Goal: Task Accomplishment & Management: Manage account settings

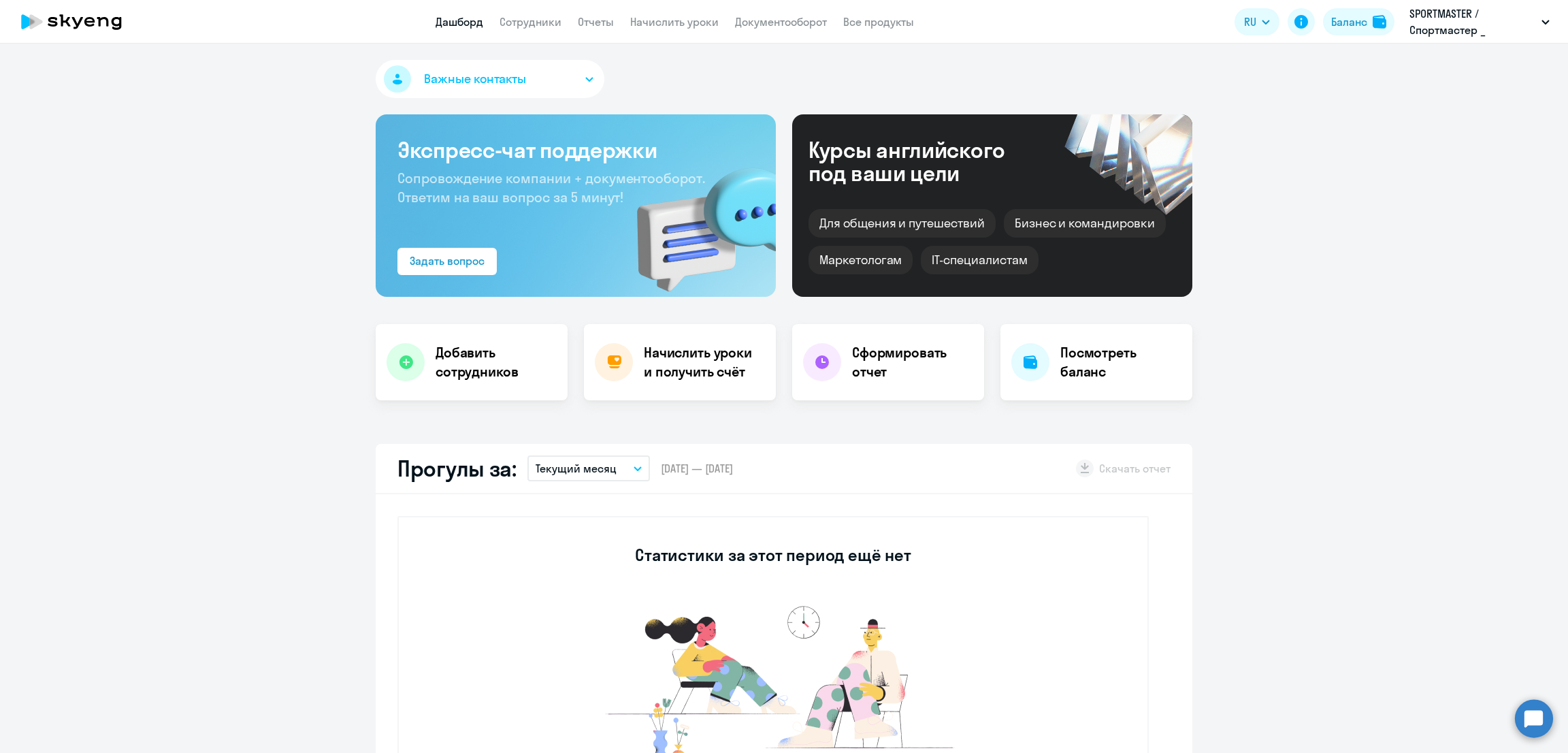
select select "30"
click at [681, 25] on link "Начислить уроки" at bounding box center [674, 22] width 88 height 14
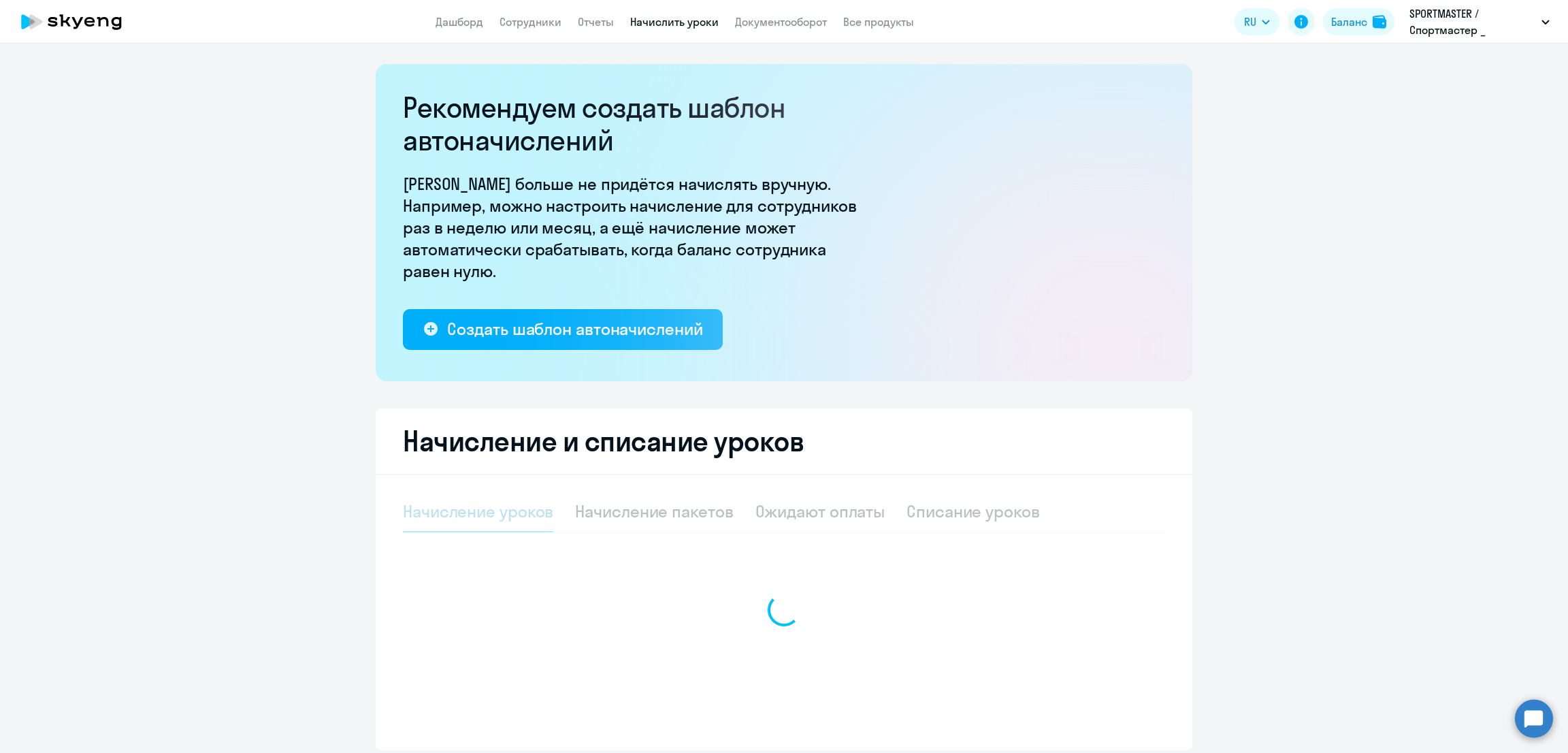
select select "10"
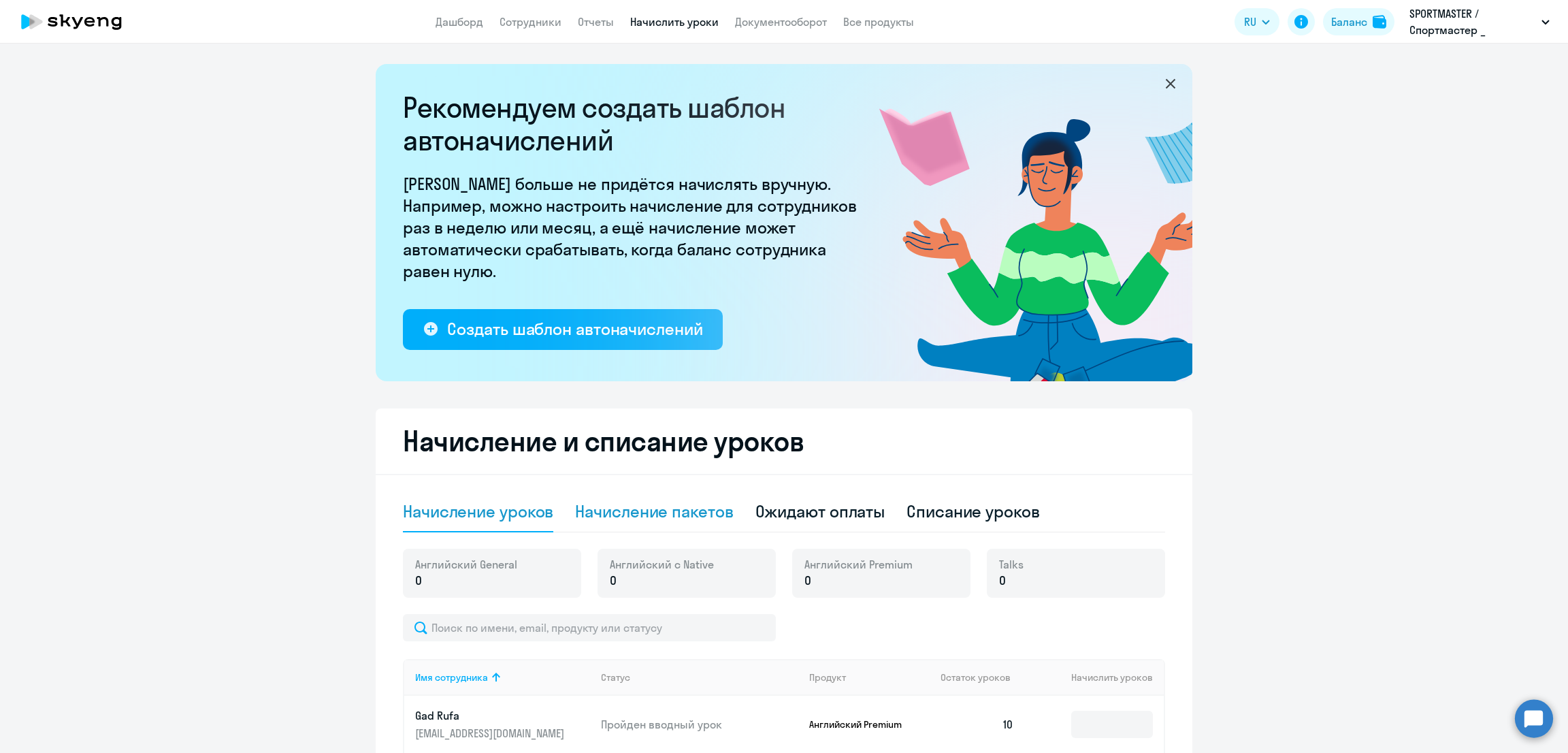
click at [646, 510] on div "Начисление пакетов" at bounding box center [654, 511] width 157 height 22
select select "10"
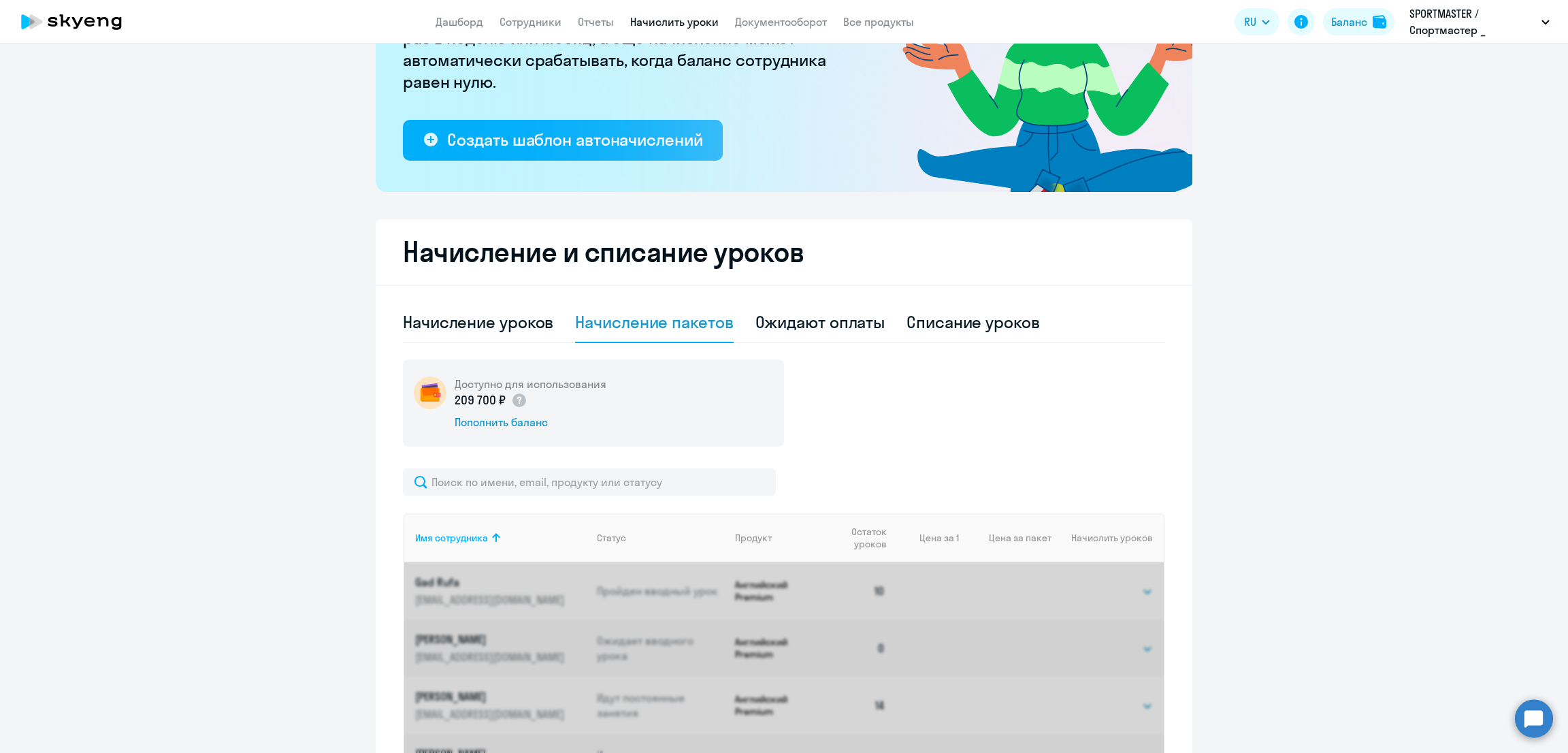
scroll to position [340, 0]
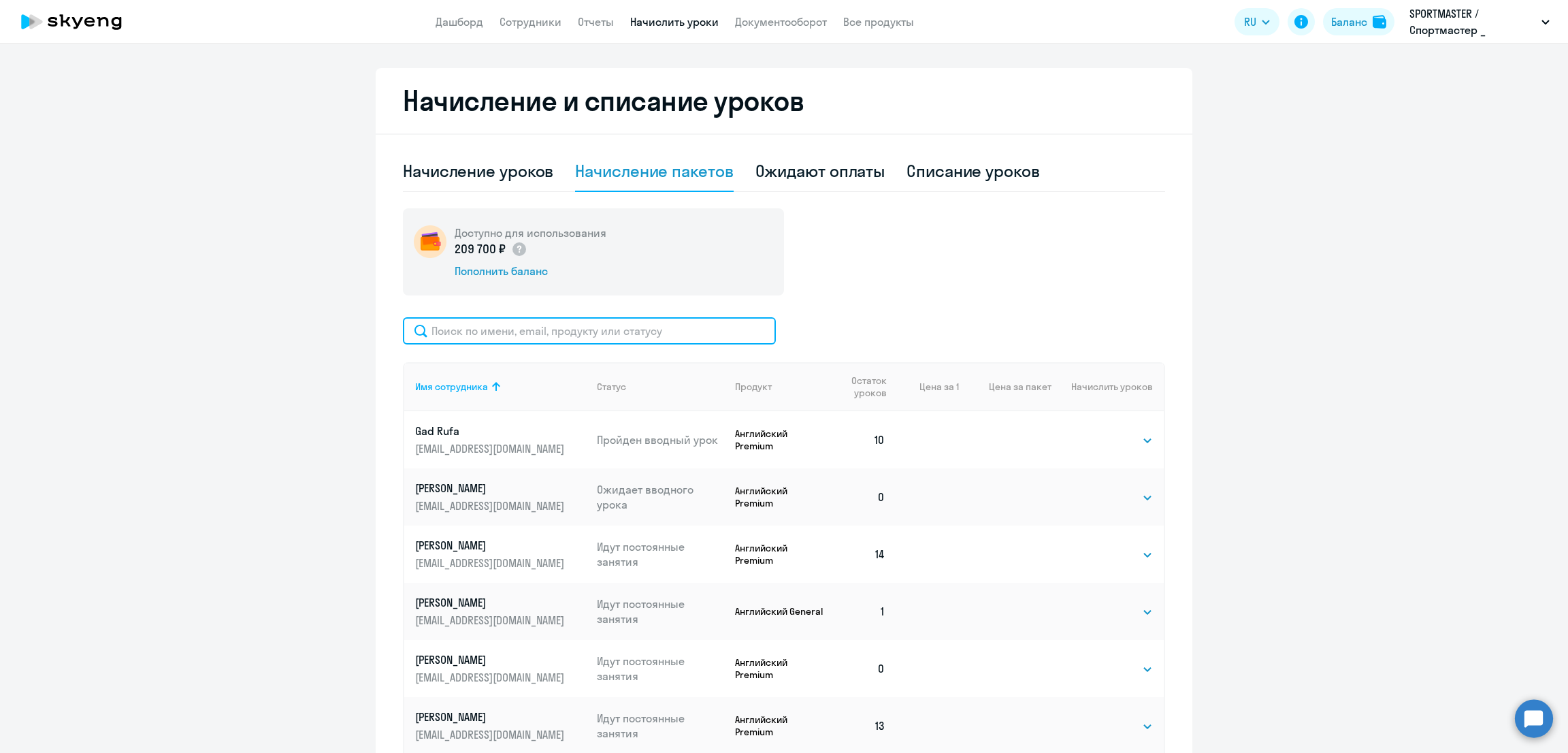
drag, startPoint x: 600, startPoint y: 343, endPoint x: 600, endPoint y: 329, distance: 14.0
click at [600, 341] on input "text" at bounding box center [589, 331] width 373 height 27
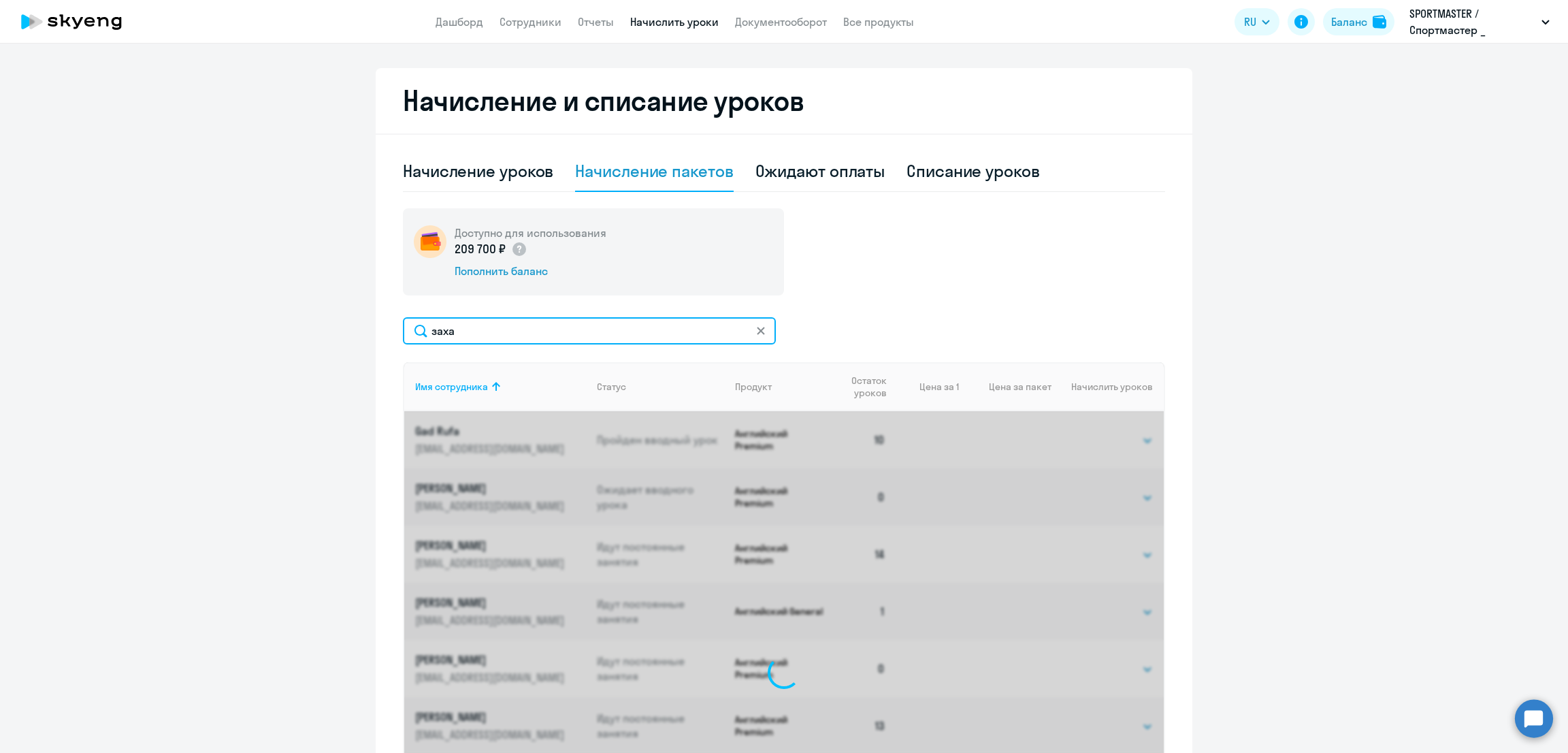
scroll to position [267, 0]
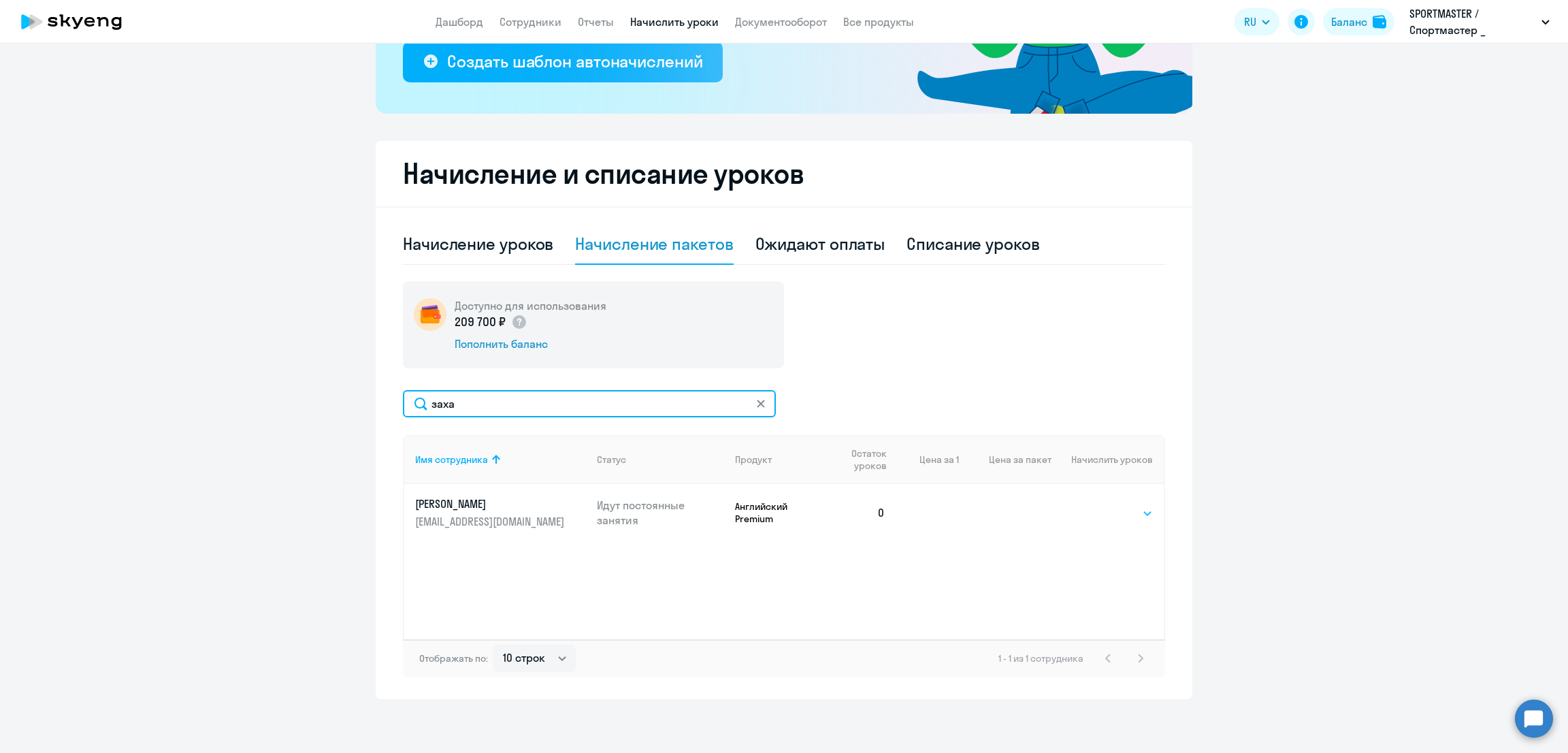
type input "заха"
click at [1117, 512] on select "Выбрать 10 30 60 100" at bounding box center [1125, 513] width 55 height 16
select select "10"
click at [1097, 505] on select "Выбрать 10 30 60 100" at bounding box center [1125, 513] width 55 height 16
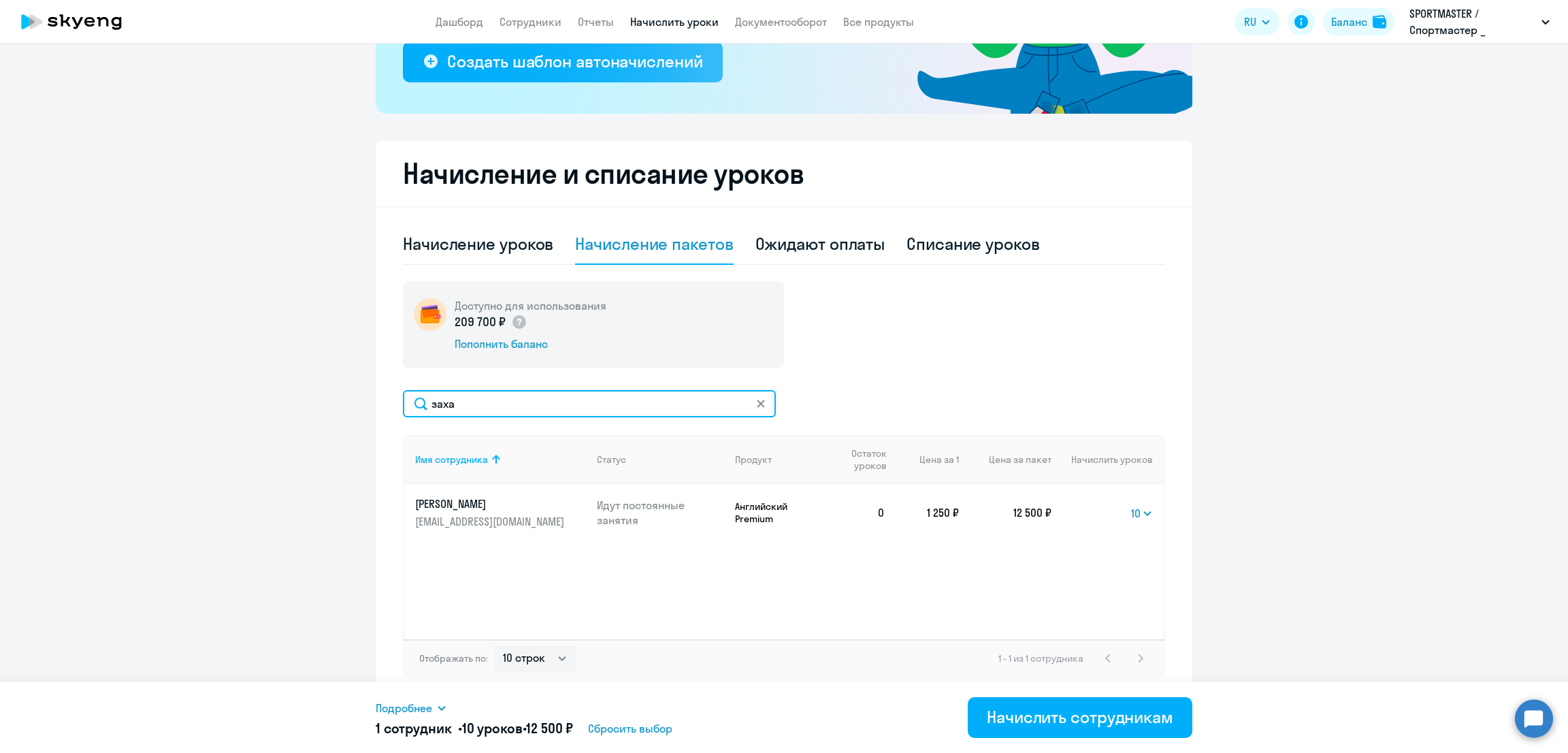
drag, startPoint x: 373, startPoint y: 405, endPoint x: 352, endPoint y: 408, distance: 21.2
click at [352, 408] on ng-component "Рекомендуем создать шаблон автоначислений Уроки больше не придётся начислять вр…" at bounding box center [784, 248] width 1568 height 903
type input "красно"
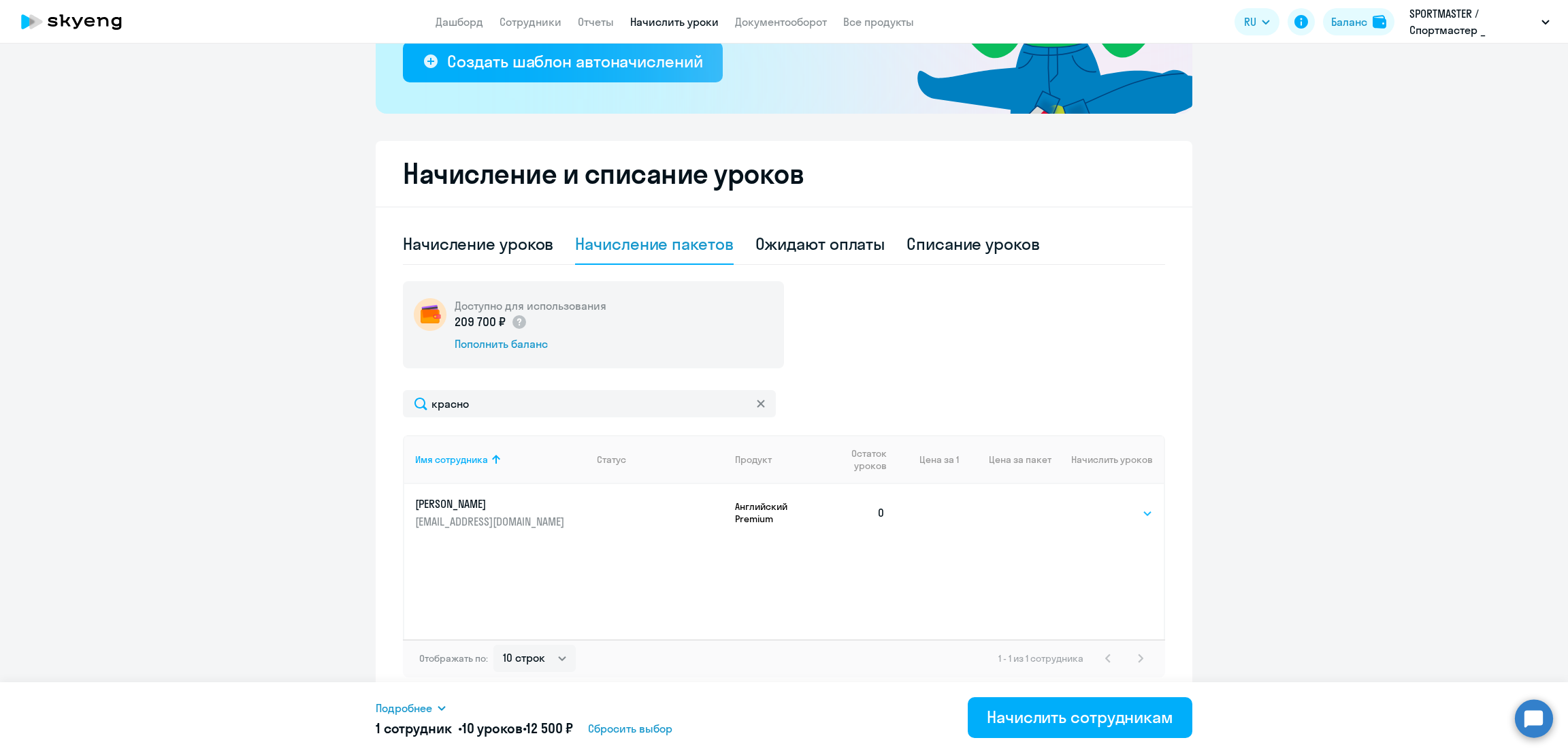
click at [1100, 511] on select "Выбрать 10 30 60 100" at bounding box center [1125, 513] width 55 height 16
select select "10"
click at [1097, 505] on select "Выбрать 10 30 60 100" at bounding box center [1125, 513] width 55 height 16
drag, startPoint x: 524, startPoint y: 408, endPoint x: 369, endPoint y: 404, distance: 155.1
click at [376, 404] on div "Начисление и списание уроков Начисление уроков Начисление пакетов Ожидают оплат…" at bounding box center [784, 420] width 817 height 558
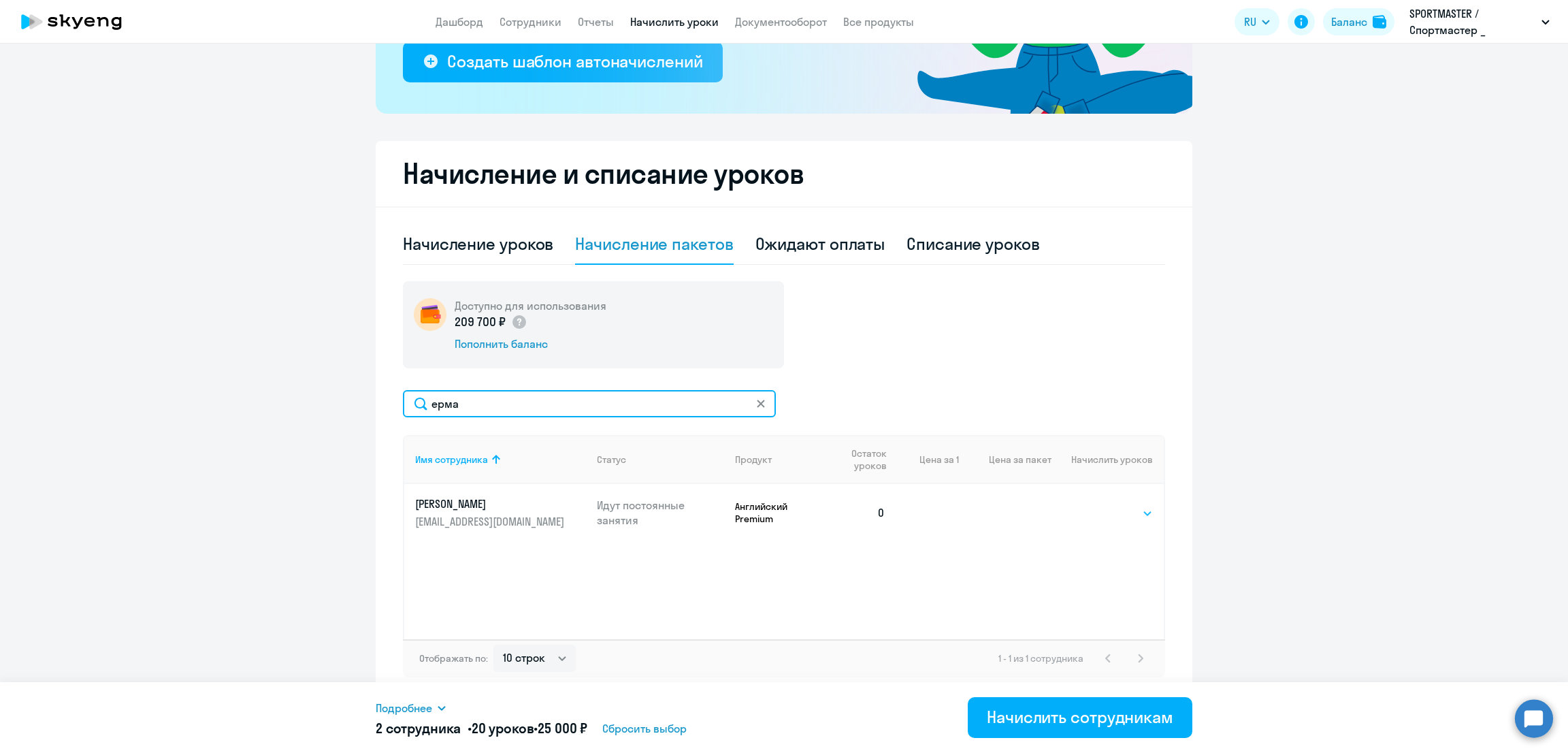
type input "ерма"
drag, startPoint x: 1141, startPoint y: 512, endPoint x: 1134, endPoint y: 516, distance: 8.1
click at [1141, 512] on select "Выбрать 10 30 60 100" at bounding box center [1125, 513] width 55 height 16
select select "10"
click at [1097, 505] on select "Выбрать 10 30 60 100" at bounding box center [1125, 513] width 55 height 16
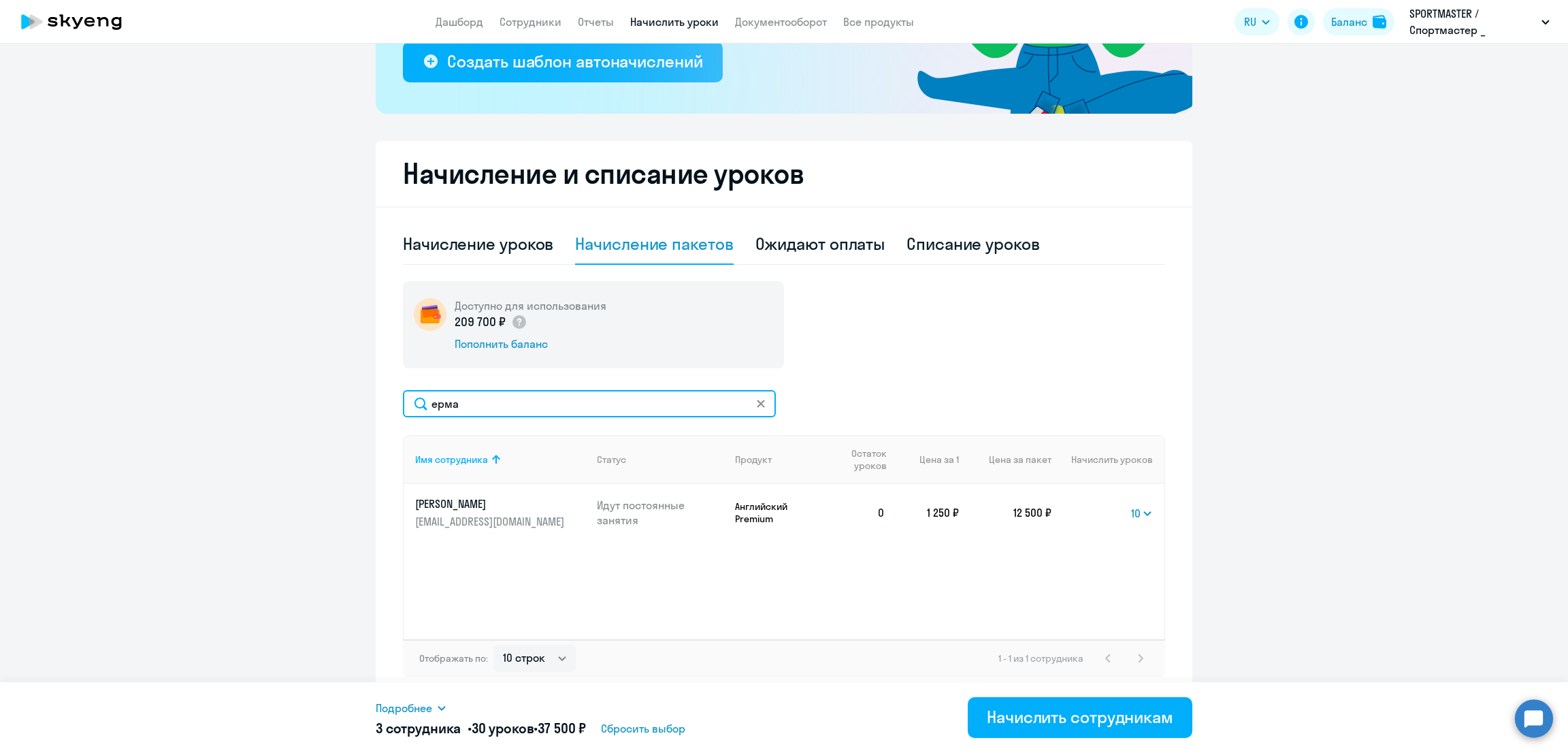
drag, startPoint x: 569, startPoint y: 402, endPoint x: 337, endPoint y: 400, distance: 232.0
click at [337, 400] on ng-component "Рекомендуем создать шаблон автоначислений Уроки больше не придётся начислять вр…" at bounding box center [784, 248] width 1568 height 903
type input "балаб"
click at [1111, 515] on select "Выбрать 10 30 60 100" at bounding box center [1125, 513] width 55 height 16
select select "30"
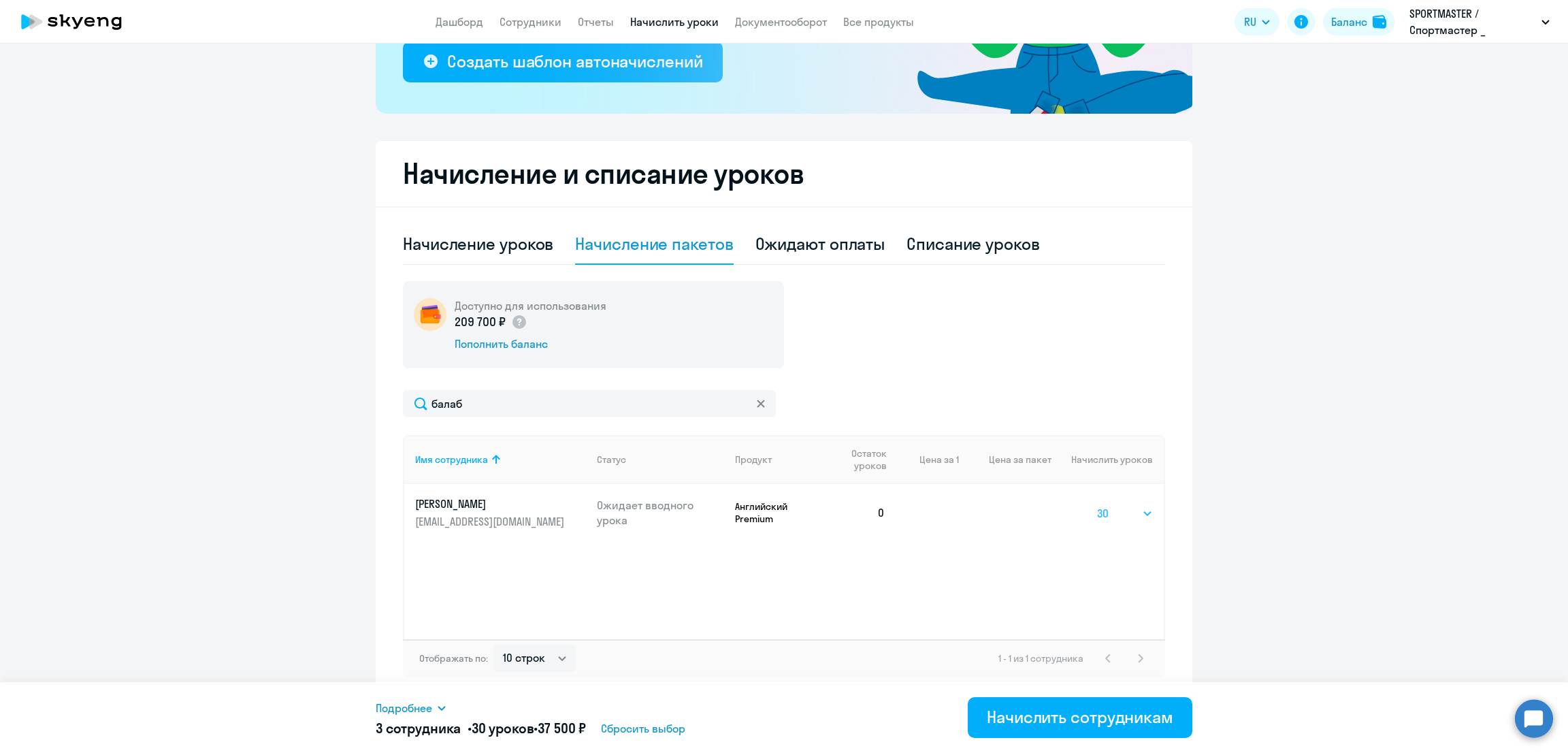
click at [1097, 505] on select "Выбрать 10 30 60 100" at bounding box center [1125, 513] width 55 height 16
click at [1024, 719] on div "Начислить сотрудникам" at bounding box center [1080, 717] width 187 height 22
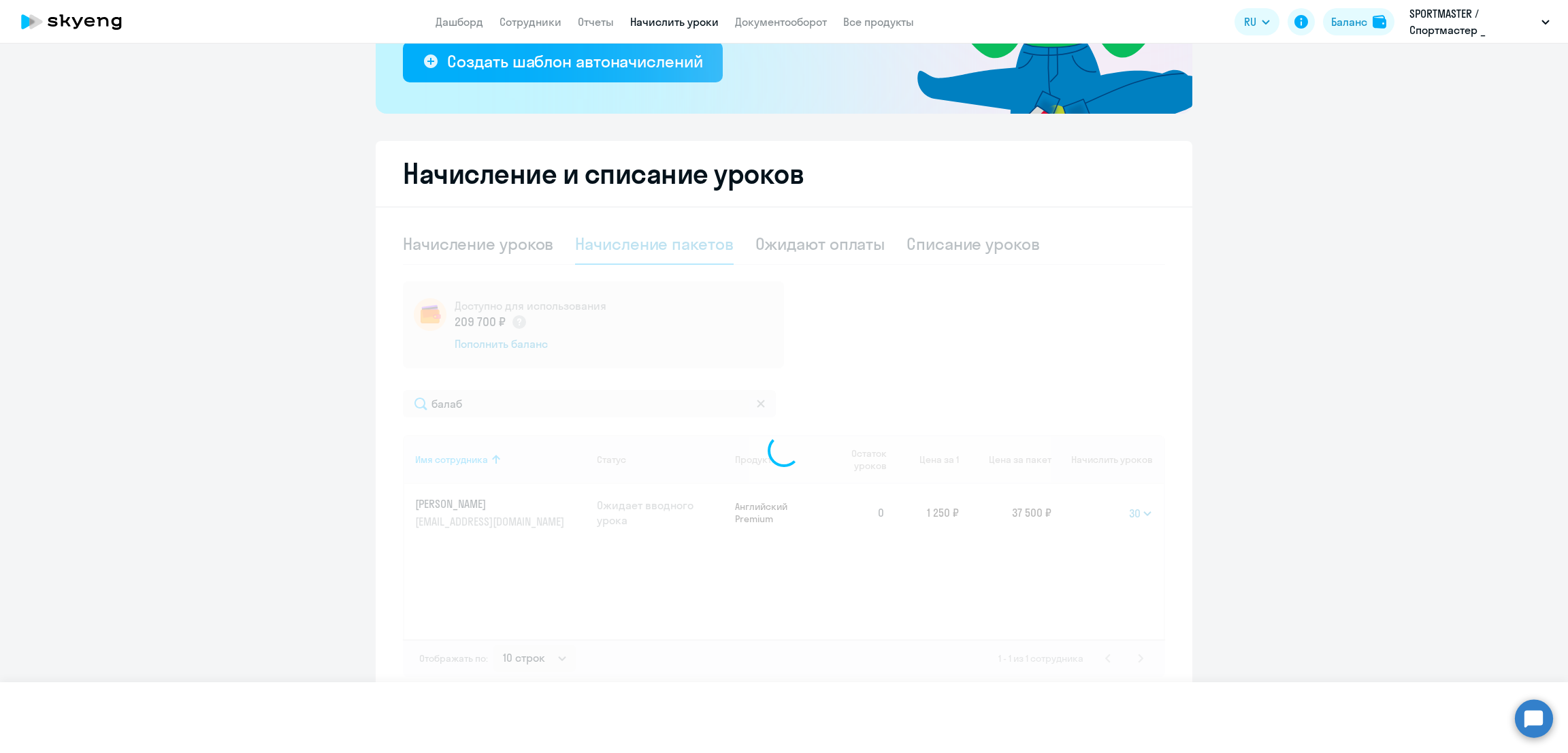
select select
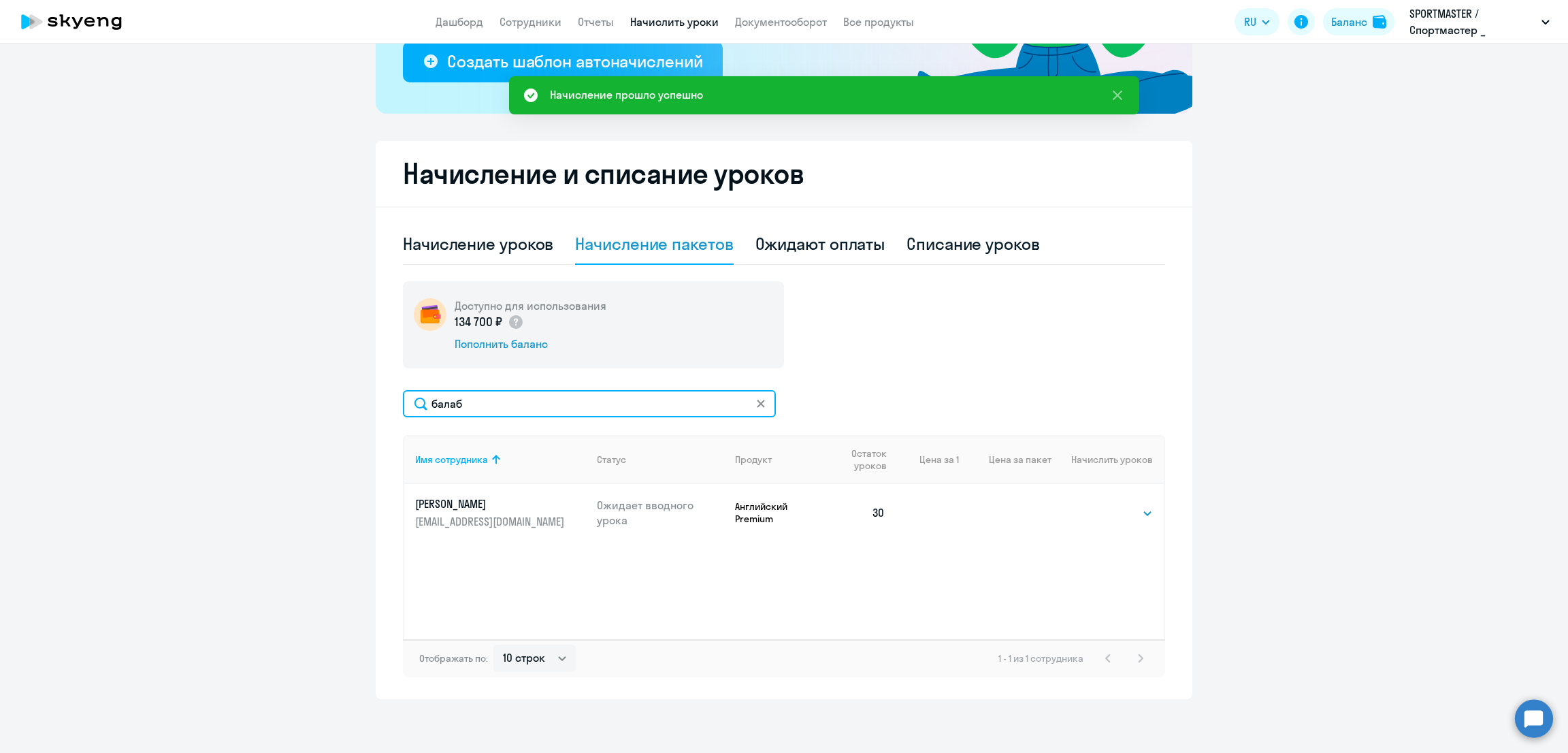
drag, startPoint x: 475, startPoint y: 402, endPoint x: 343, endPoint y: 409, distance: 132.2
click at [343, 409] on ng-component "Рекомендуем создать шаблон автоначислений Уроки больше не придётся начислять вр…" at bounding box center [784, 248] width 1568 height 903
type input "заха"
click at [1121, 518] on select "Выбрать 10 30 60 100" at bounding box center [1125, 513] width 55 height 16
select select "10"
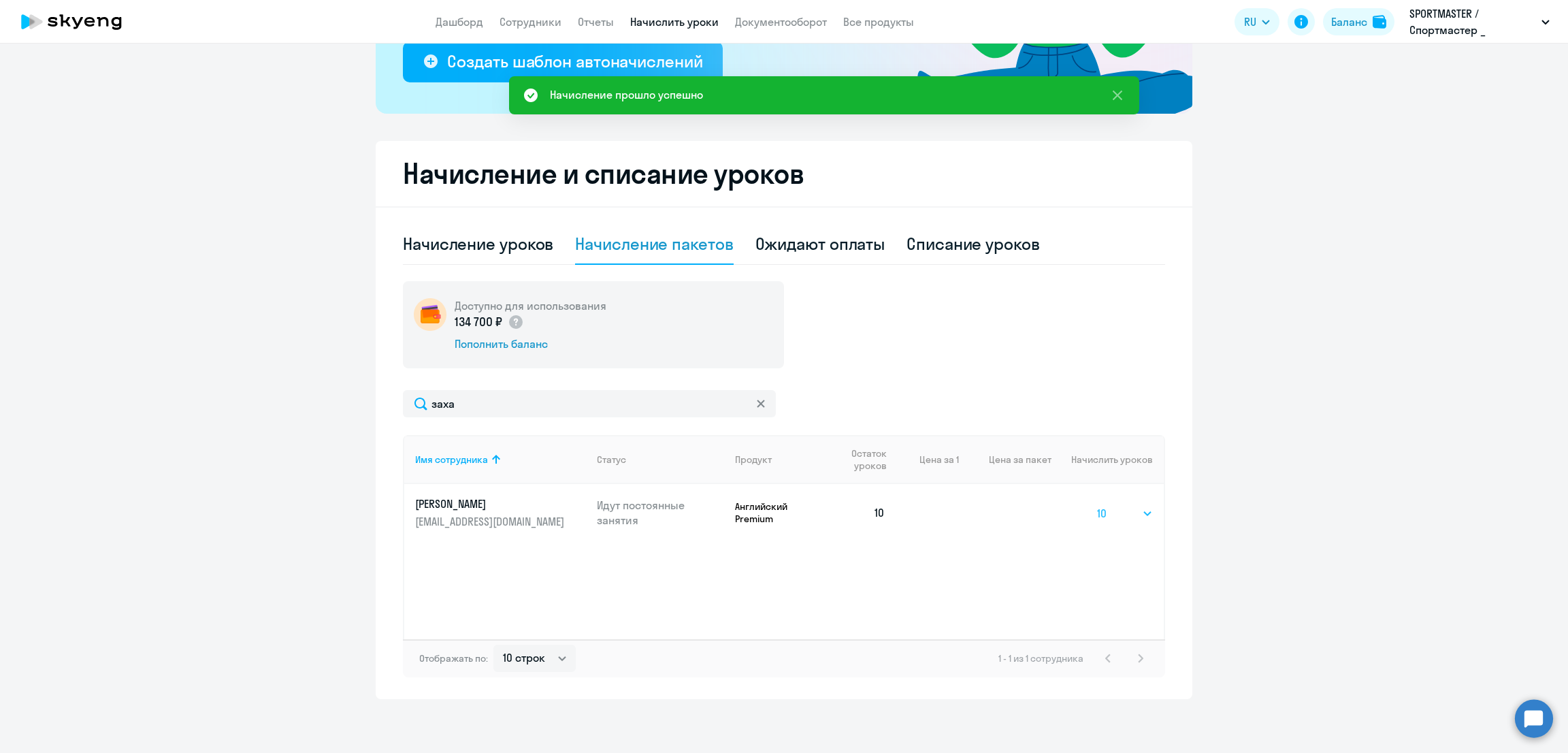
click at [1097, 505] on select "Выбрать 10 30 60 100" at bounding box center [1125, 513] width 55 height 16
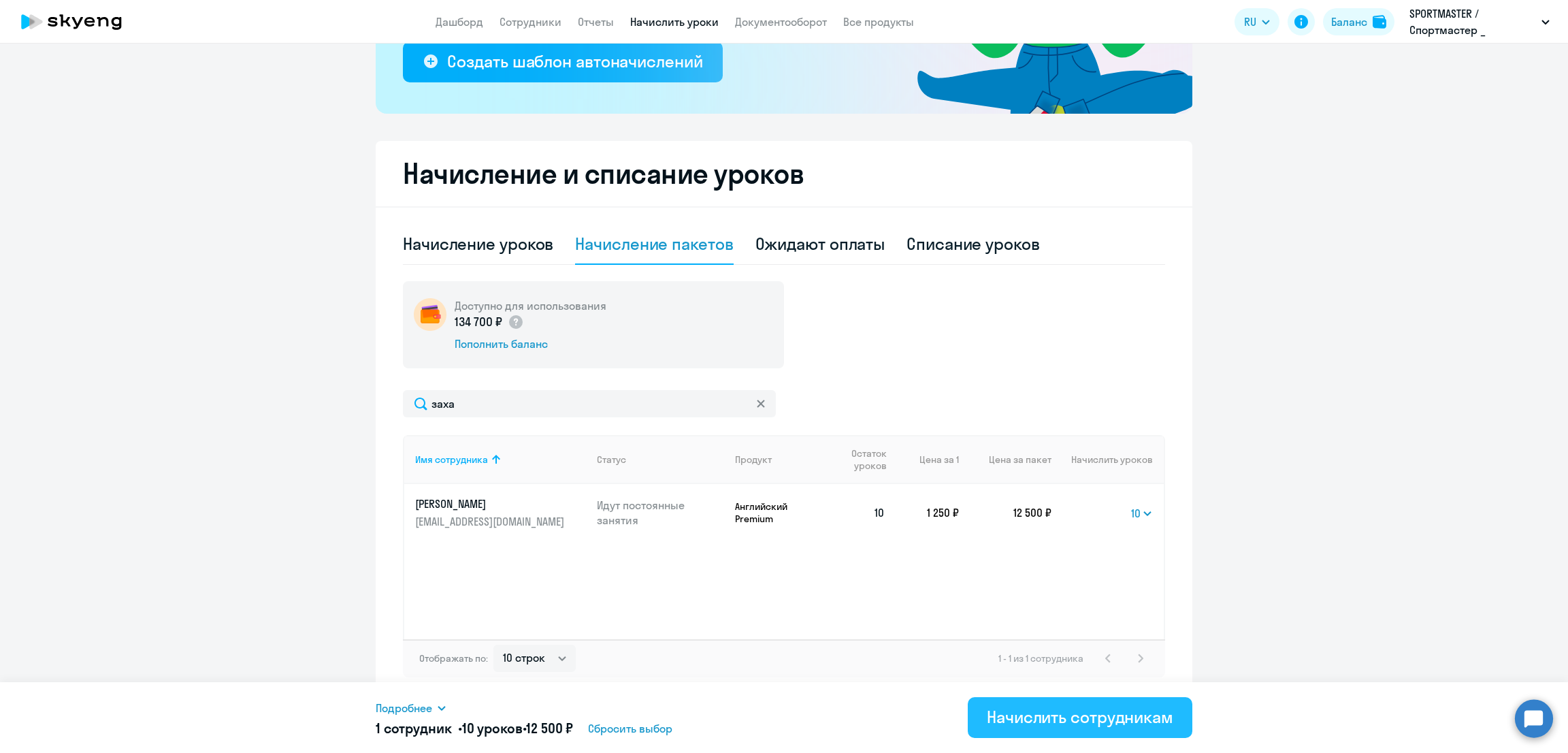
click at [1105, 709] on div "Начислить сотрудникам" at bounding box center [1080, 717] width 187 height 22
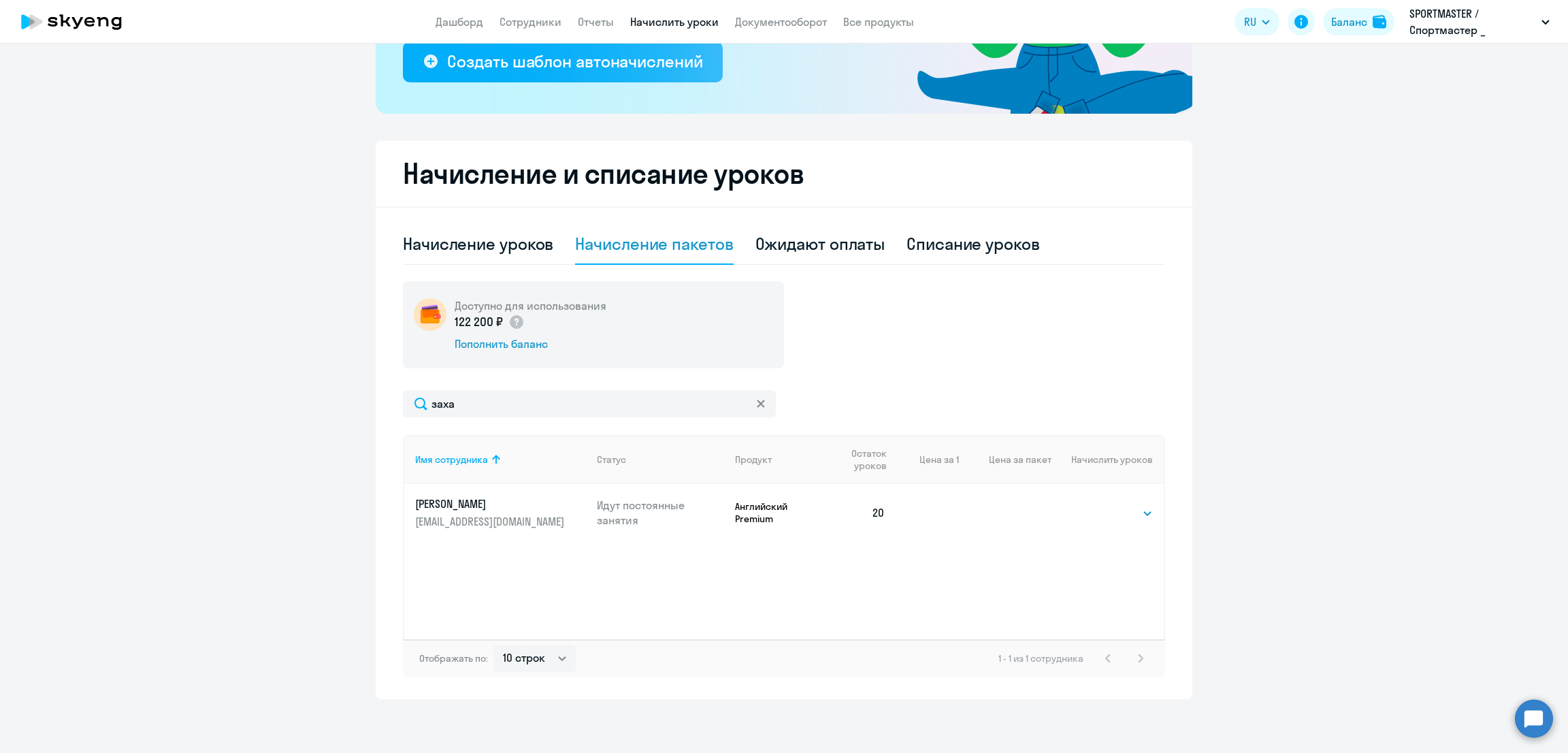
click at [757, 402] on icon at bounding box center [761, 403] width 8 height 8
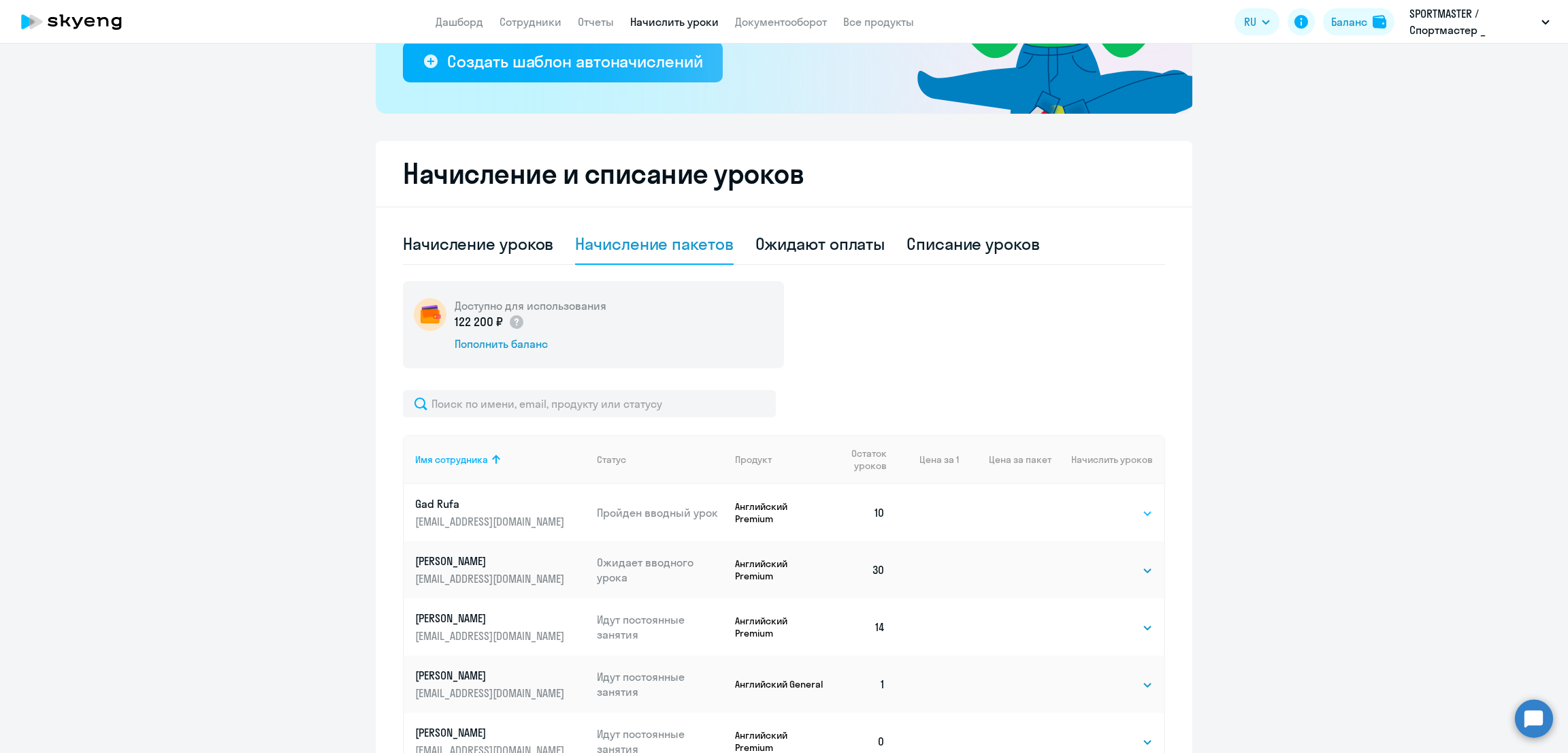
click at [1125, 509] on select "Выбрать 10 30 60 100" at bounding box center [1125, 513] width 55 height 16
click at [440, 246] on div "Начисление уроков" at bounding box center [479, 243] width 151 height 22
select select "10"
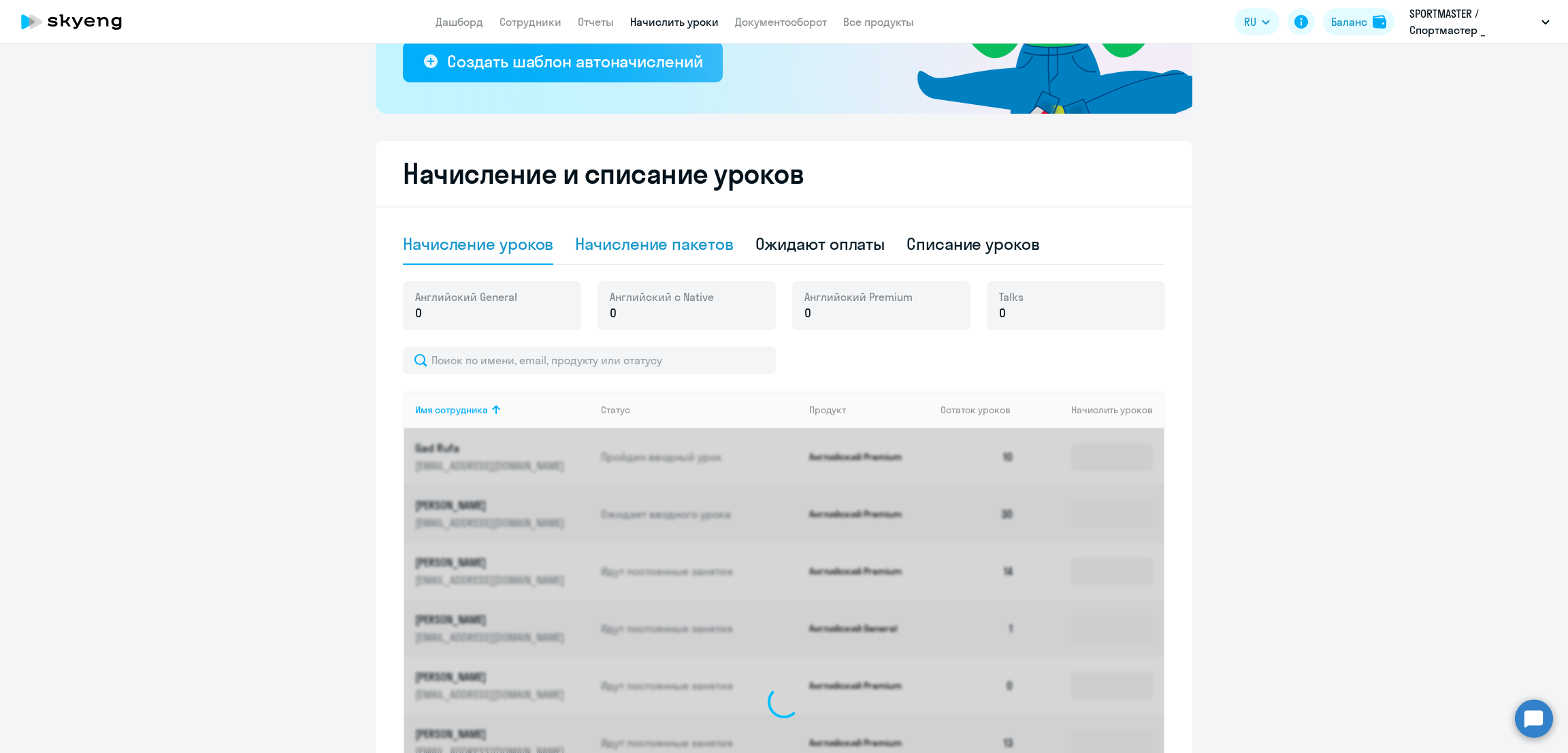
click at [619, 239] on div "Начисление пакетов" at bounding box center [654, 243] width 157 height 22
select select "10"
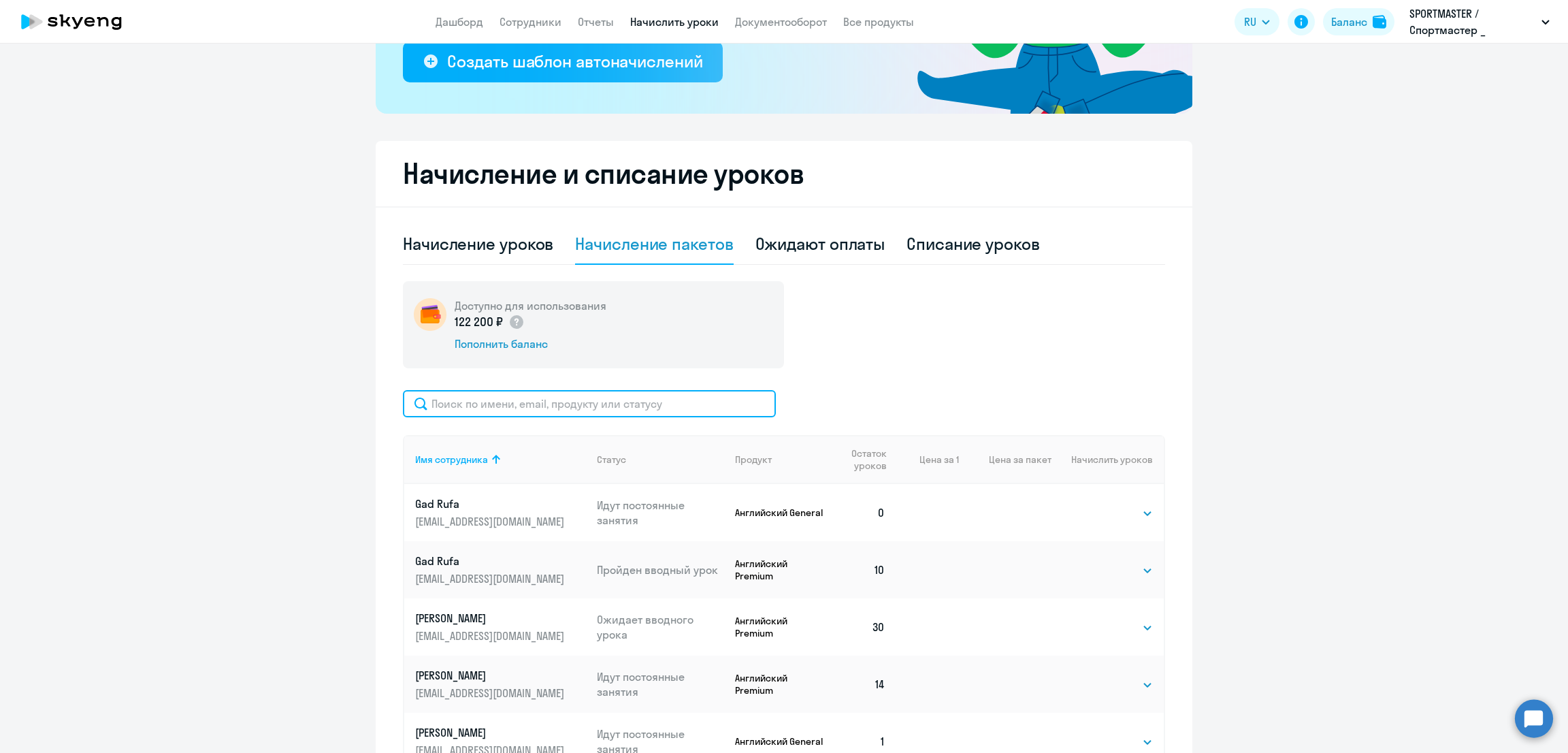
click at [547, 397] on input "text" at bounding box center [589, 403] width 373 height 27
click at [1114, 511] on select "Выбрать 10 30 60 100" at bounding box center [1125, 513] width 55 height 16
select select "30"
click at [1097, 505] on select "Выбрать 10 30 60 100" at bounding box center [1125, 513] width 55 height 16
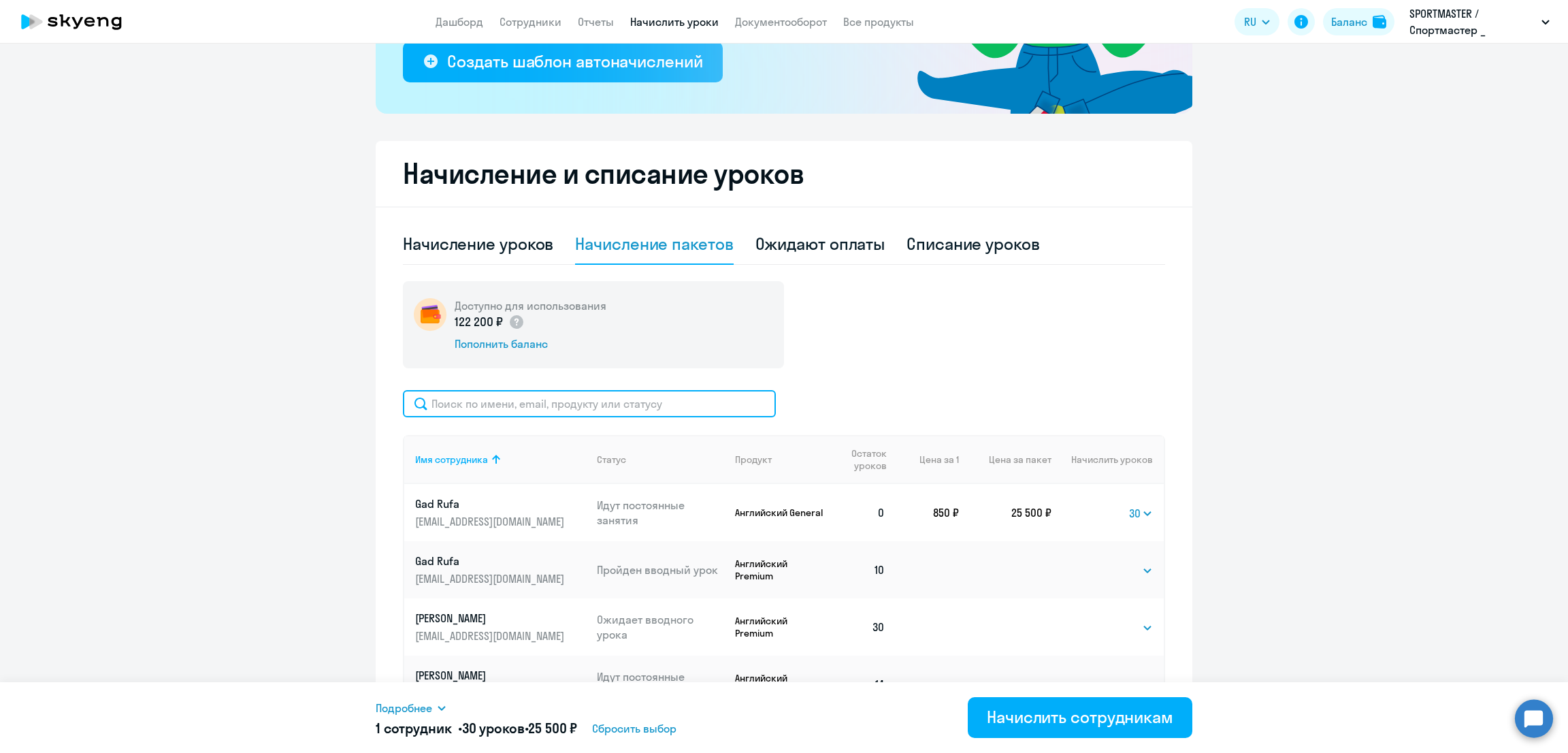
click at [459, 406] on input "text" at bounding box center [589, 403] width 373 height 27
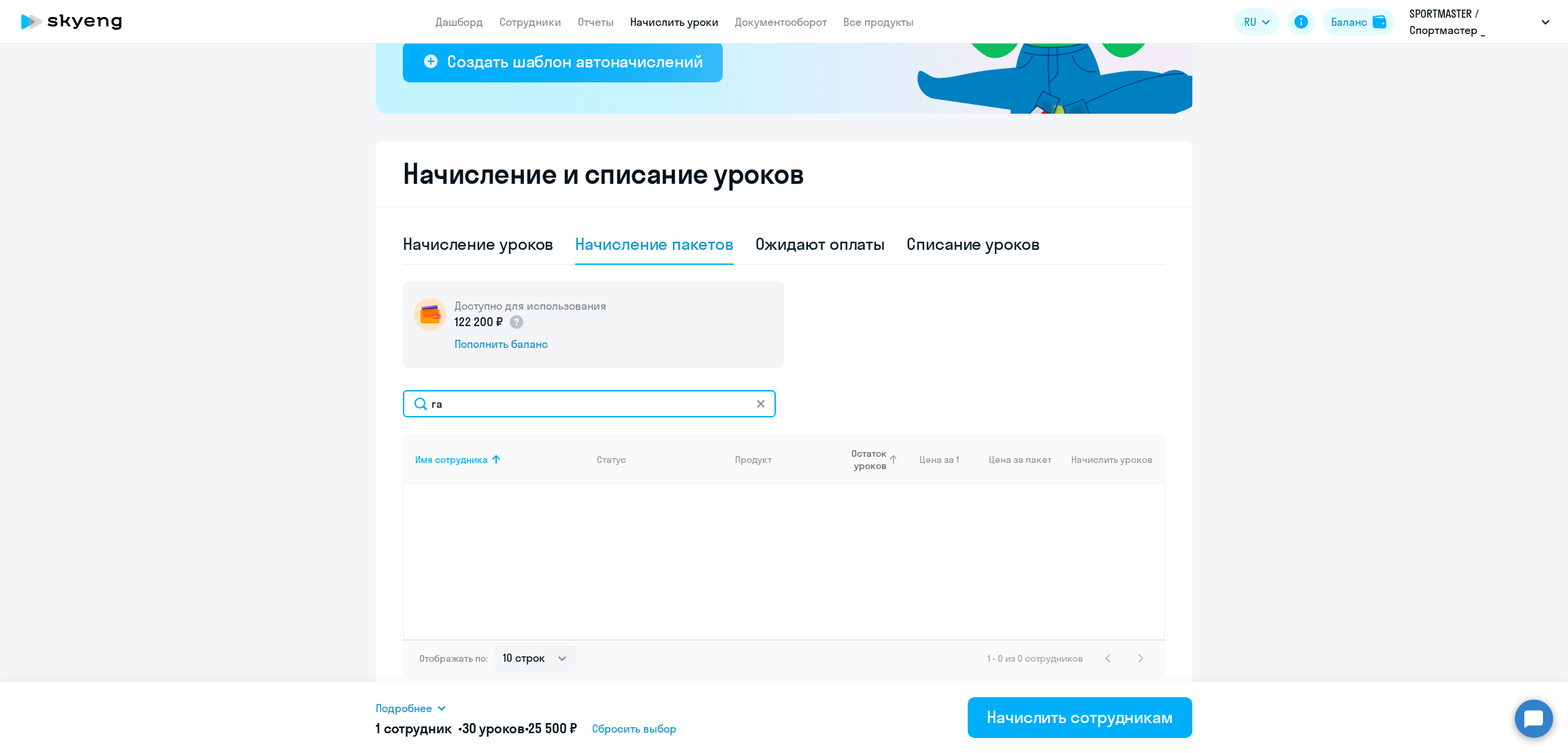
type input "г"
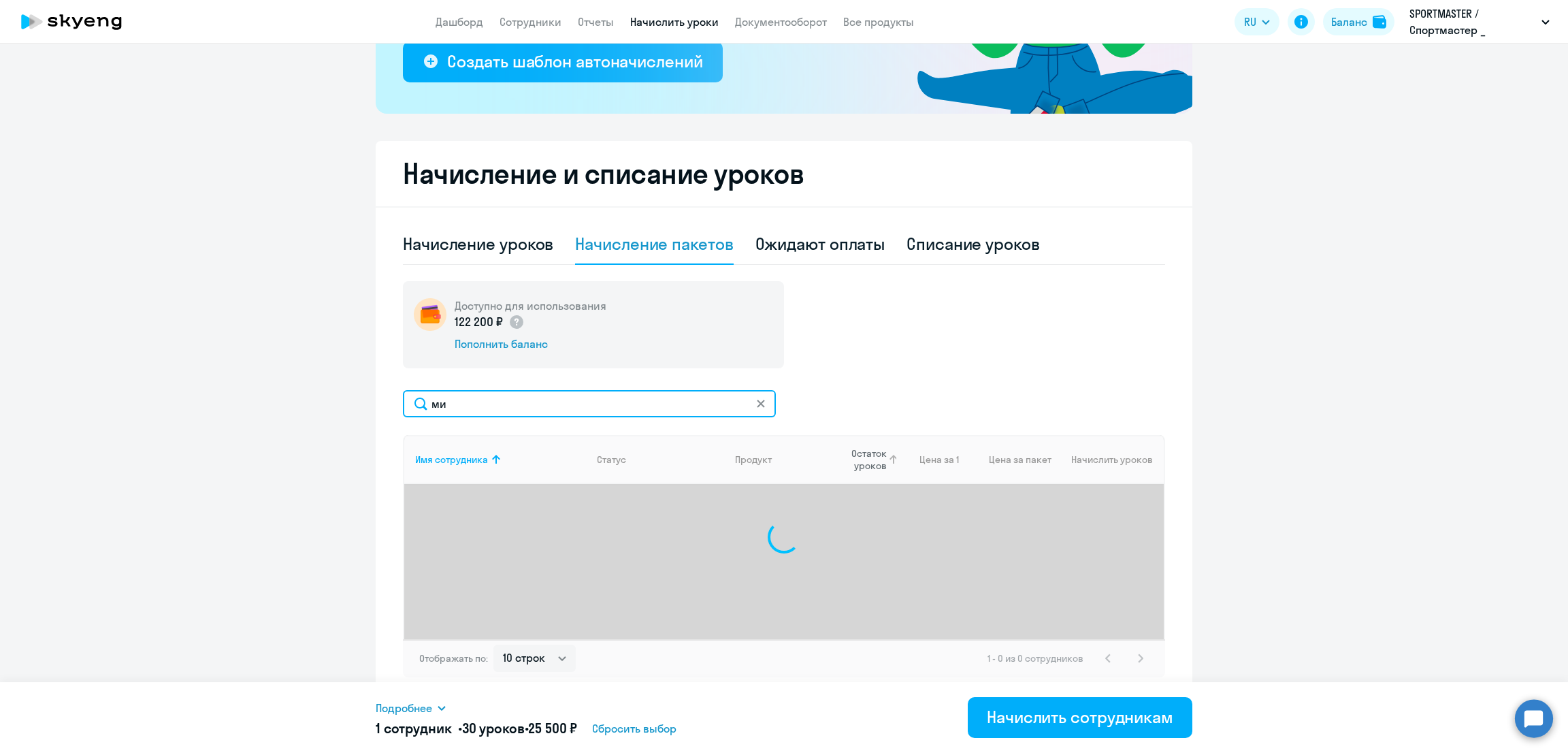
type input "мин"
select select "30"
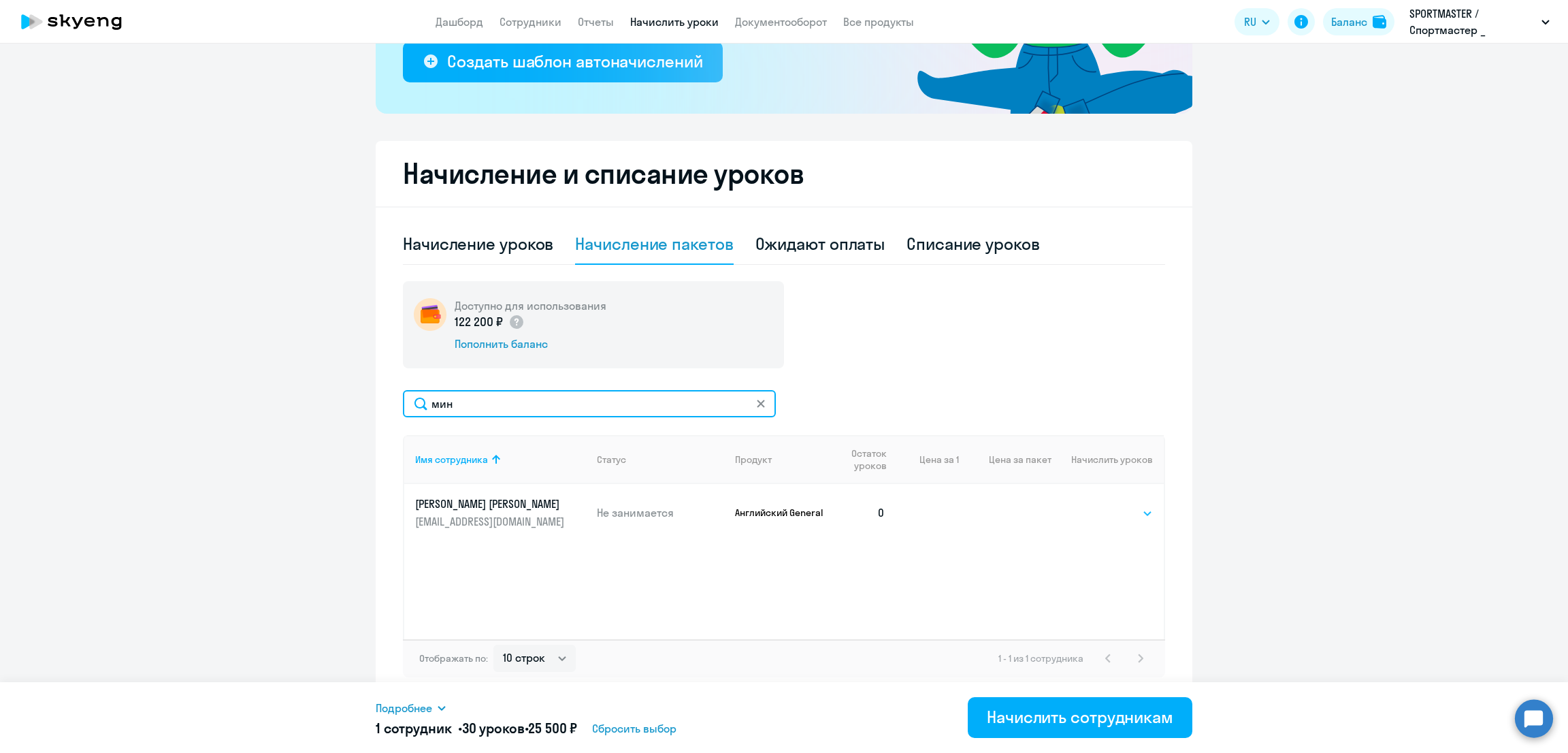
type input "мин"
click at [1133, 510] on select "Выбрать 10 30 60 100" at bounding box center [1125, 513] width 55 height 16
select select "30"
click at [1097, 505] on select "Выбрать 10 30 60 100" at bounding box center [1125, 513] width 55 height 16
drag, startPoint x: 375, startPoint y: 402, endPoint x: 338, endPoint y: 402, distance: 37.0
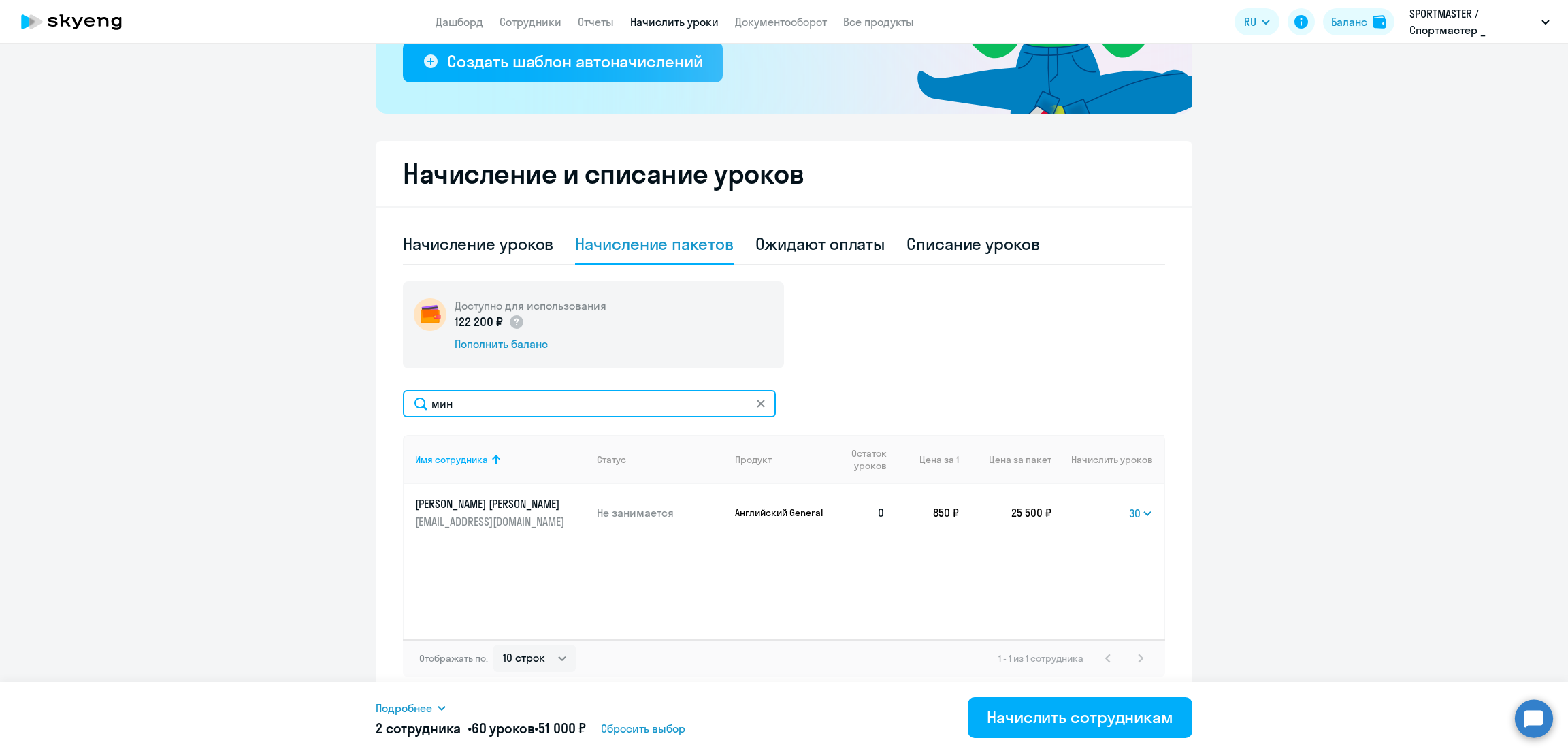
click at [338, 402] on ng-component "Рекомендуем создать шаблон автоначислений Уроки больше не придётся начислять вр…" at bounding box center [784, 248] width 1568 height 903
type input "романо"
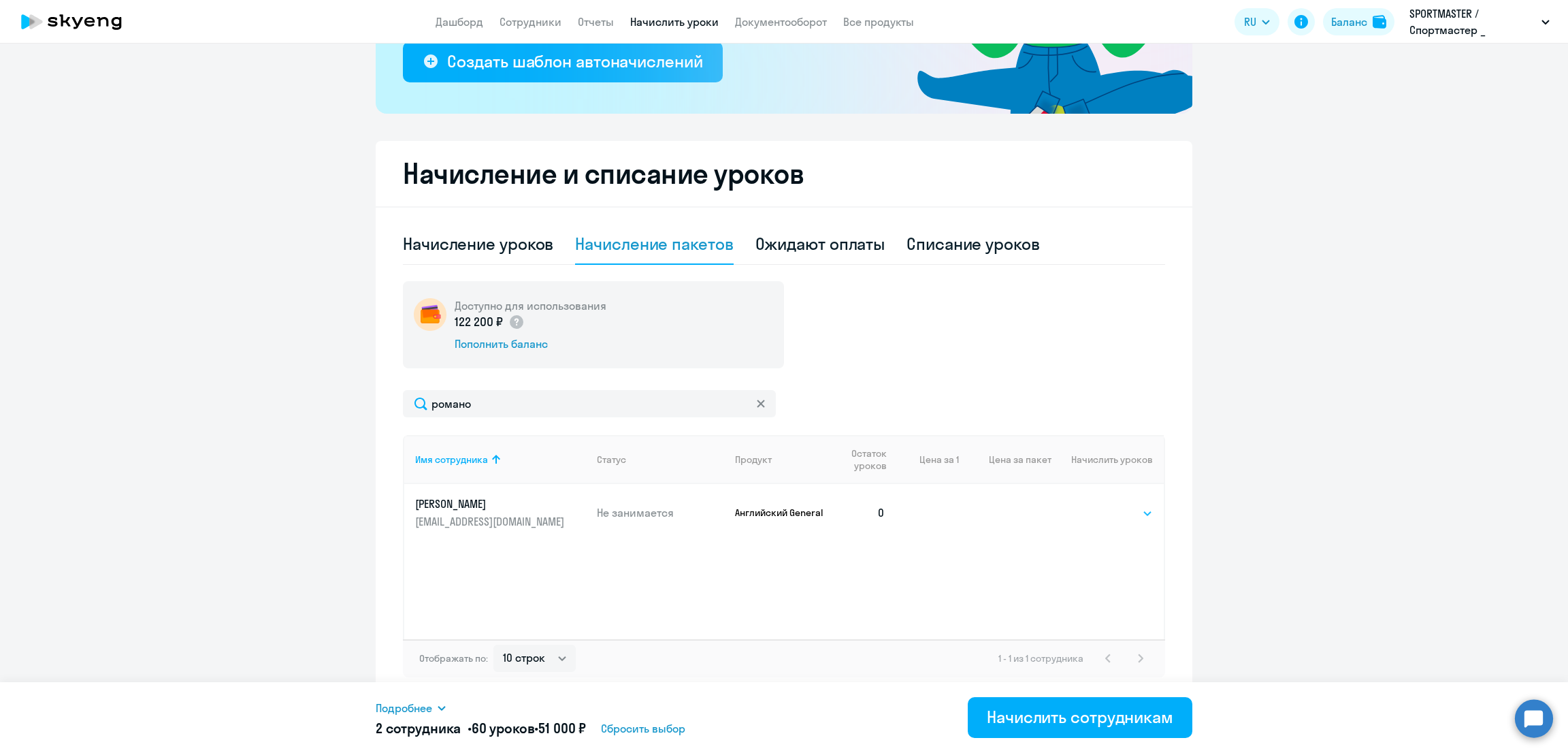
drag, startPoint x: 1110, startPoint y: 508, endPoint x: 1111, endPoint y: 517, distance: 9.1
click at [1110, 508] on select "Выбрать 10 30 60 100" at bounding box center [1125, 513] width 55 height 16
select select "10"
click at [1097, 505] on select "Выбрать 10 30 60 100" at bounding box center [1125, 513] width 55 height 16
click at [1057, 715] on div "Начислить сотрудникам" at bounding box center [1080, 717] width 187 height 22
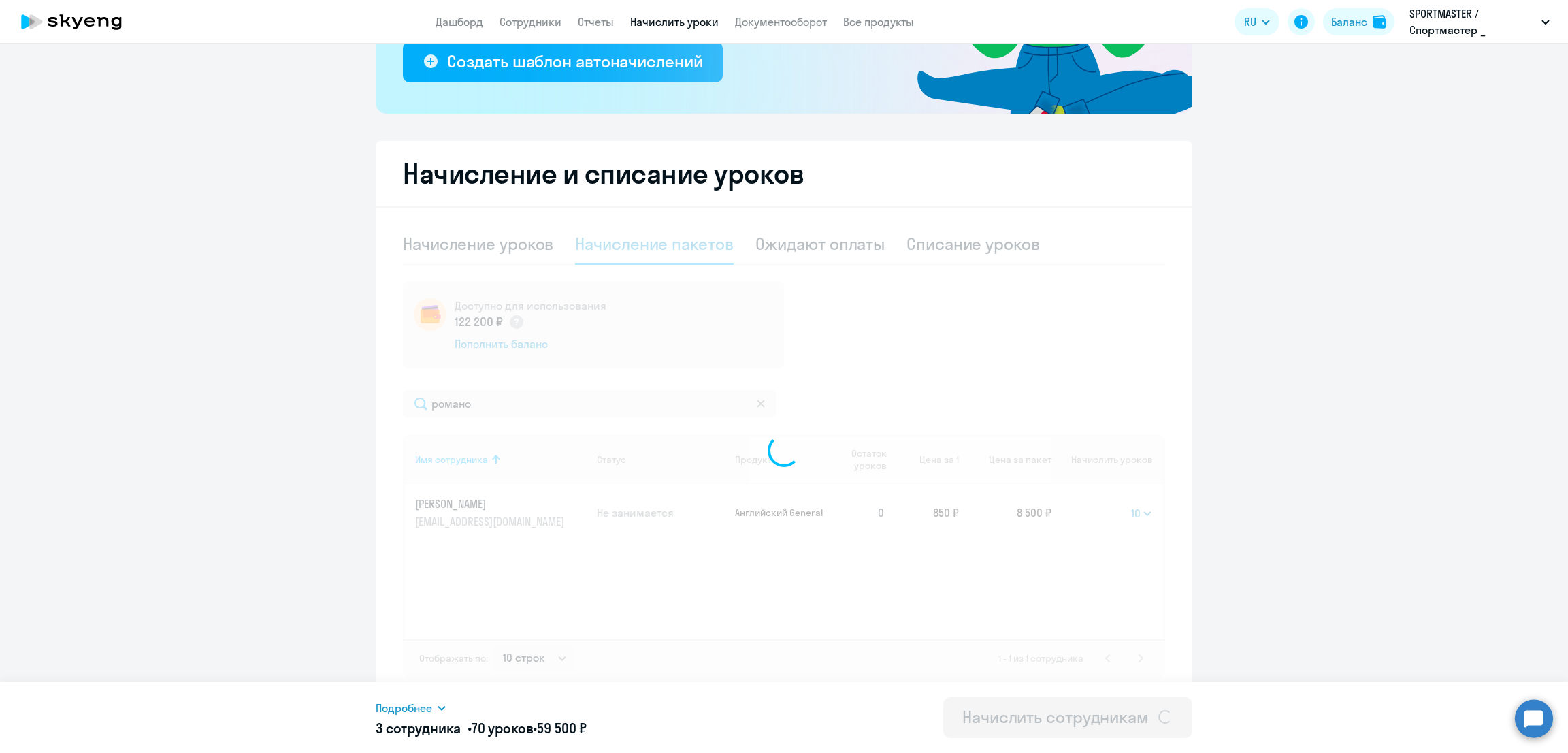
select select
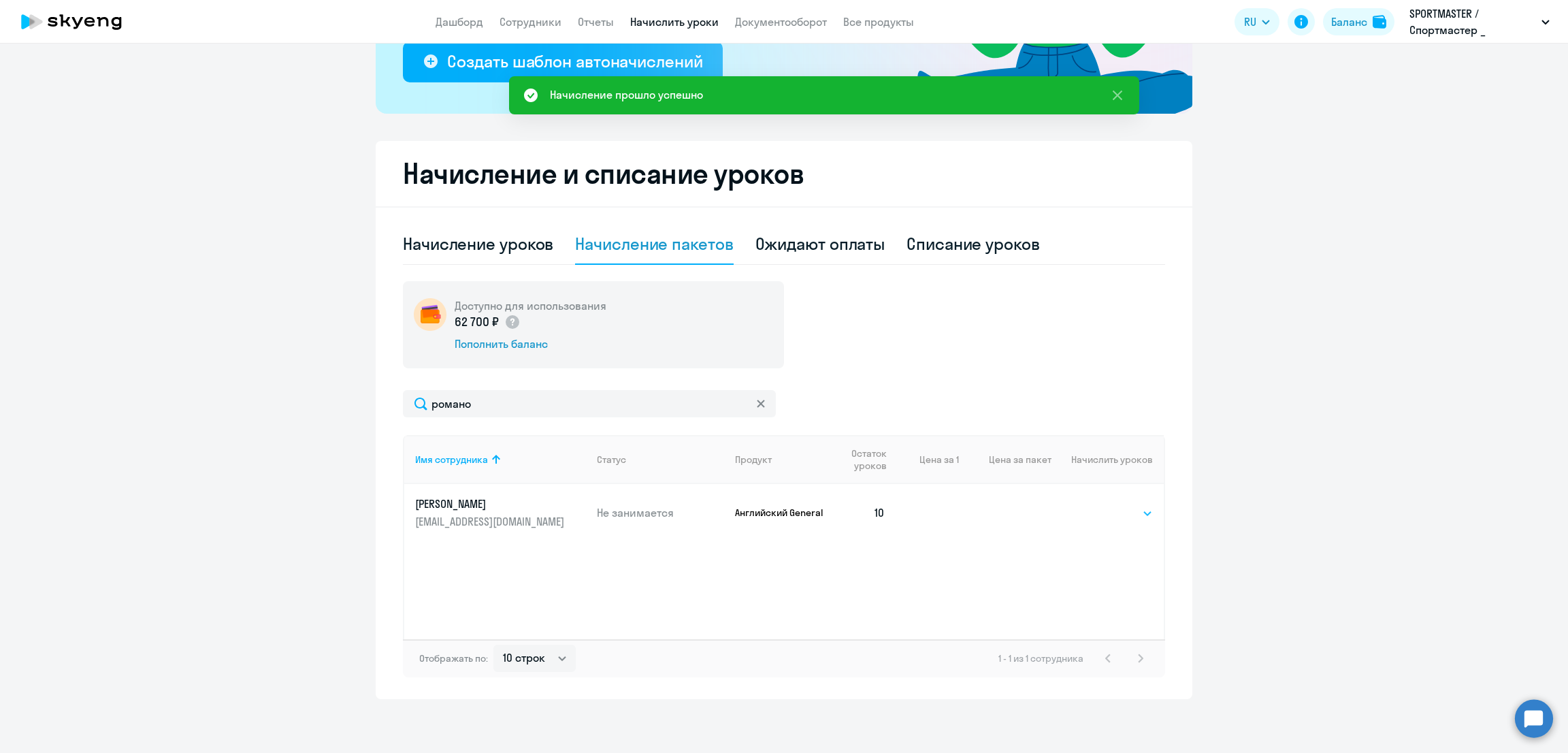
click at [1121, 508] on select "Выбрать 10 30 60 100" at bounding box center [1125, 513] width 55 height 16
select select "10"
click at [1097, 505] on select "Выбрать 10 30 60 100" at bounding box center [1125, 513] width 55 height 16
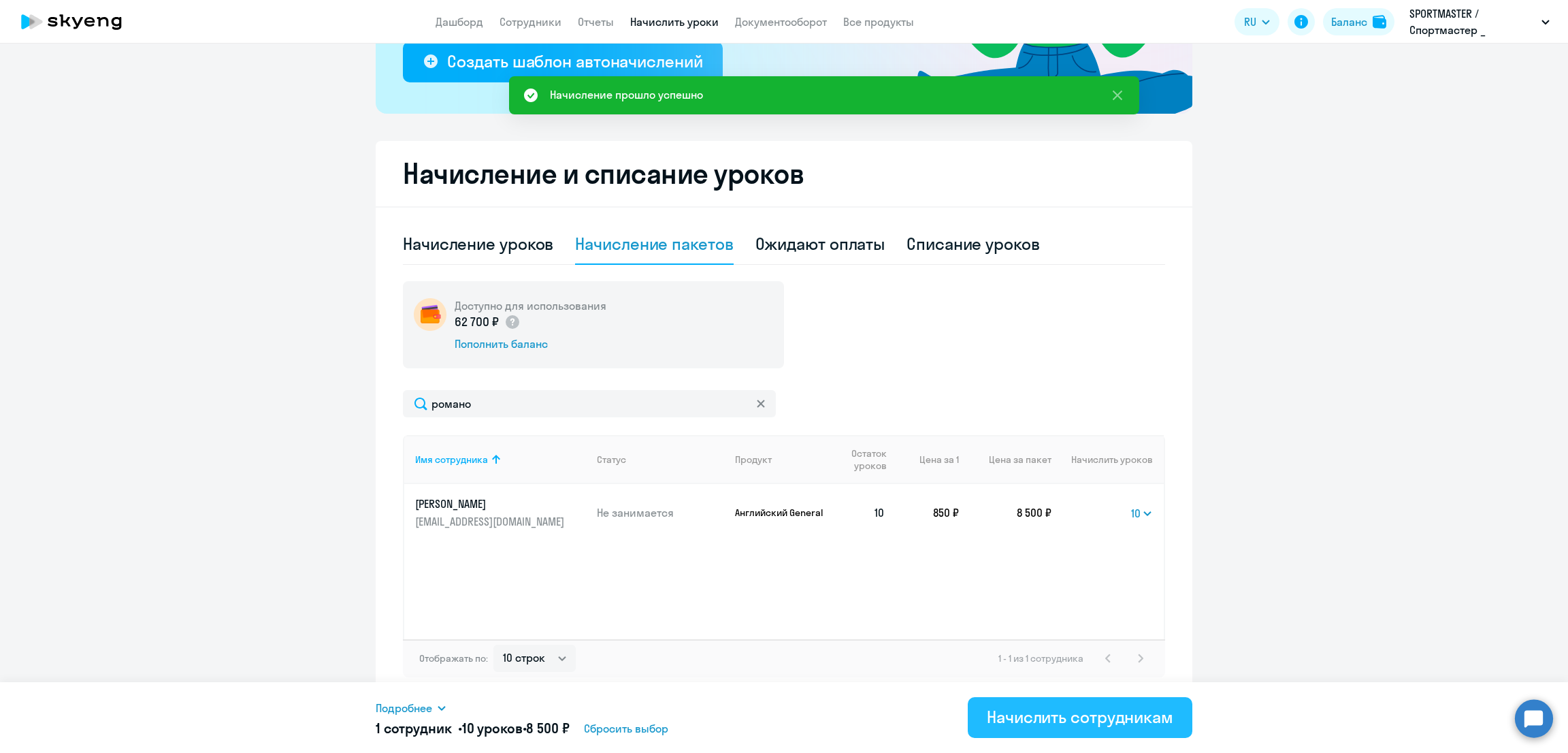
click at [1101, 723] on div "Начислить сотрудникам" at bounding box center [1080, 717] width 187 height 22
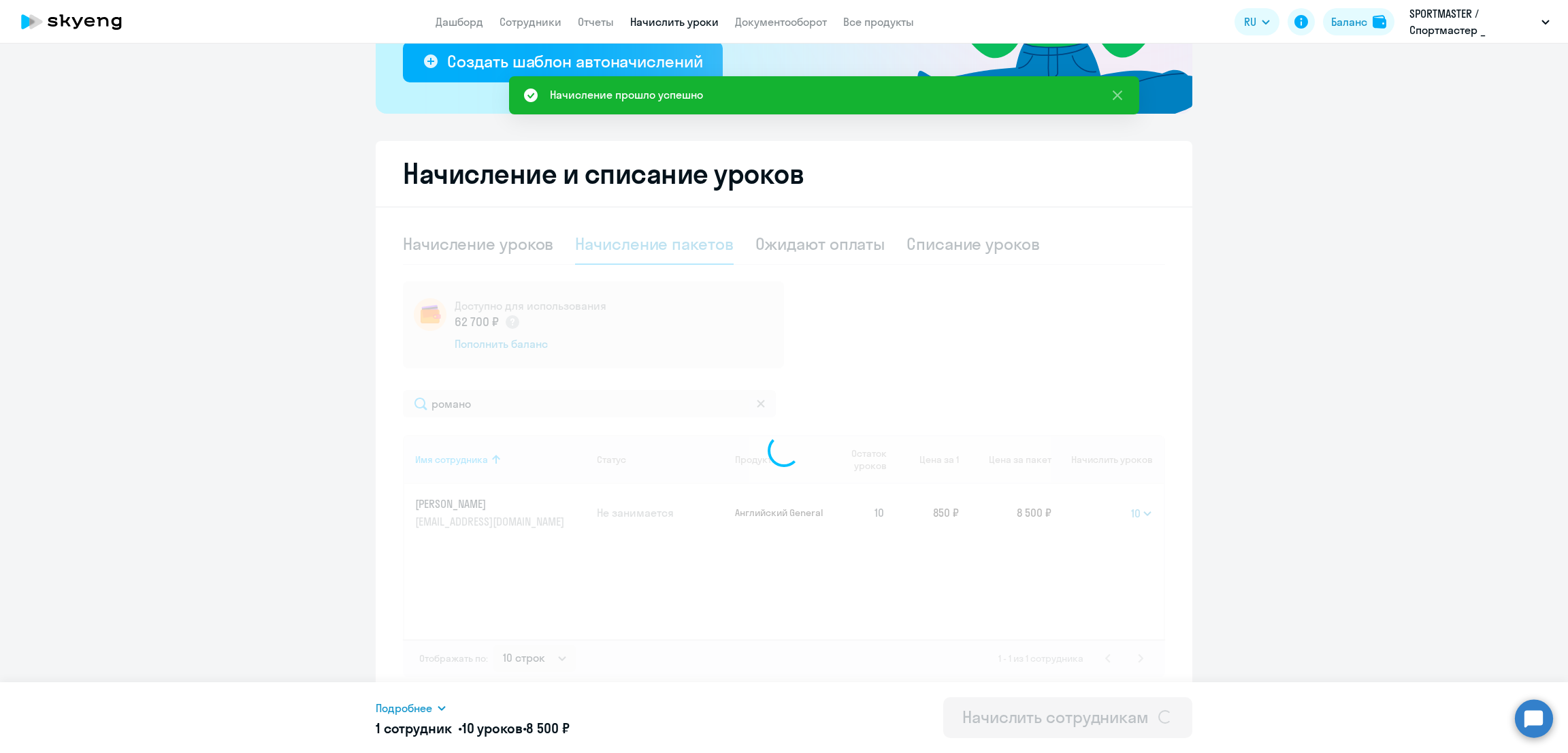
select select
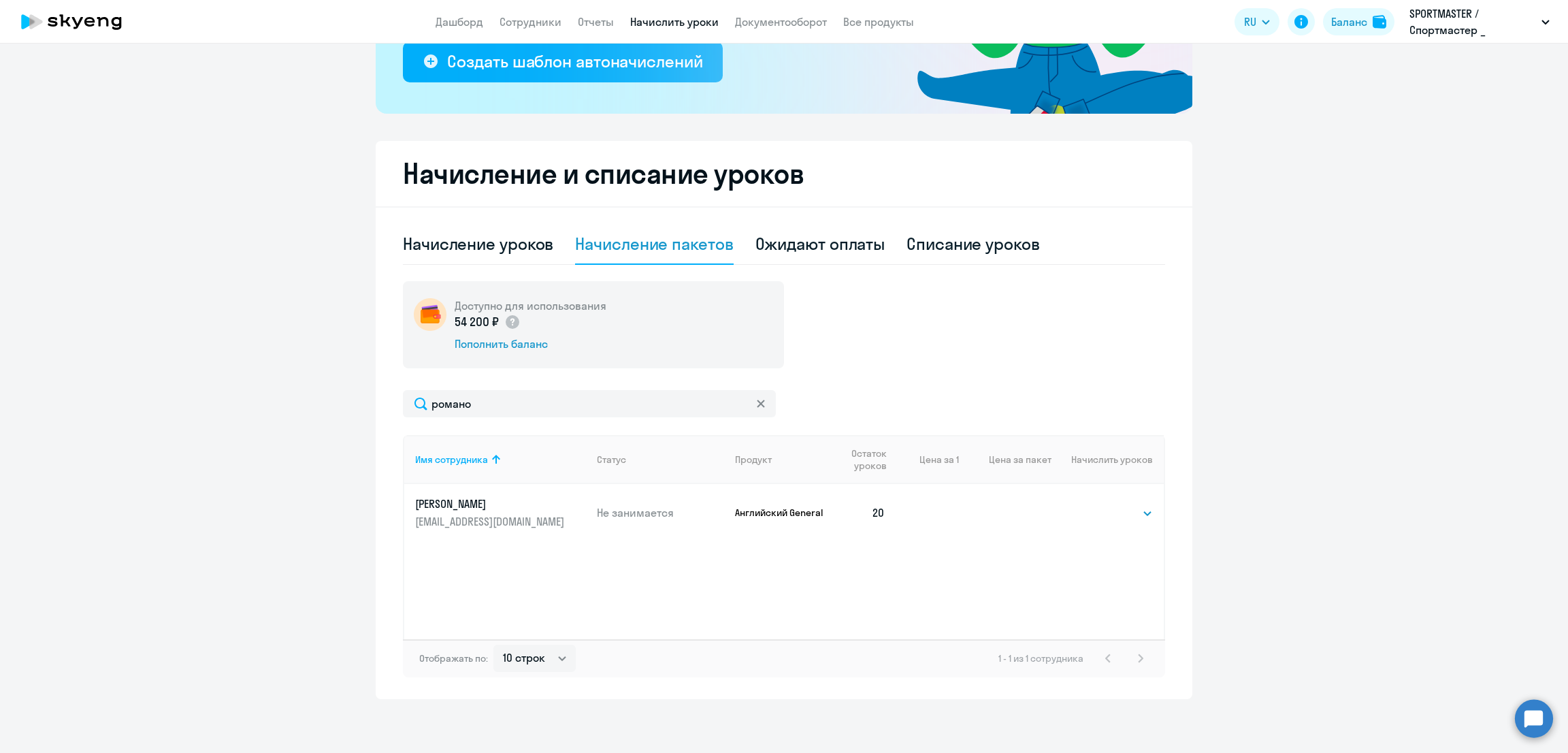
click at [757, 405] on svg-icon at bounding box center [761, 403] width 11 height 11
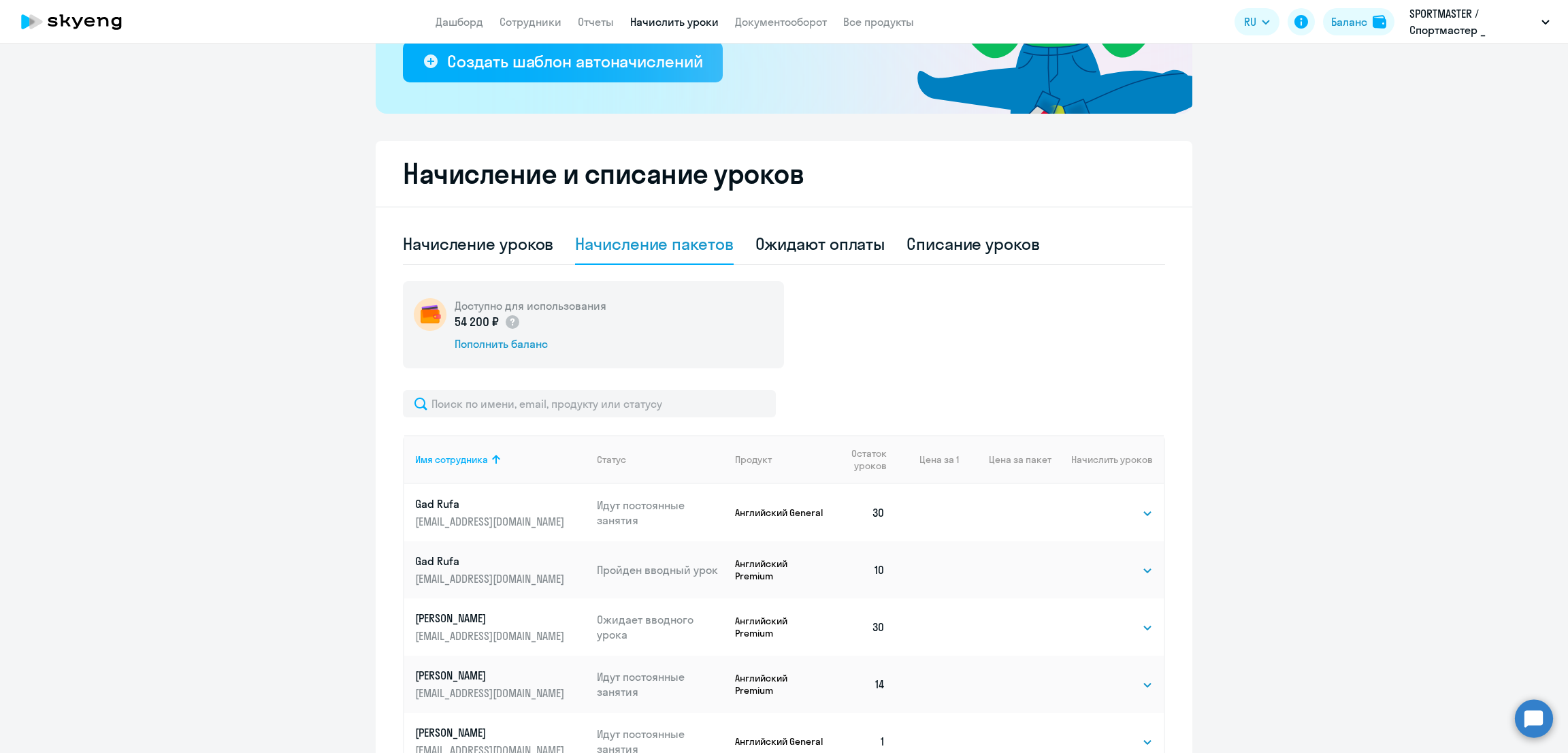
drag, startPoint x: 440, startPoint y: 238, endPoint x: 595, endPoint y: 241, distance: 155.0
click at [439, 238] on div "Начисление уроков" at bounding box center [479, 243] width 151 height 22
select select "10"
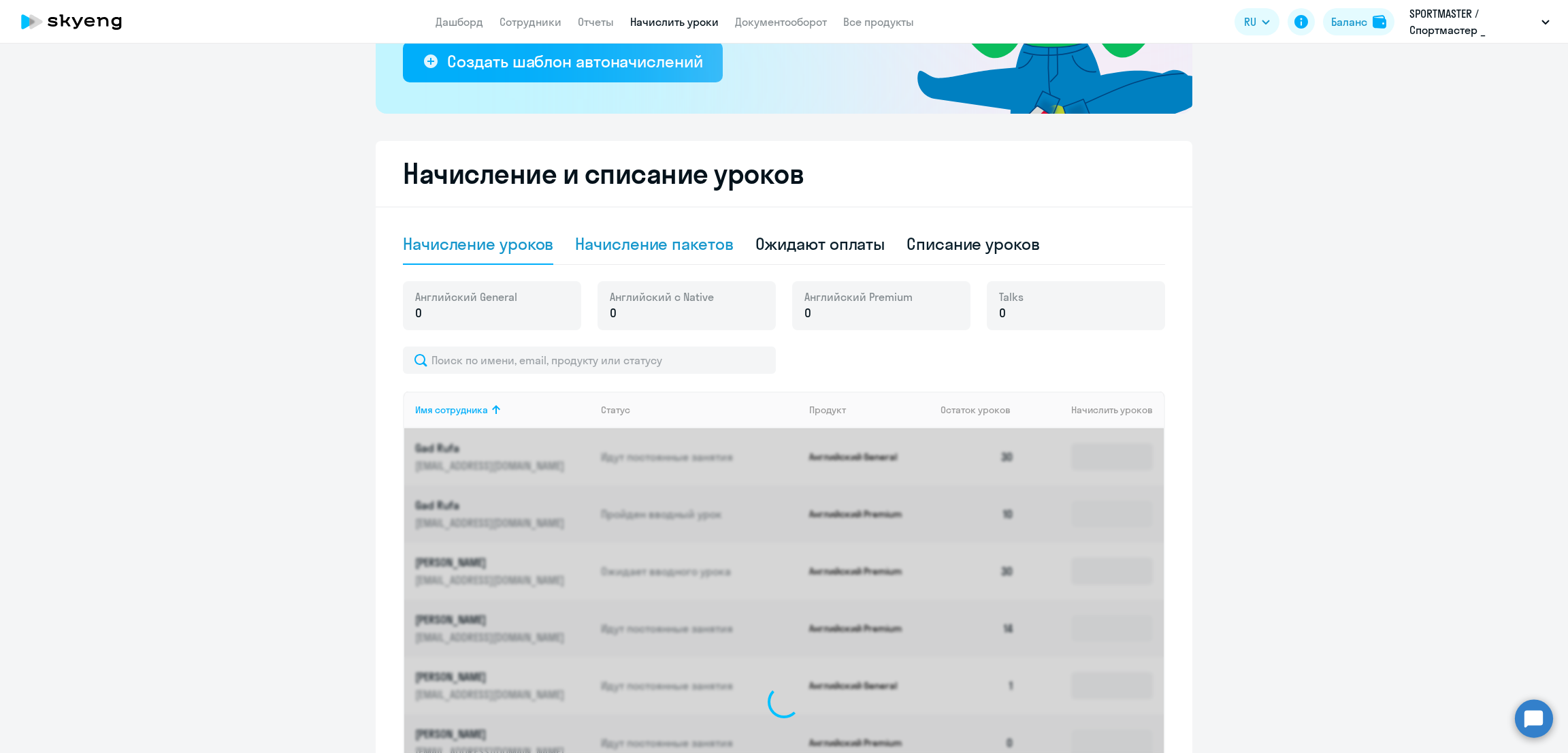
click at [633, 241] on div "Начисление пакетов" at bounding box center [654, 243] width 157 height 22
select select "10"
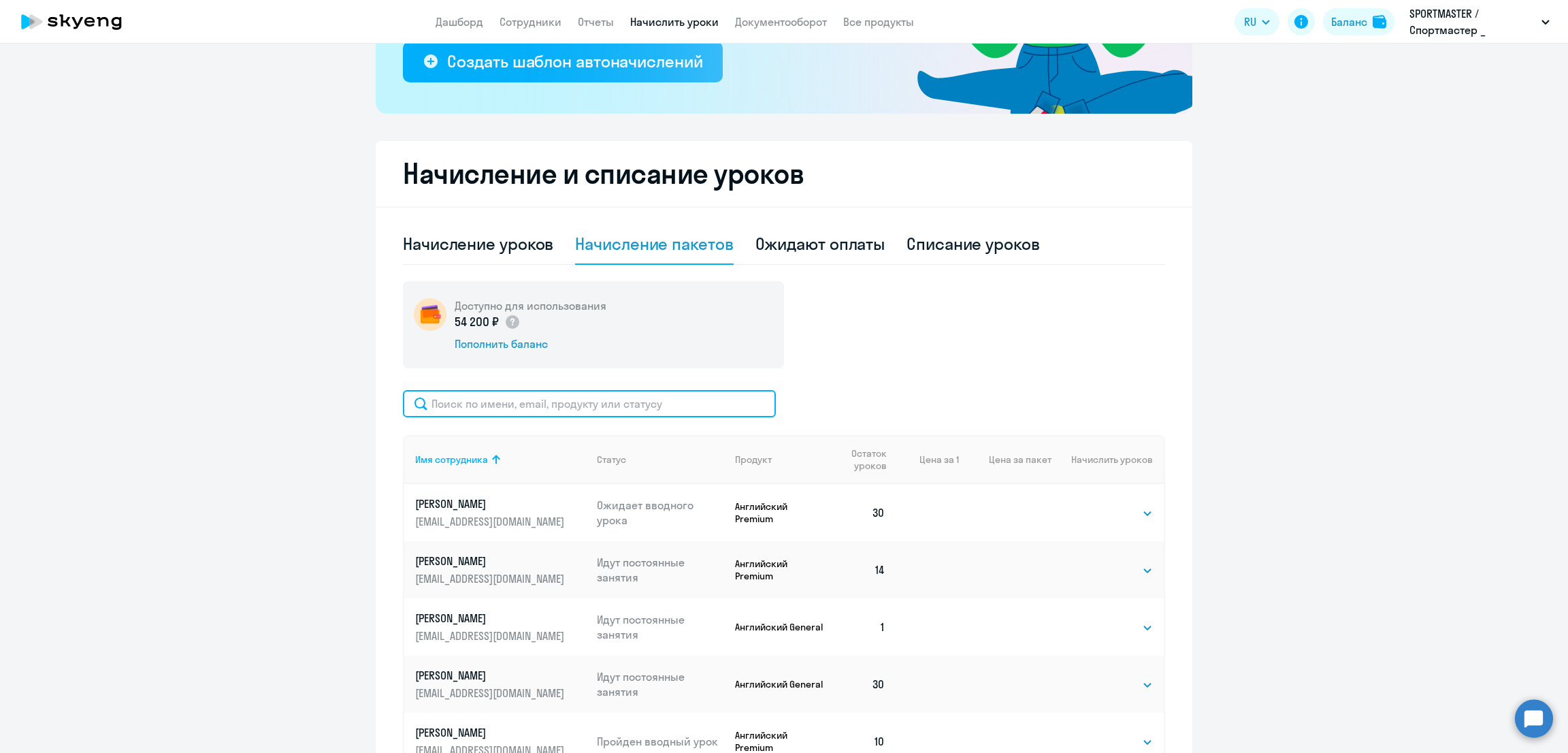
click at [545, 404] on input "text" at bounding box center [589, 403] width 373 height 27
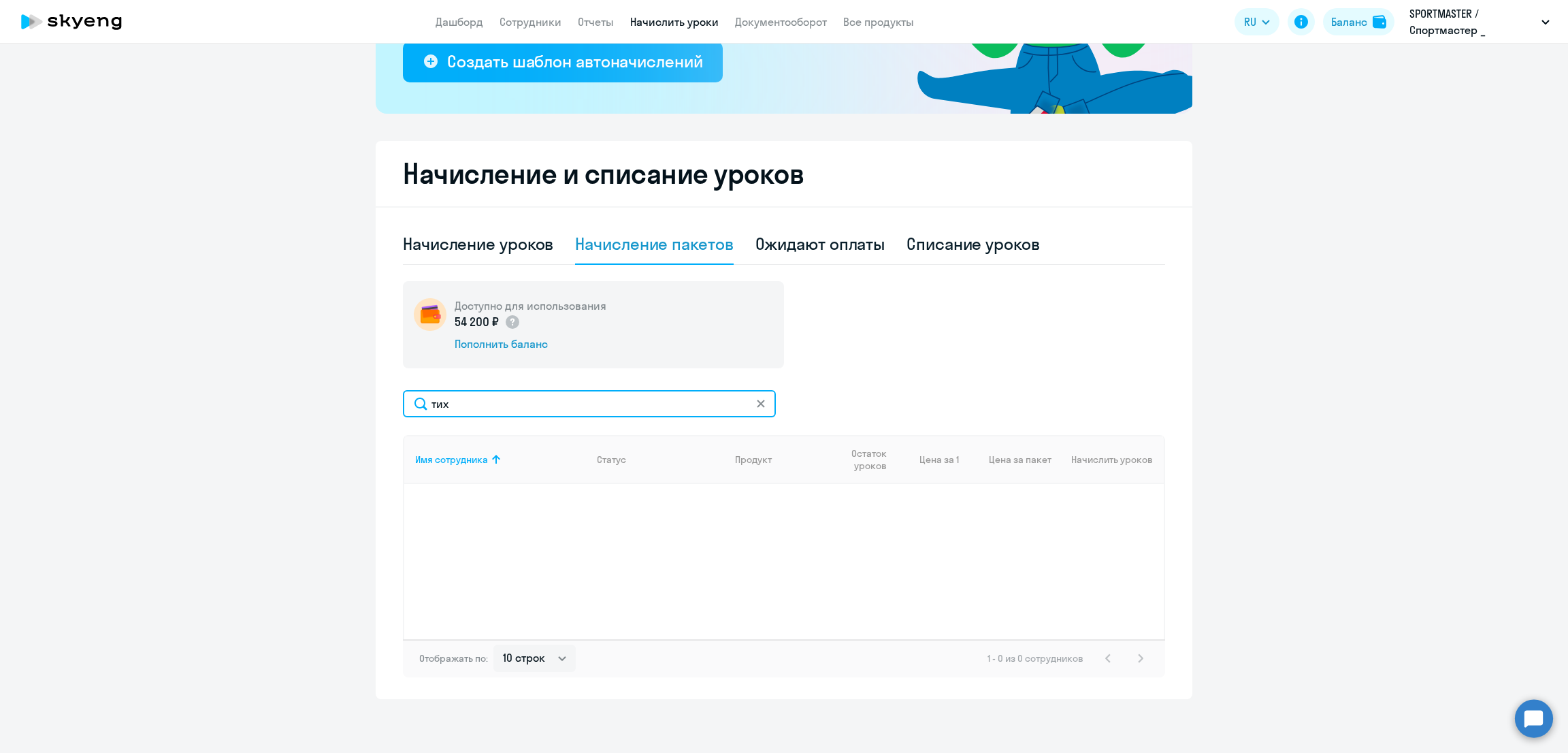
drag, startPoint x: 546, startPoint y: 403, endPoint x: 321, endPoint y: 409, distance: 225.1
click at [321, 409] on ng-component "Рекомендуем создать шаблон автоначислений Уроки больше не придётся начислять вр…" at bounding box center [784, 248] width 1568 height 903
type input "кочер"
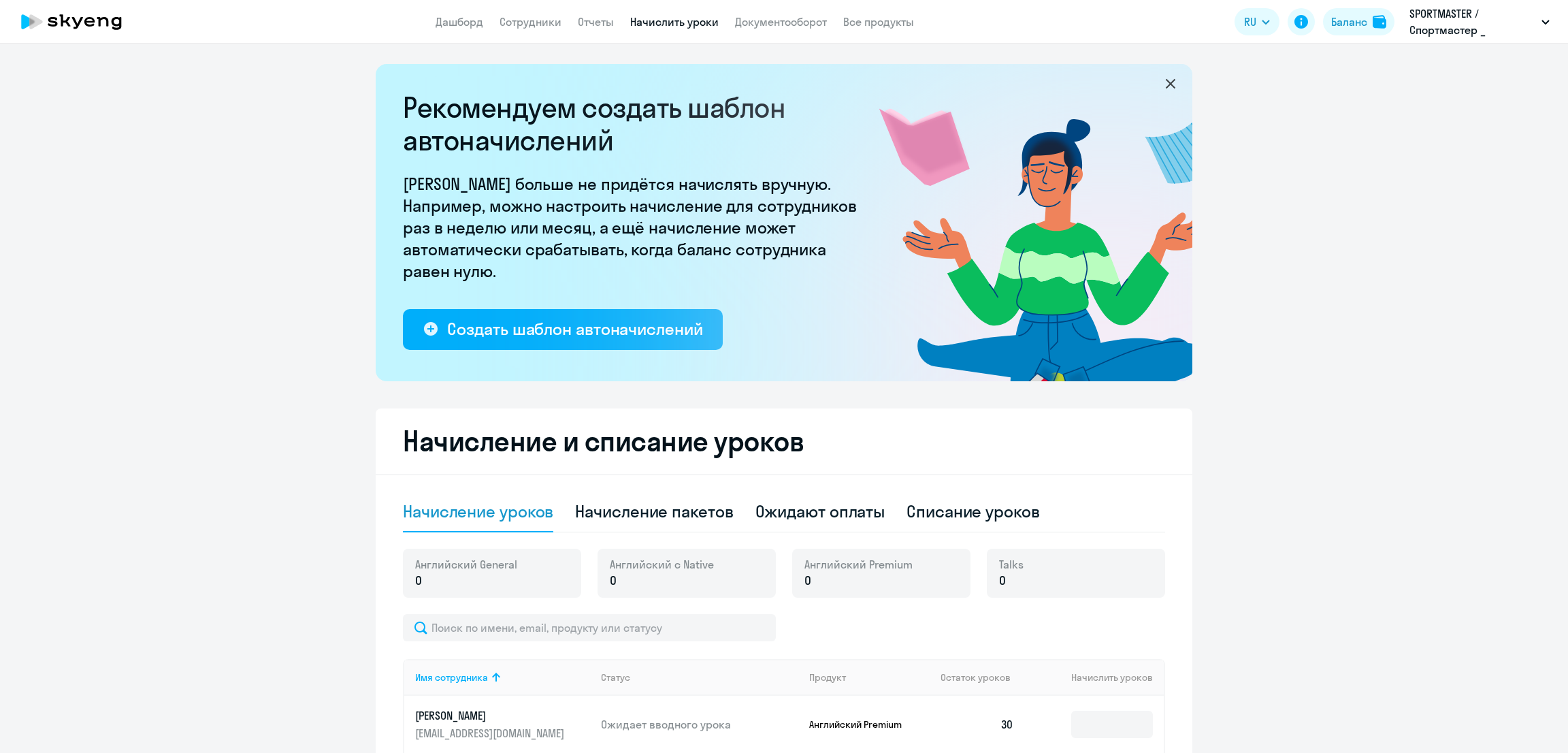
select select "10"
click at [684, 499] on div "Начисление пакетов" at bounding box center [654, 512] width 157 height 41
select select "10"
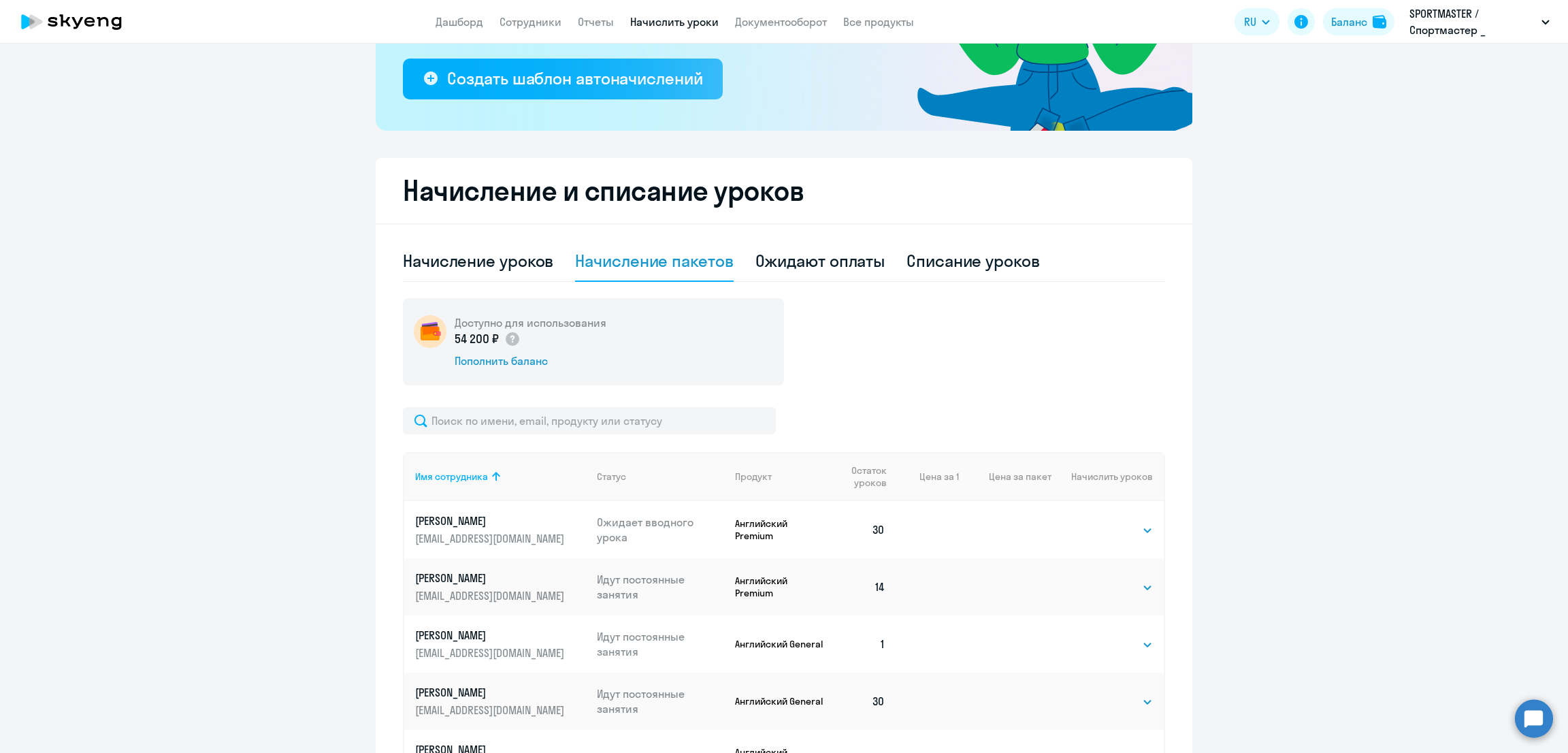
scroll to position [340, 0]
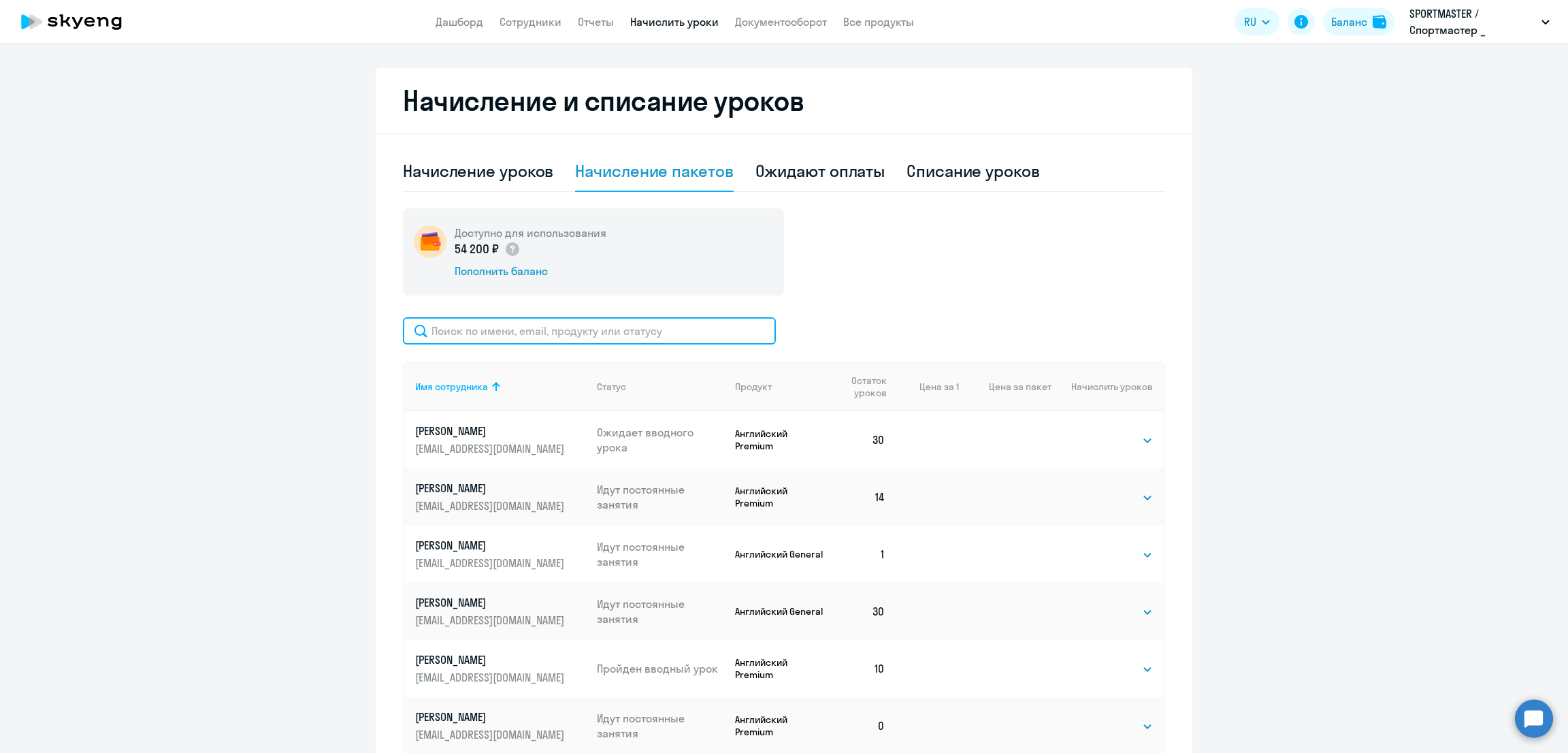
click at [511, 330] on input "text" at bounding box center [589, 331] width 373 height 27
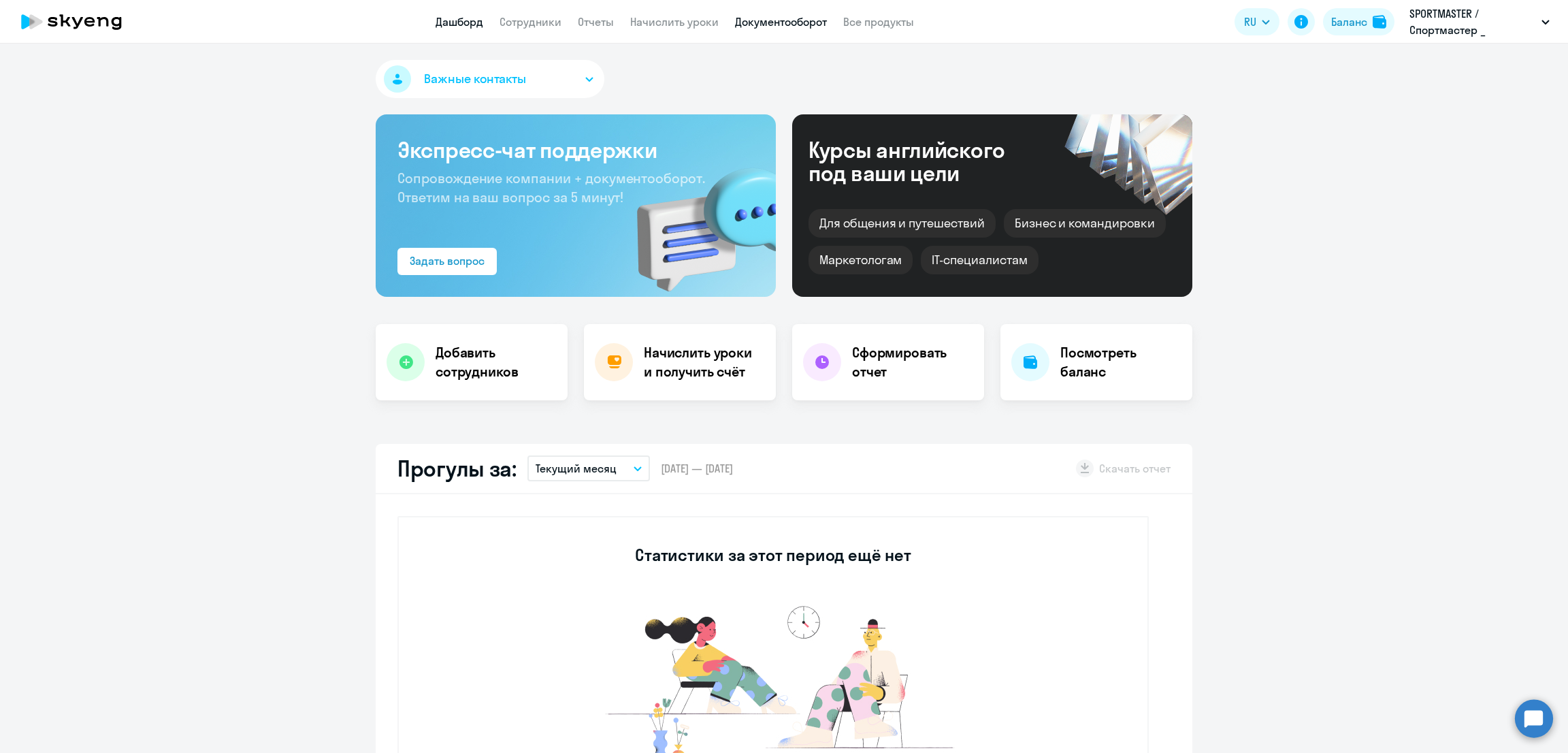
select select "30"
click at [680, 20] on link "Начислить уроки" at bounding box center [674, 22] width 88 height 14
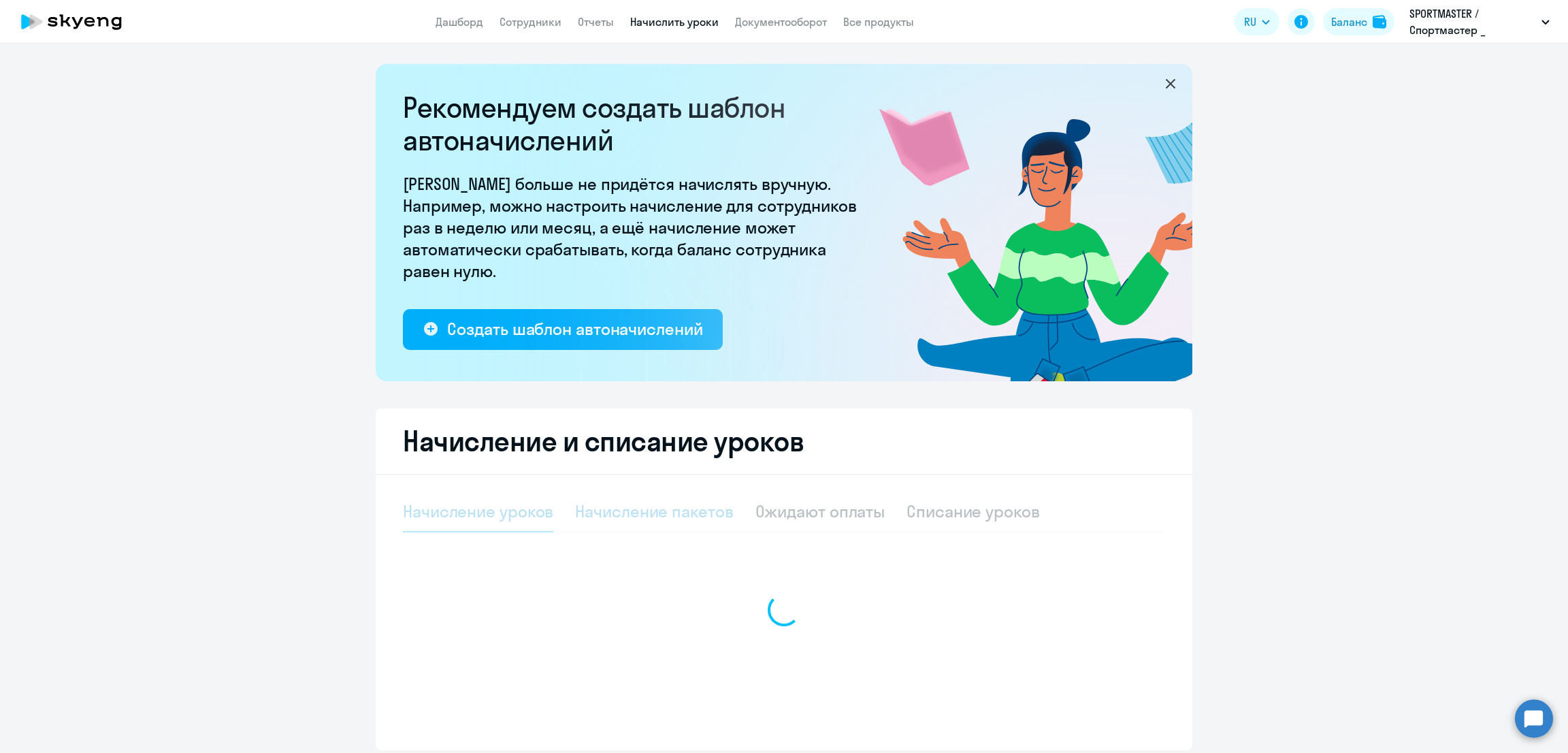
select select "10"
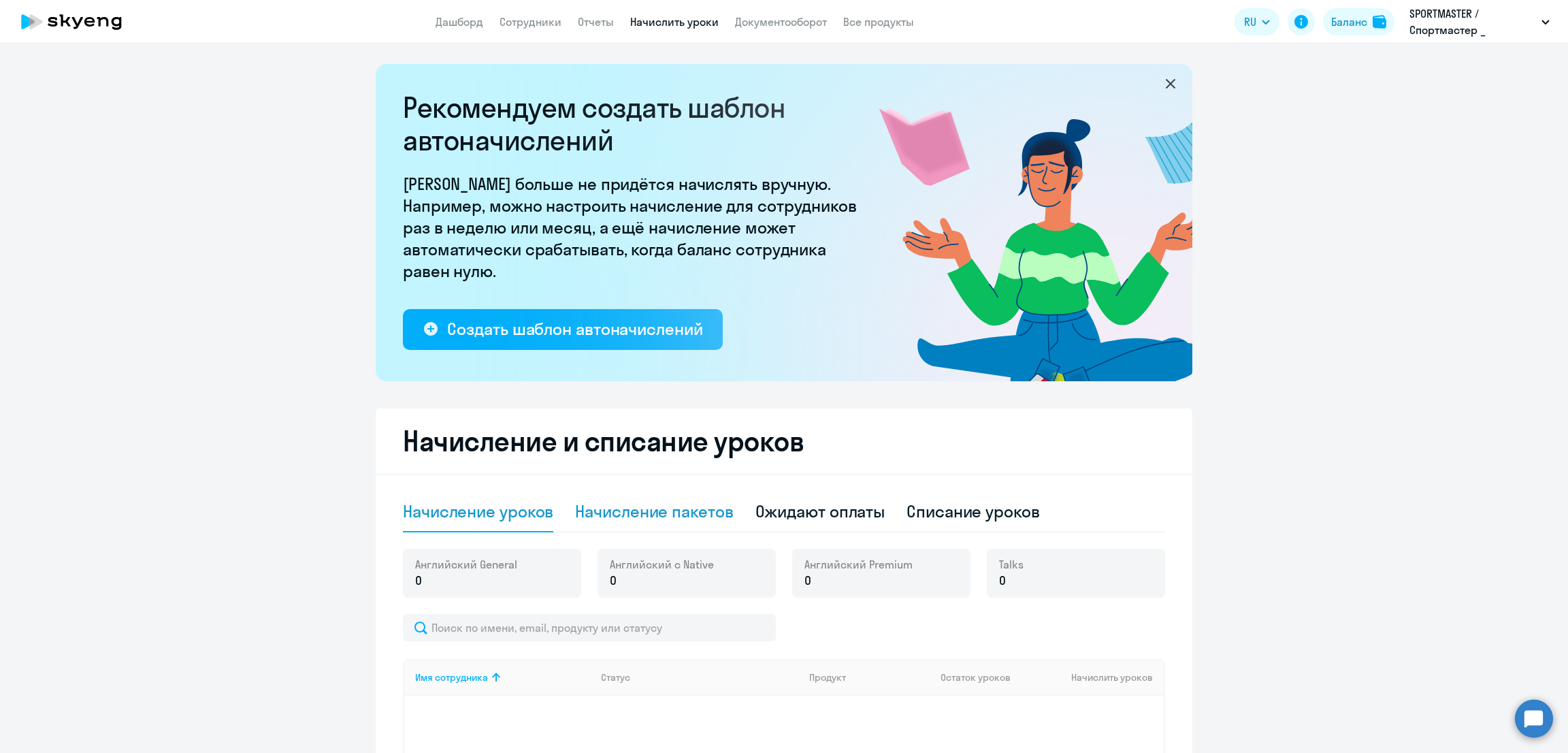
click at [657, 512] on div "Начисление пакетов" at bounding box center [654, 511] width 157 height 22
select select "10"
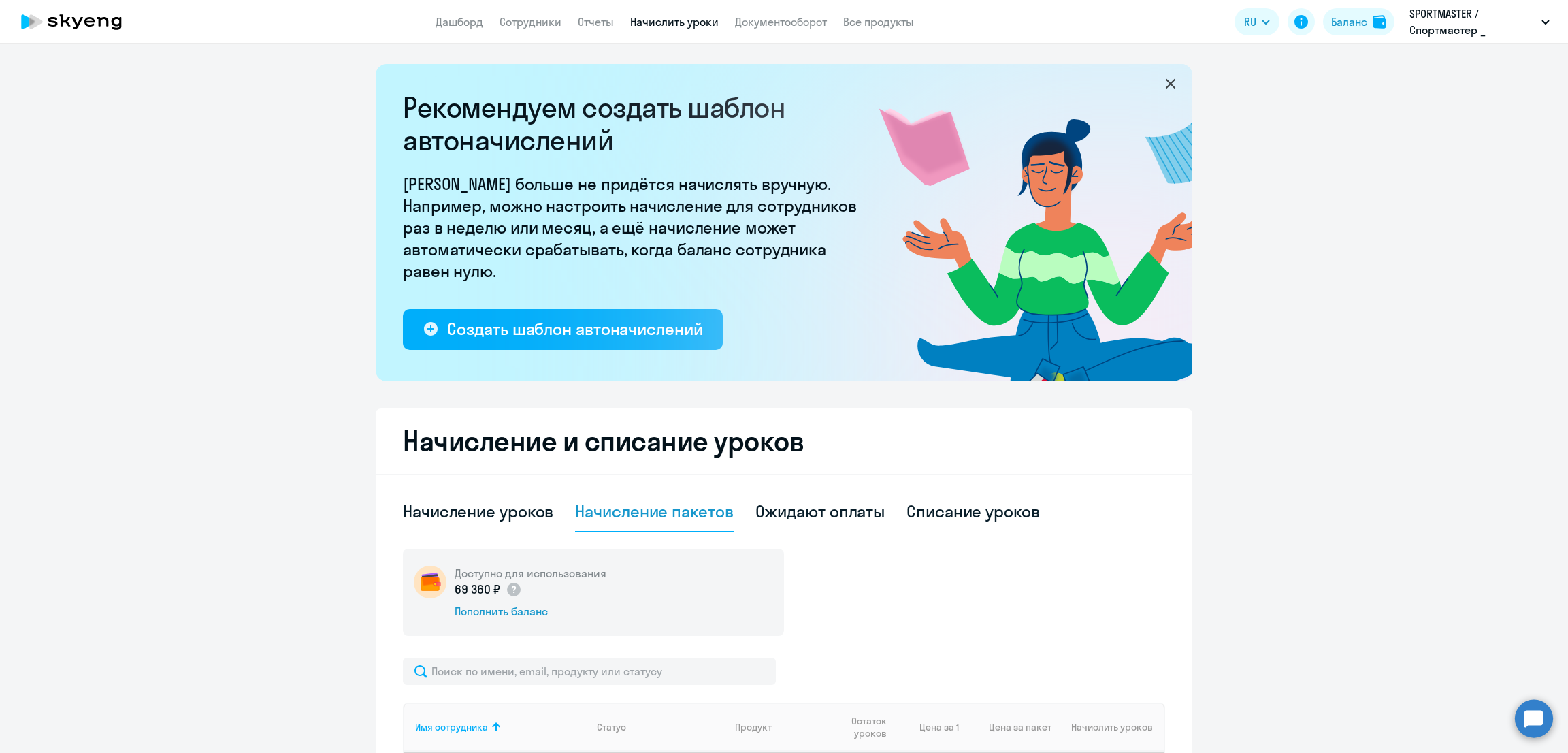
scroll to position [267, 0]
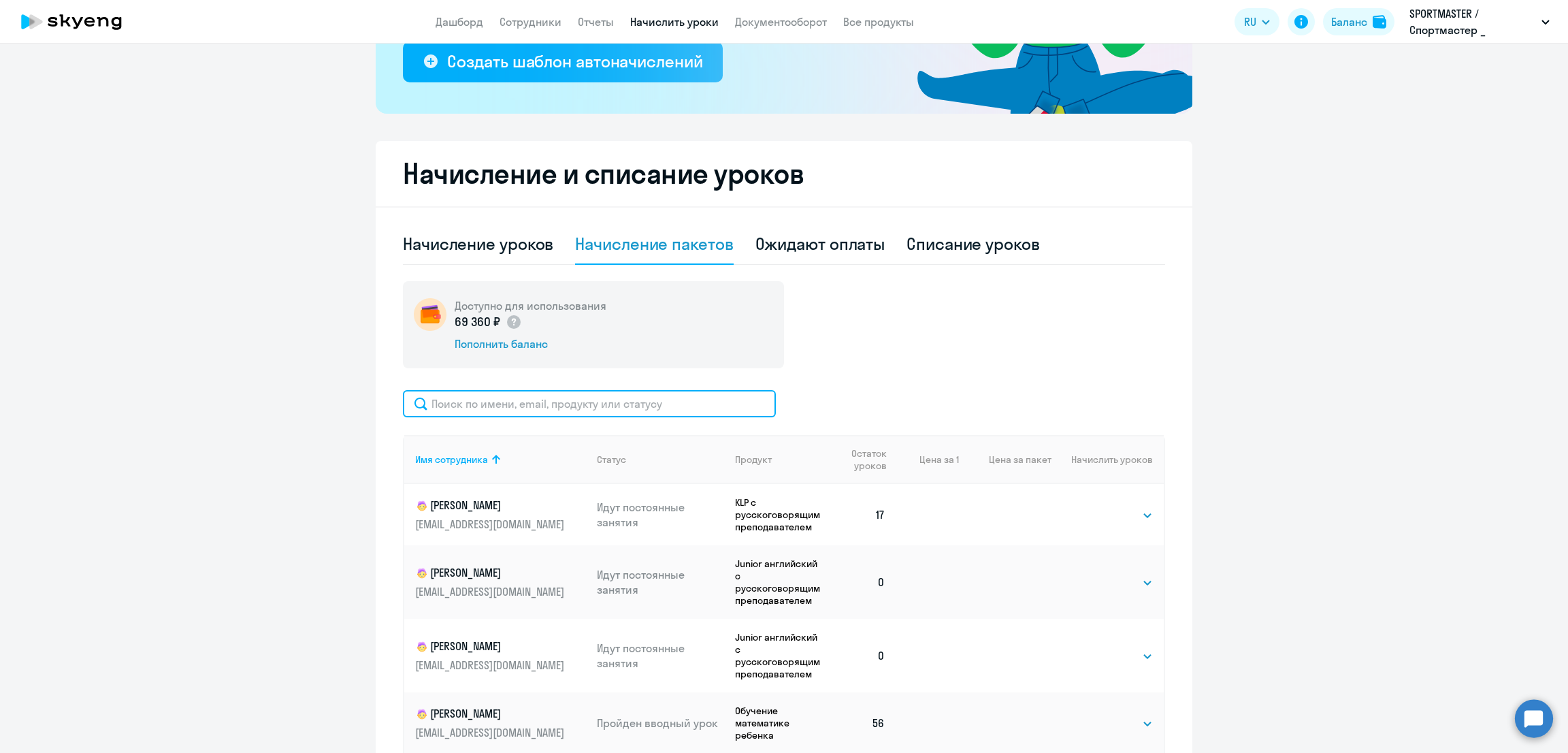
click at [536, 409] on input "text" at bounding box center [589, 403] width 373 height 27
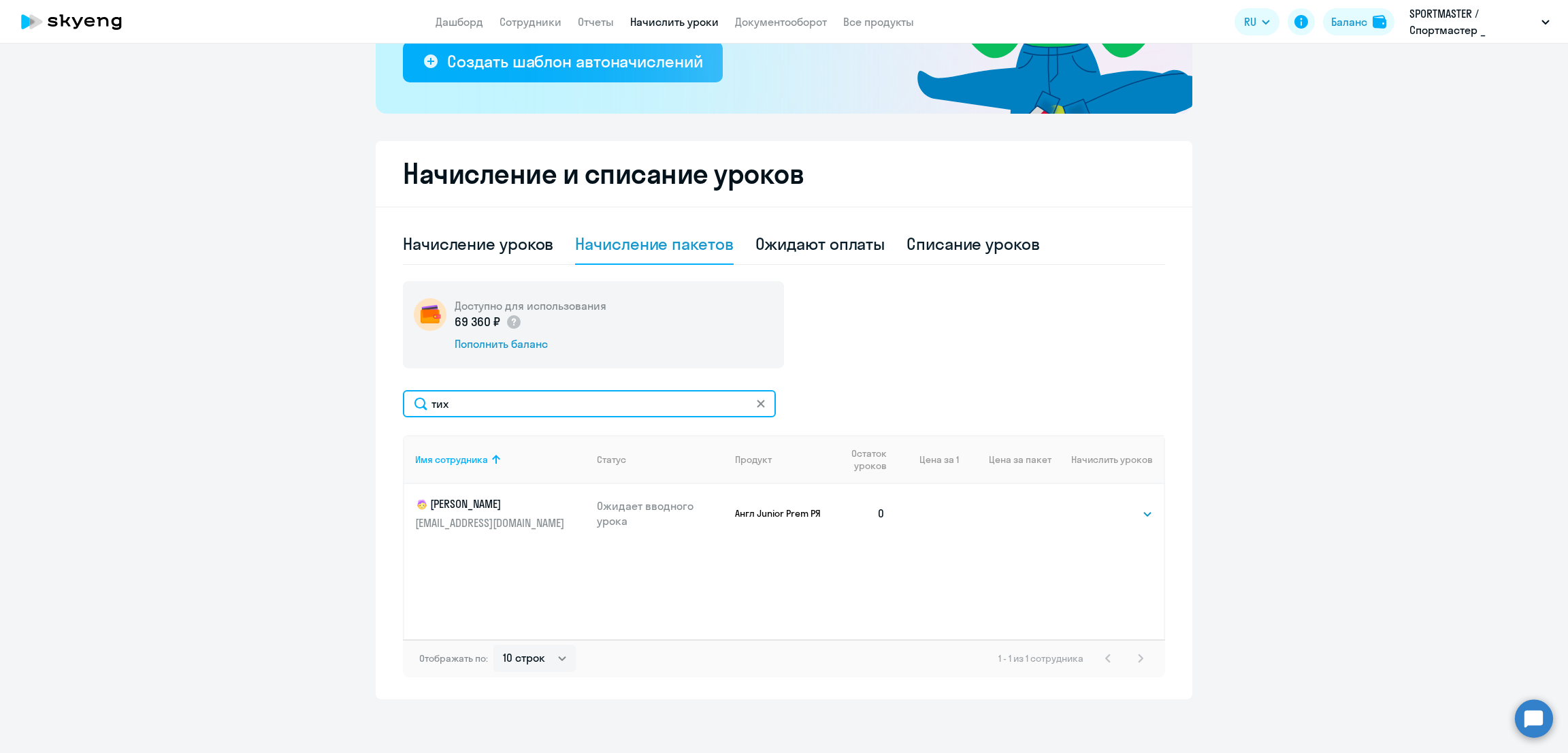
type input "тих"
click at [1128, 512] on select "Выбрать 10 30 60 100" at bounding box center [1125, 513] width 55 height 16
select select "10"
click at [1097, 505] on select "Выбрать 10 30 60 100" at bounding box center [1125, 513] width 55 height 16
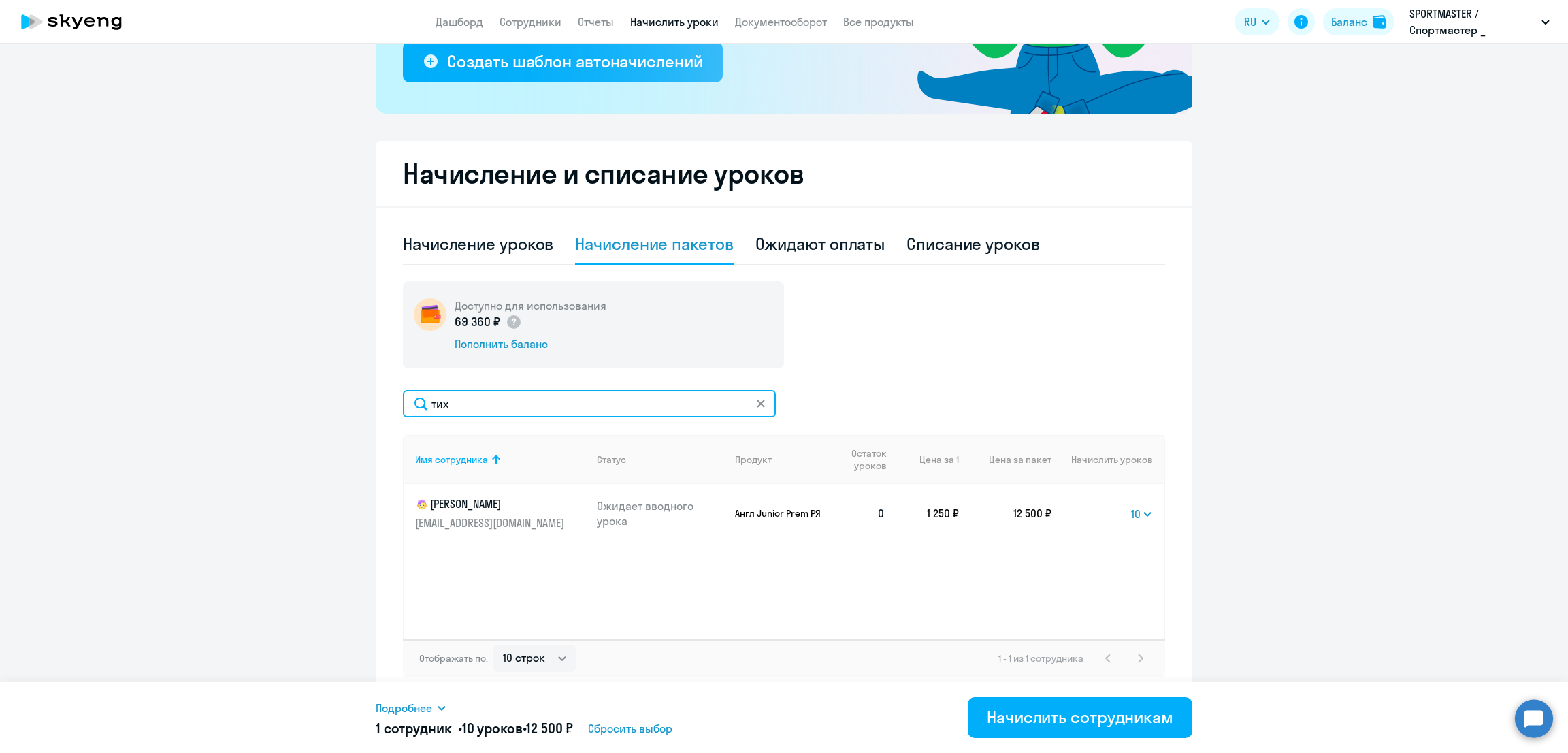
drag, startPoint x: 472, startPoint y: 402, endPoint x: 377, endPoint y: 409, distance: 95.3
click at [378, 409] on div "Начисление и списание уроков Начисление уроков Начисление пакетов Ожидают оплат…" at bounding box center [784, 420] width 817 height 558
type input "царе"
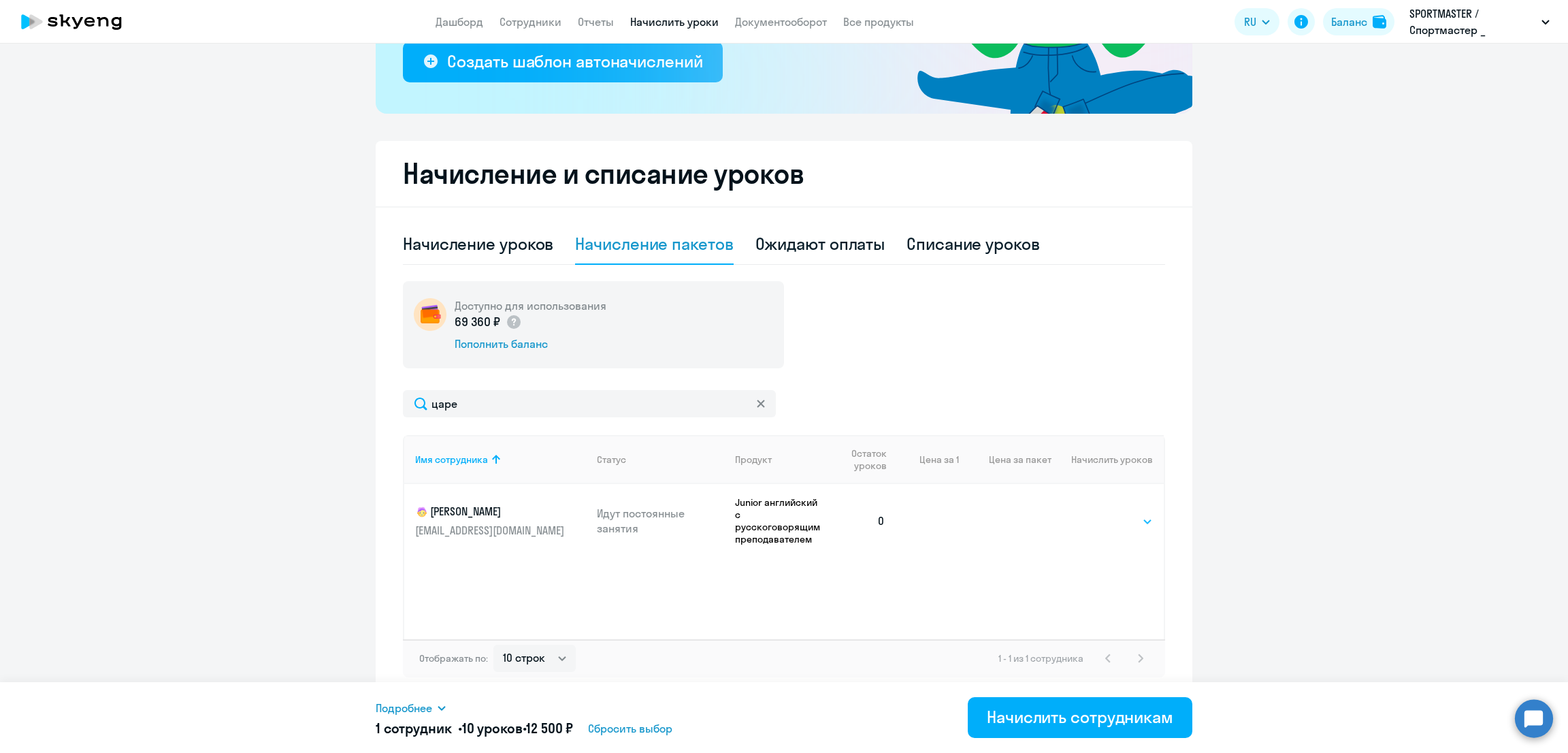
drag, startPoint x: 1109, startPoint y: 515, endPoint x: 1113, endPoint y: 527, distance: 12.6
click at [1109, 515] on select "Выбрать 10 30 60 100" at bounding box center [1125, 521] width 55 height 16
select select "10"
click at [1097, 513] on select "Выбрать 10 30 60 100" at bounding box center [1125, 521] width 55 height 16
click at [1052, 716] on div "Начислить сотрудникам" at bounding box center [1080, 717] width 187 height 22
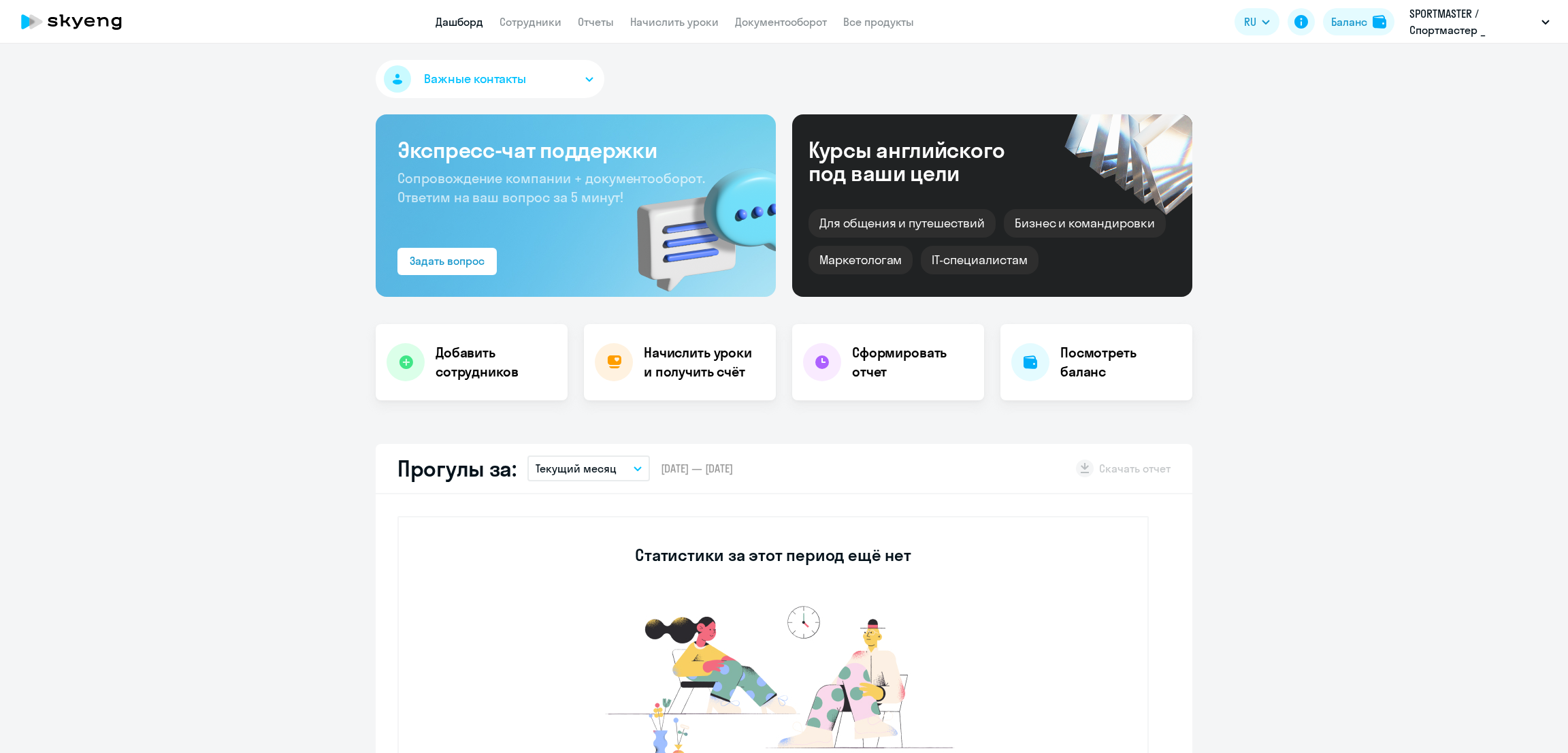
select select "30"
click at [656, 23] on link "Начислить уроки" at bounding box center [674, 22] width 88 height 14
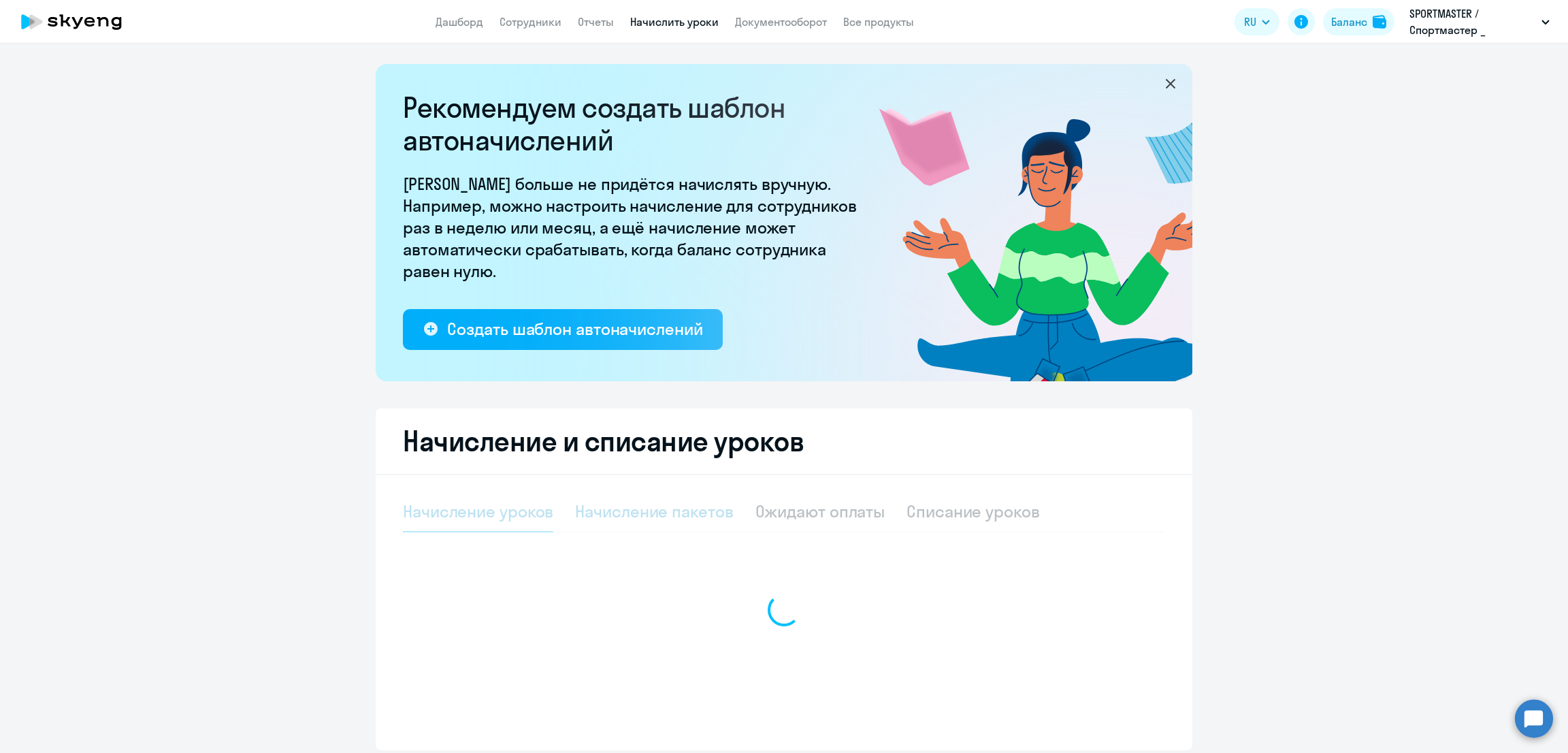
select select "10"
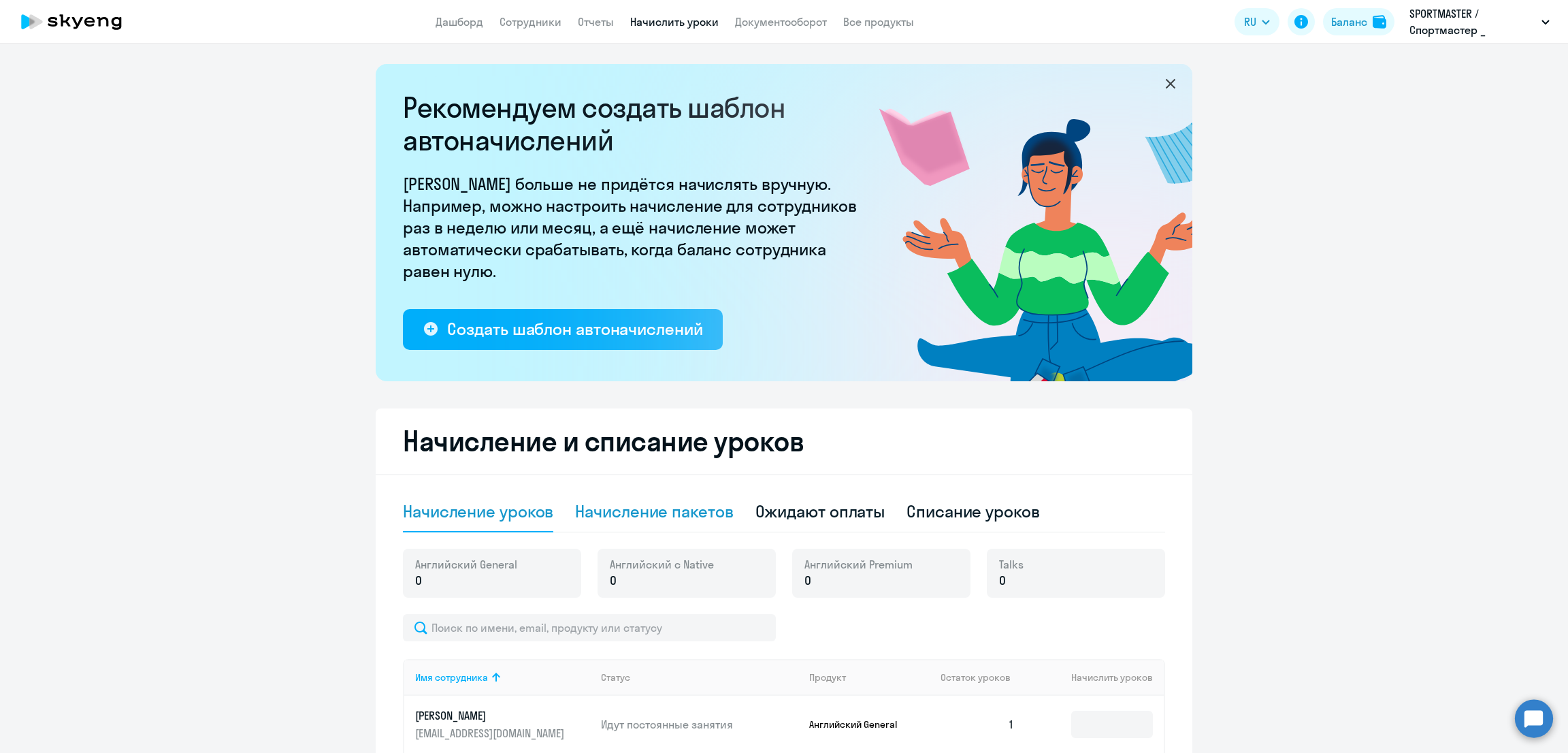
click at [665, 512] on div "Начисление пакетов" at bounding box center [654, 511] width 157 height 22
select select "10"
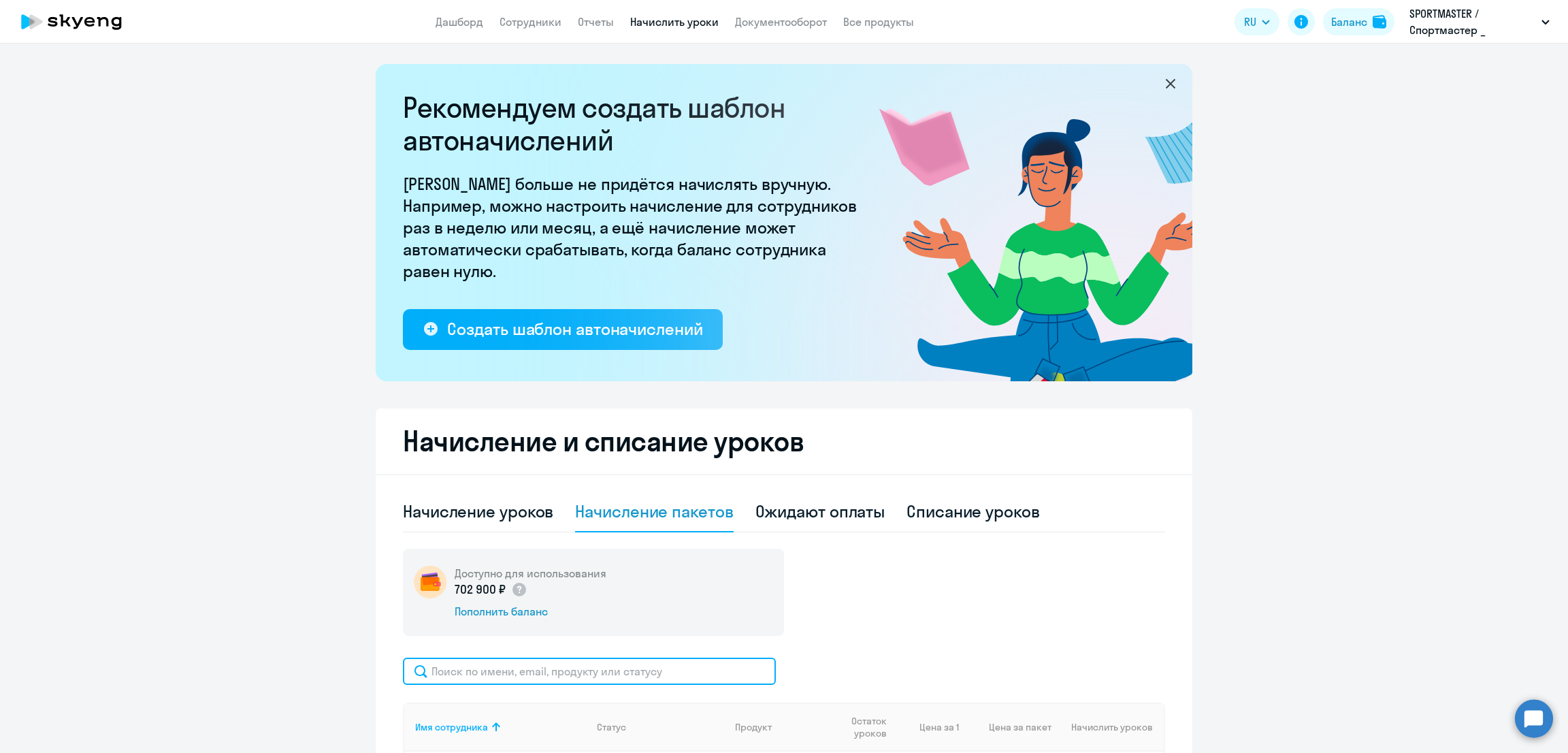
click at [524, 673] on input "text" at bounding box center [589, 671] width 373 height 27
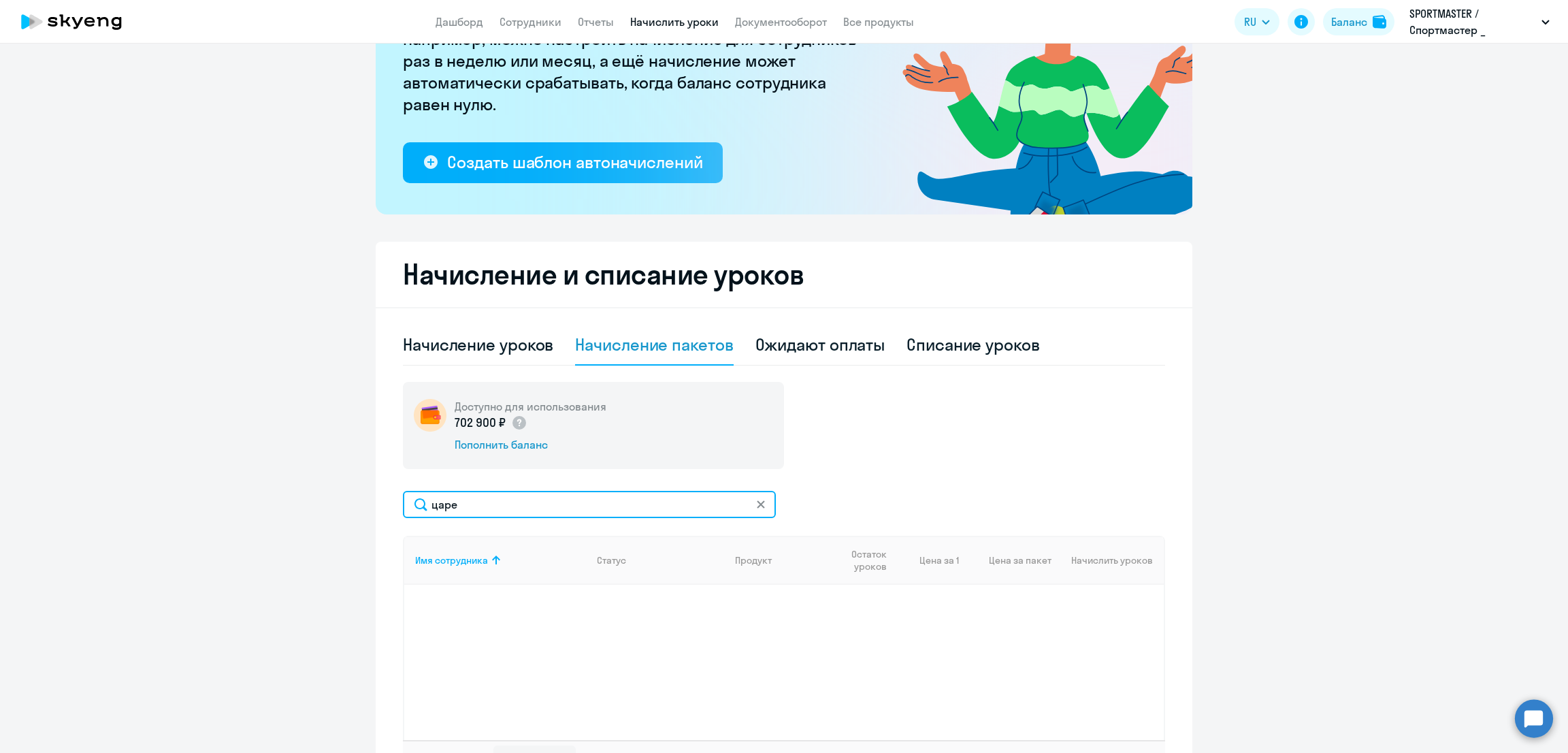
scroll to position [170, 0]
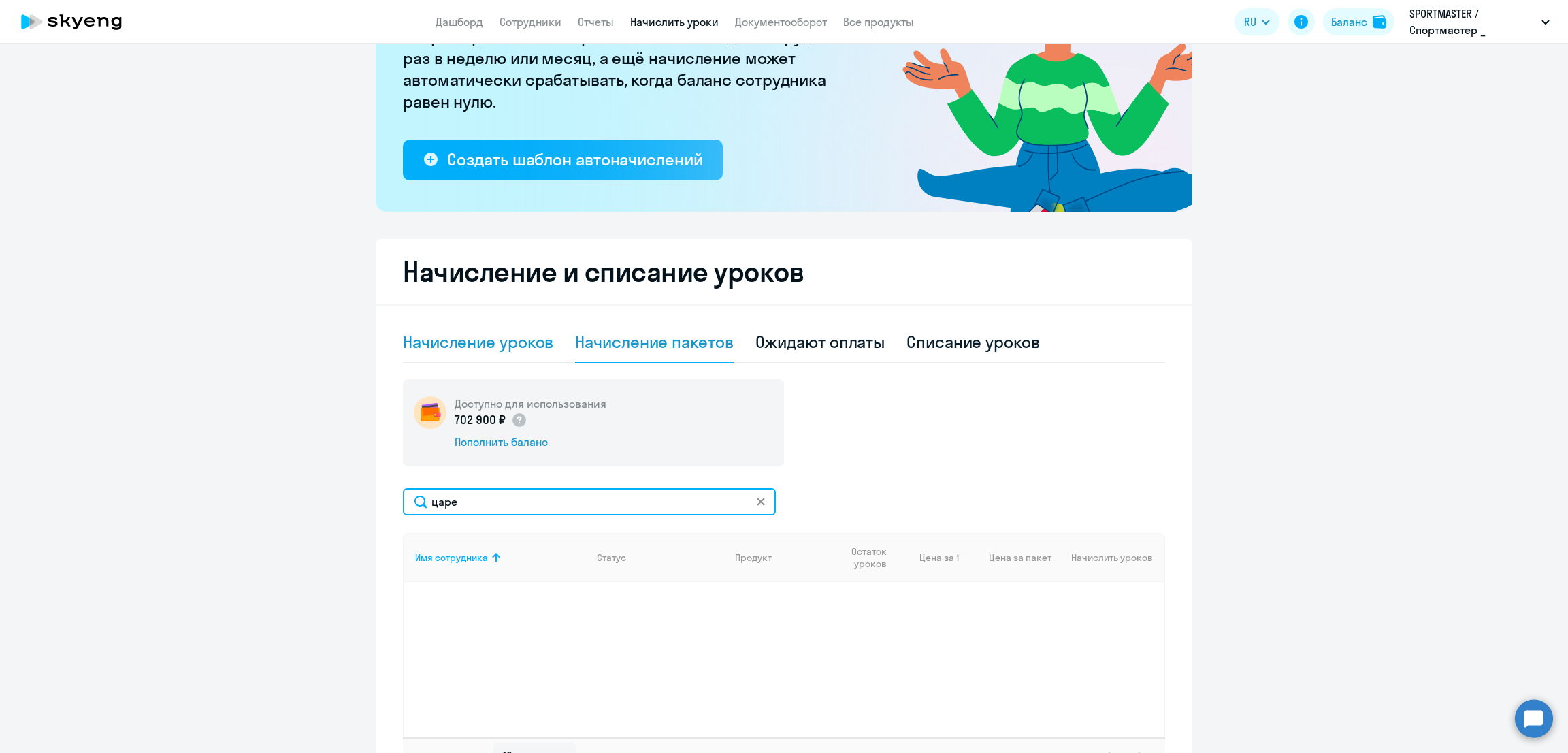
type input "царе"
click at [472, 341] on div "Начисление уроков" at bounding box center [479, 341] width 151 height 22
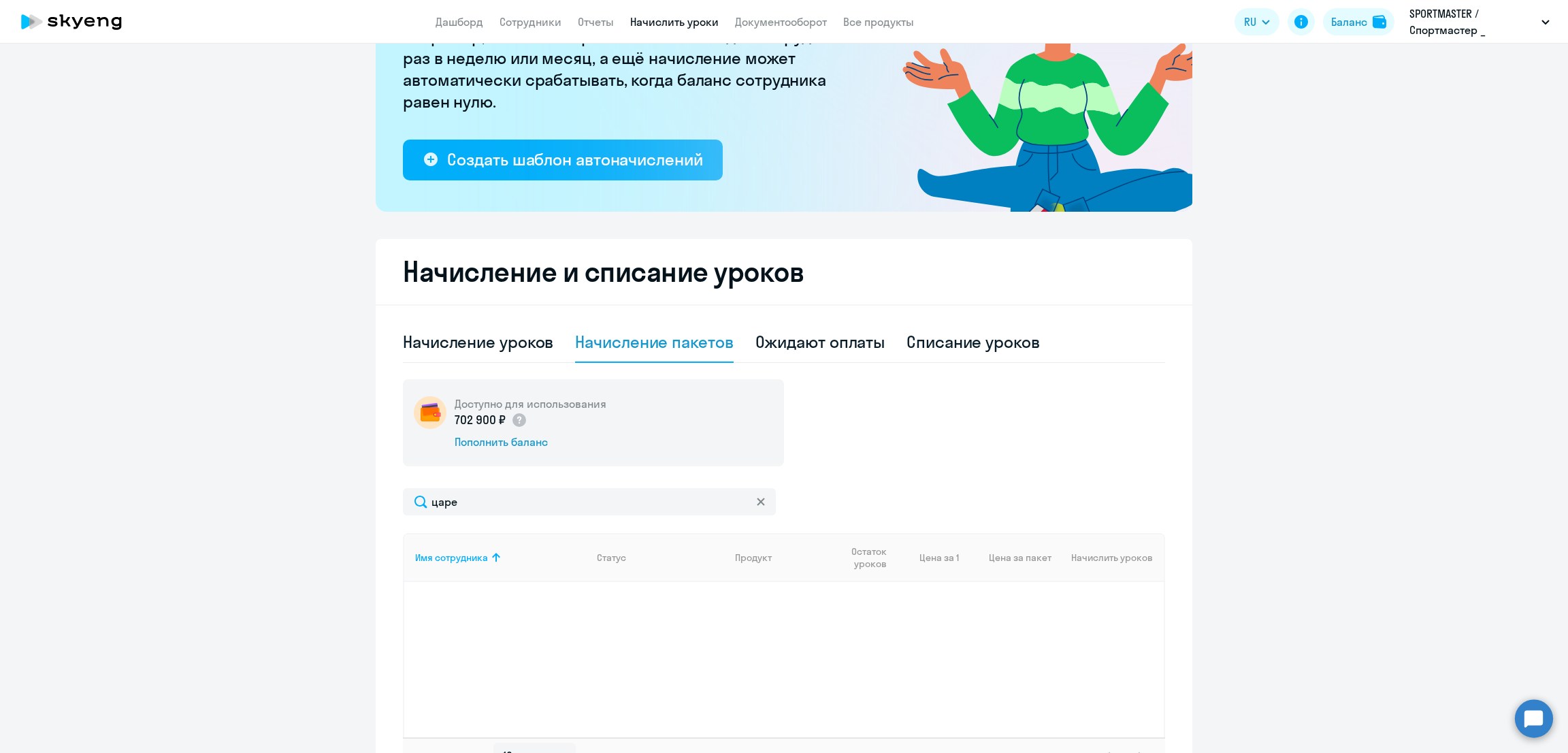
select select "10"
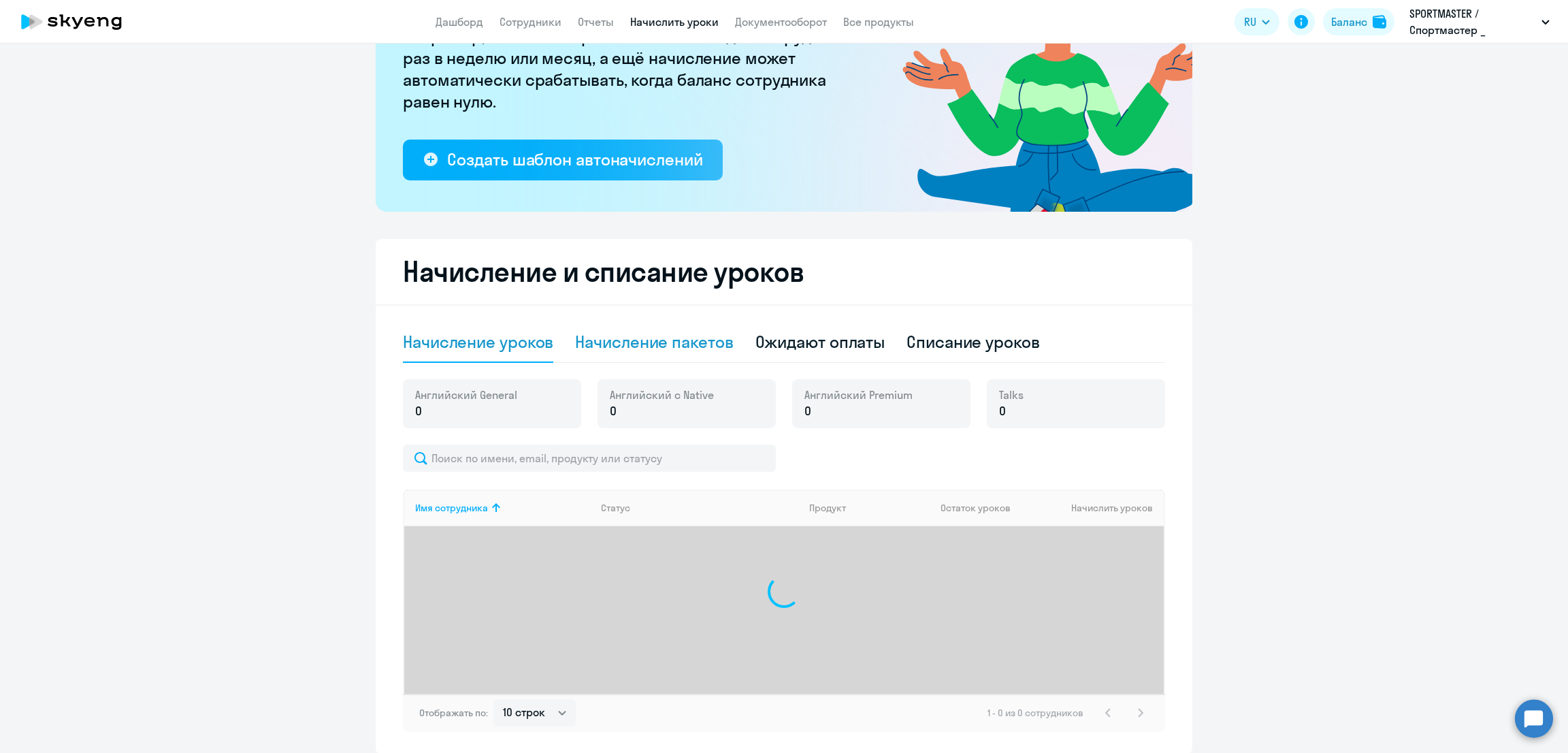
click at [690, 341] on div "Начисление пакетов" at bounding box center [654, 341] width 157 height 22
select select "10"
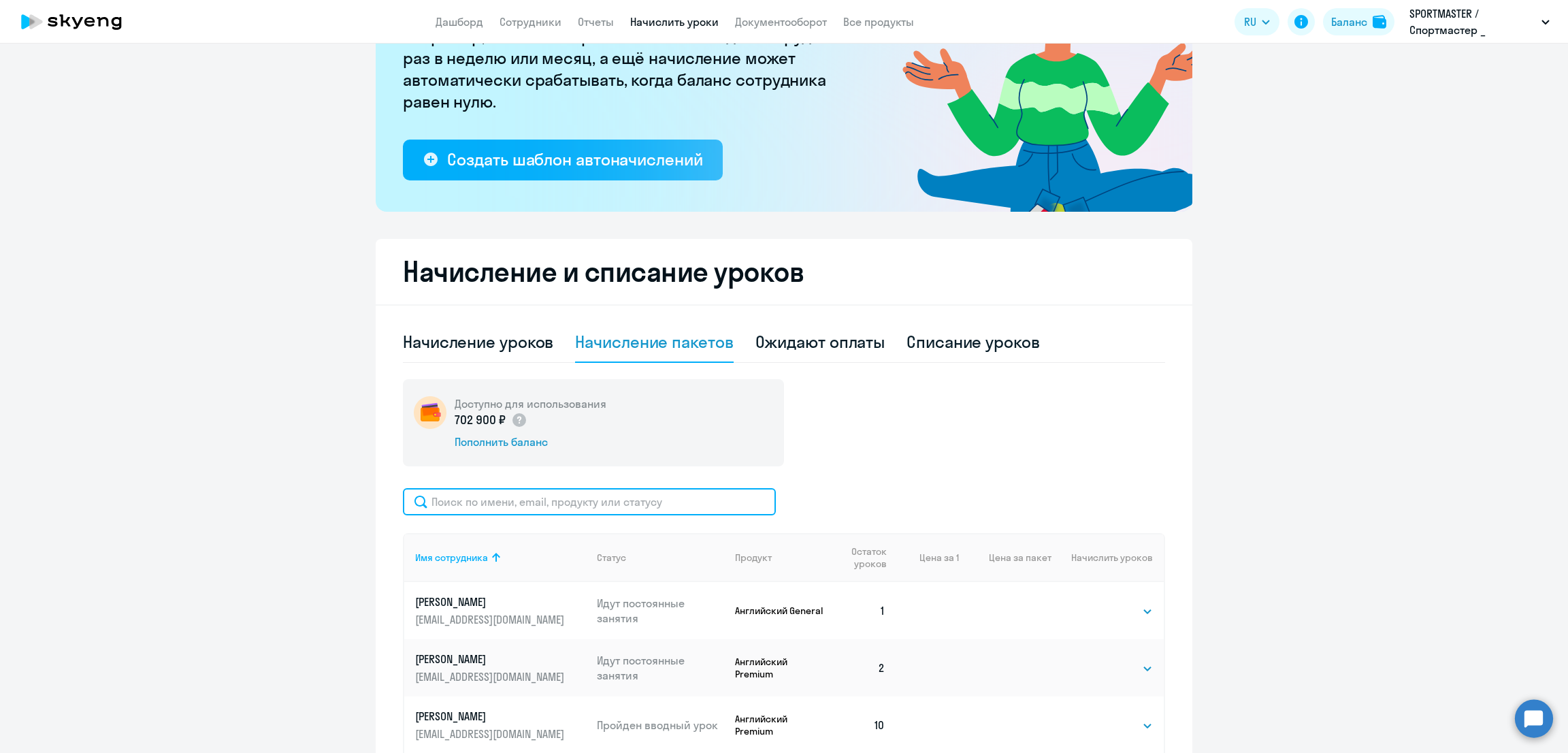
click at [483, 504] on input "text" at bounding box center [589, 501] width 373 height 27
type input "царе"
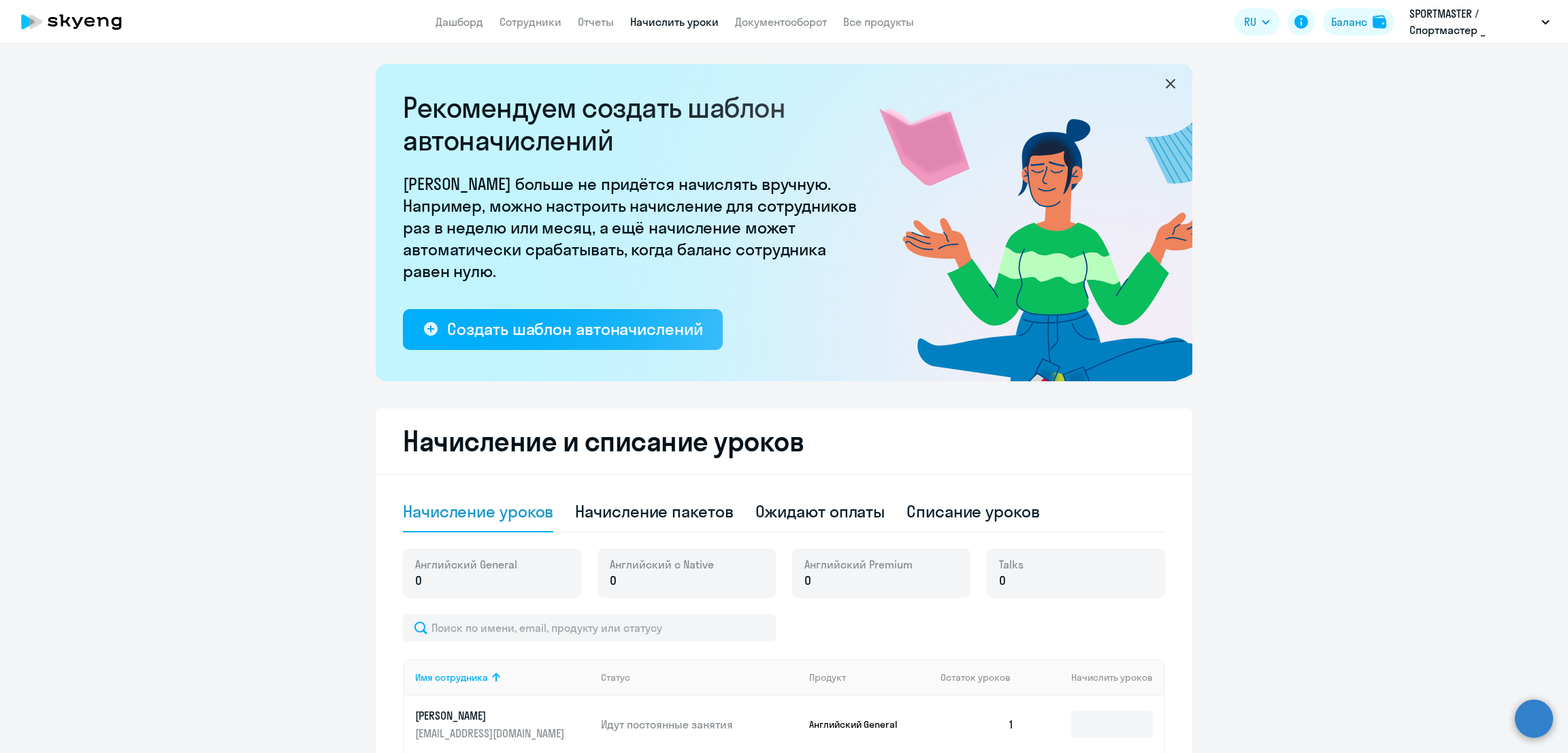
select select "10"
click at [681, 511] on div "Начисление пакетов" at bounding box center [654, 511] width 157 height 22
select select "10"
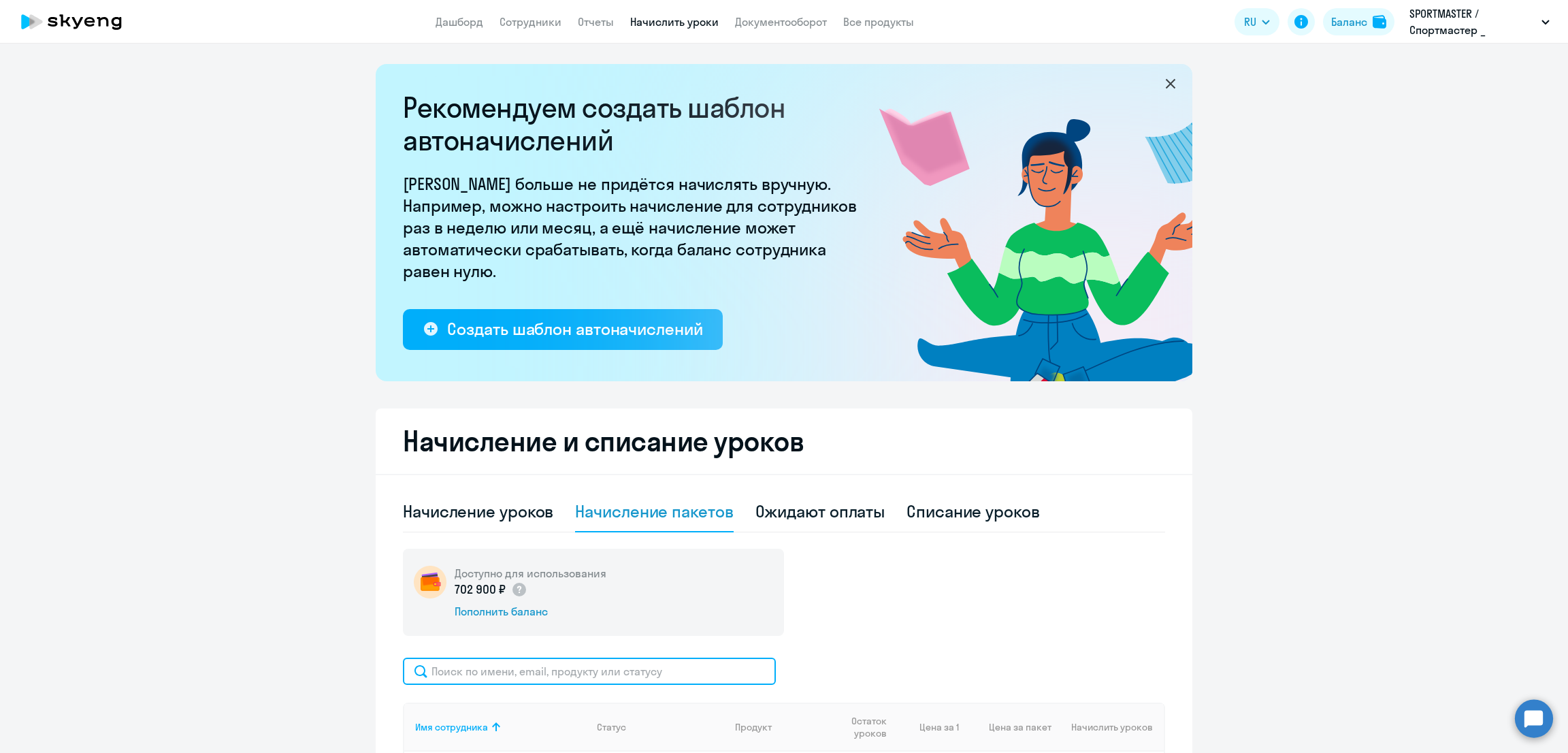
click at [534, 672] on input "text" at bounding box center [589, 671] width 373 height 27
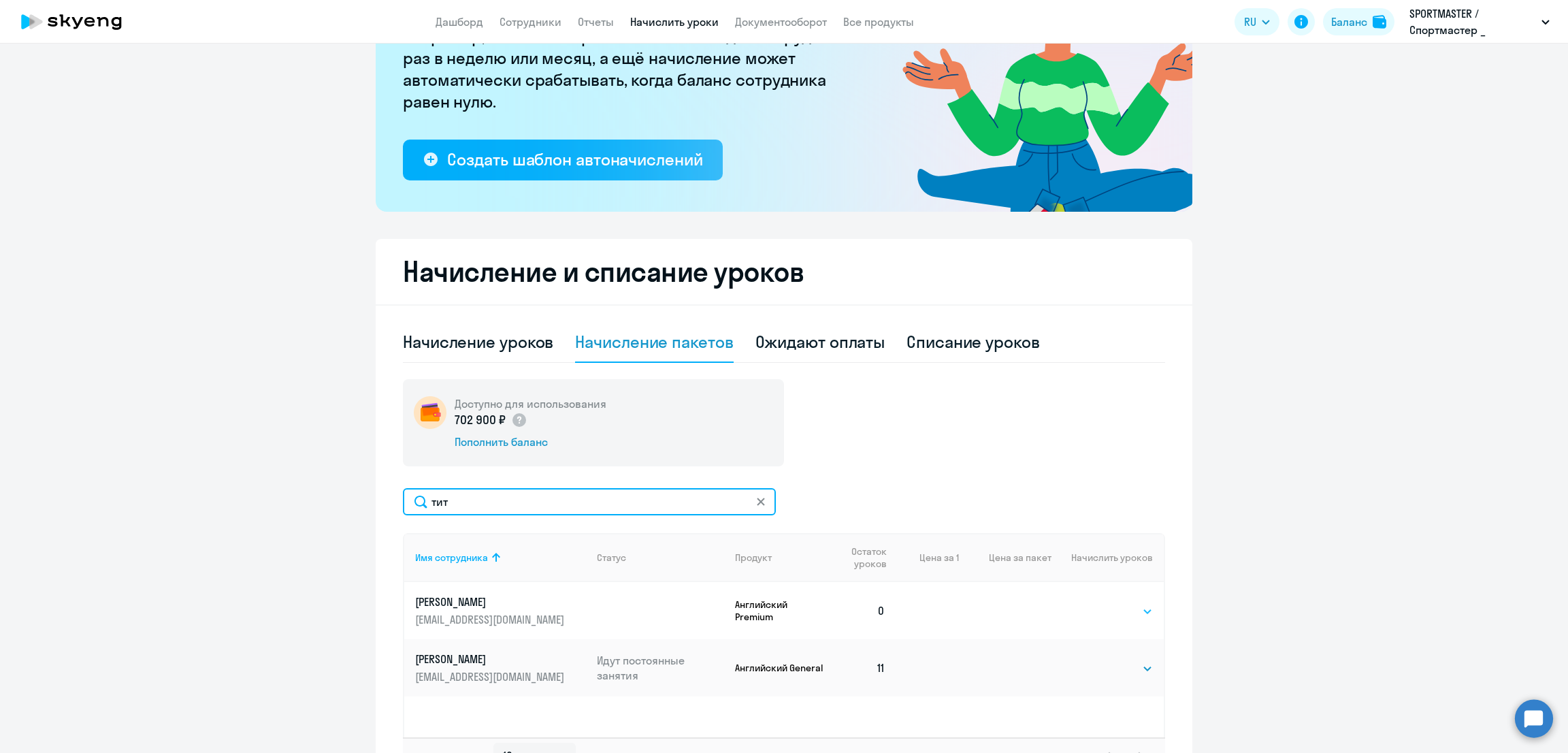
type input "тит"
click at [1108, 606] on select "Выбрать 10 30 60 100" at bounding box center [1125, 611] width 55 height 16
select select "10"
click at [1097, 603] on select "Выбрать 10 30 60 100" at bounding box center [1125, 611] width 55 height 16
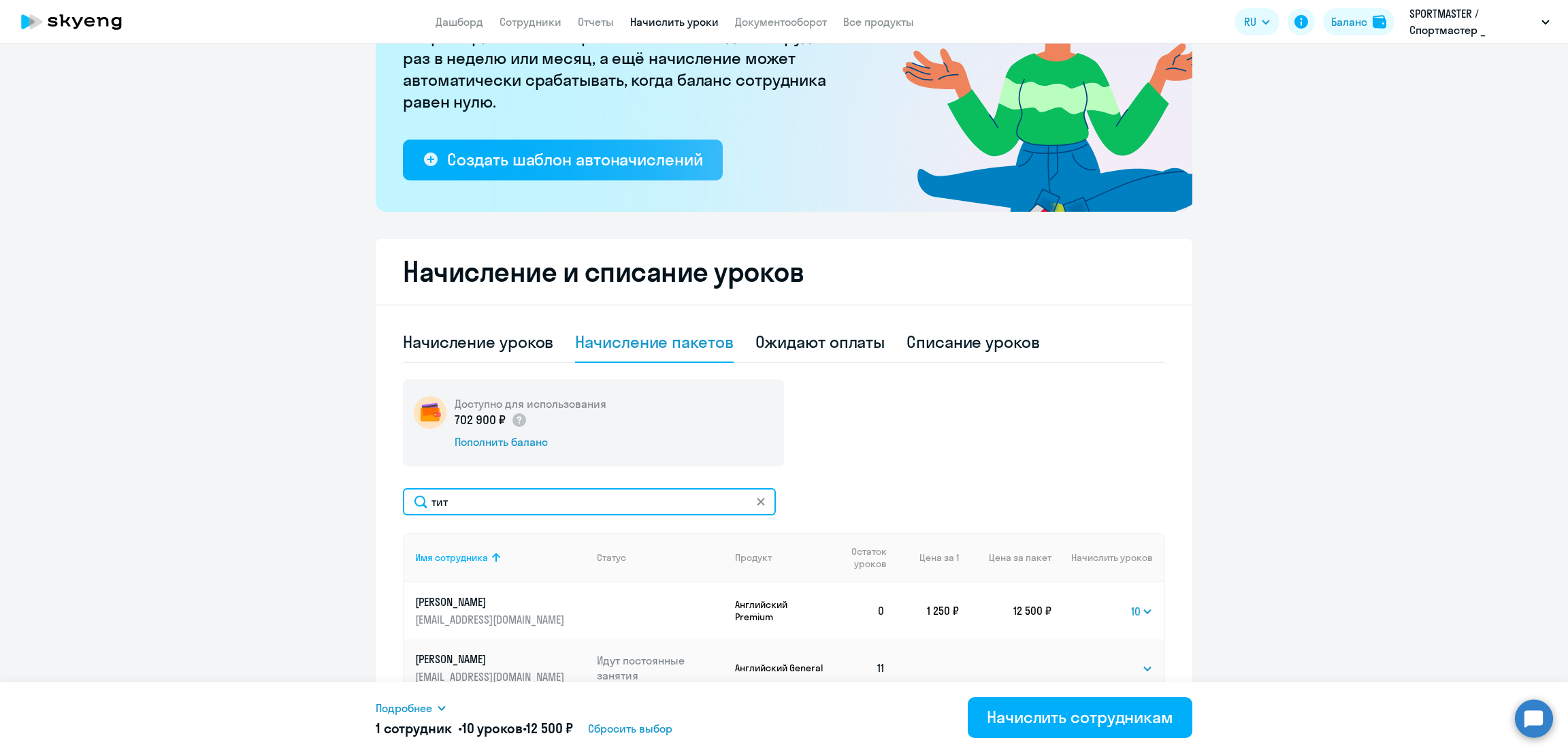
drag, startPoint x: 485, startPoint y: 499, endPoint x: 345, endPoint y: 484, distance: 140.8
click at [358, 502] on ng-component "Рекомендуем создать шаблон автоначислений Уроки больше не придётся начислять вр…" at bounding box center [784, 345] width 1568 height 903
type input "шол"
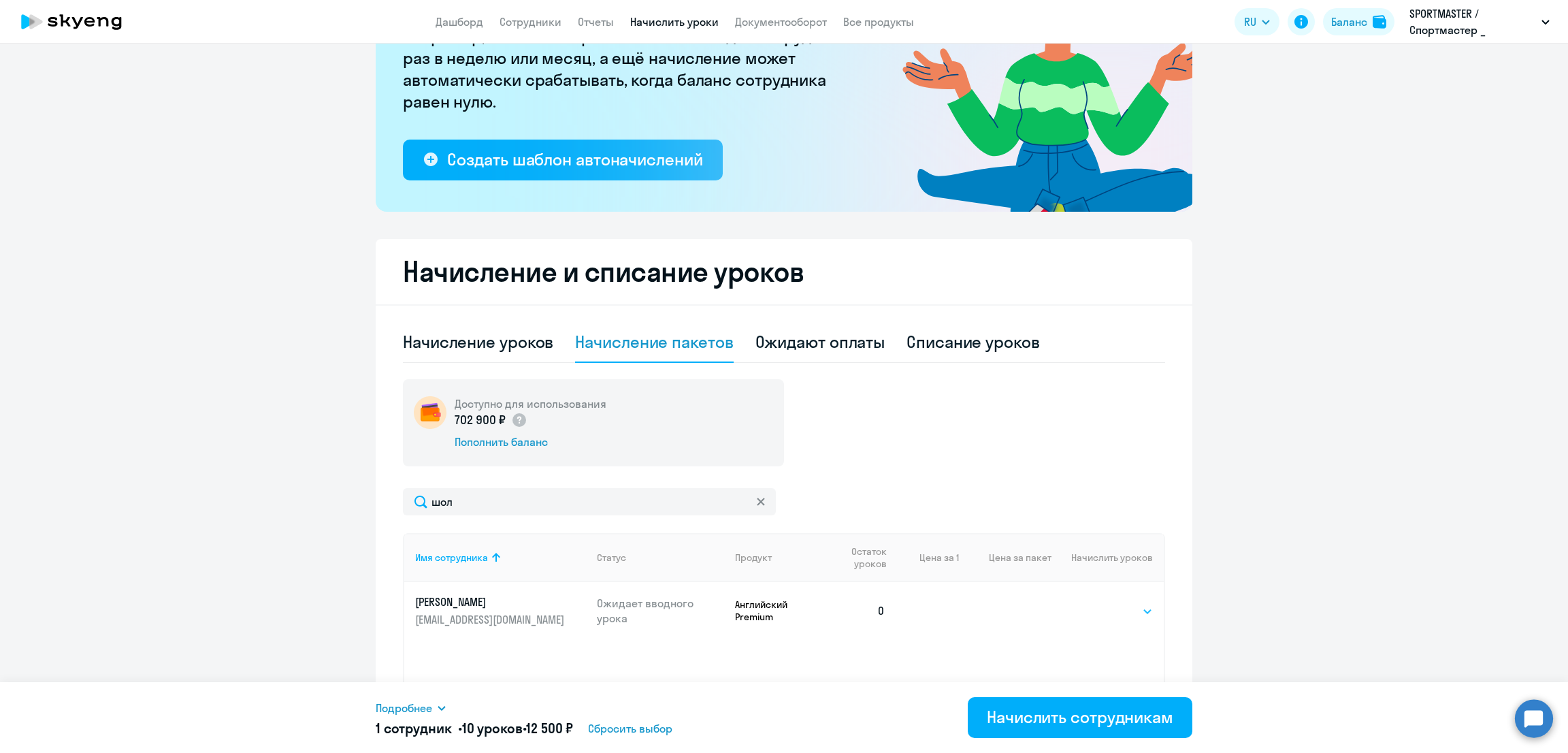
click at [1124, 605] on select "Выбрать 10 30 60 100" at bounding box center [1125, 611] width 55 height 16
select select "10"
click at [1097, 603] on select "Выбрать 10 30 60 100" at bounding box center [1125, 611] width 55 height 16
drag, startPoint x: 454, startPoint y: 500, endPoint x: 286, endPoint y: 495, distance: 168.1
click at [288, 499] on ng-component "Рекомендуем создать шаблон автоначислений Уроки больше не придётся начислять вр…" at bounding box center [784, 345] width 1568 height 903
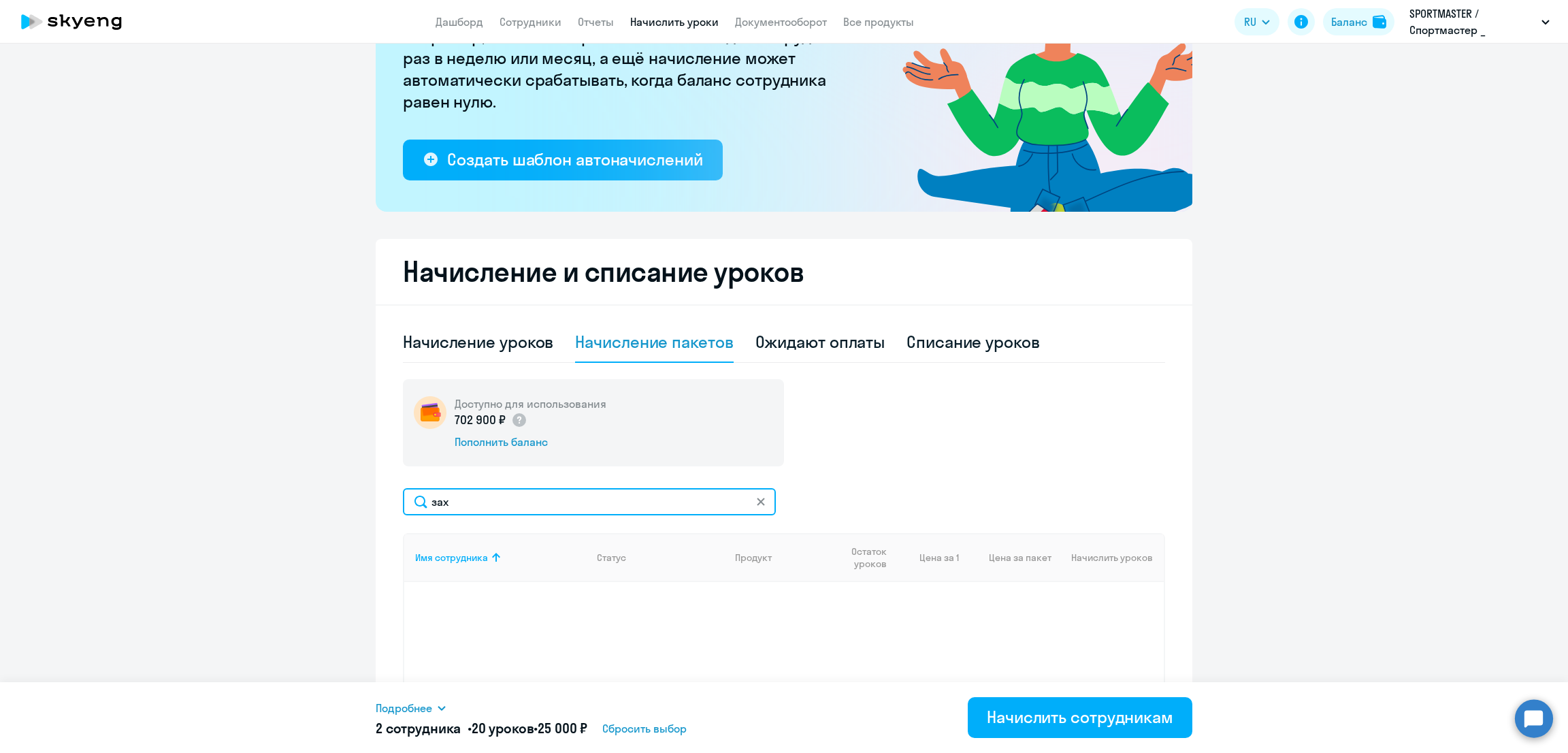
drag, startPoint x: 460, startPoint y: 500, endPoint x: 363, endPoint y: 499, distance: 97.0
click at [366, 502] on ng-component "Рекомендуем создать шаблон автоначислений Уроки больше не придётся начислять вр…" at bounding box center [784, 345] width 1568 height 903
drag, startPoint x: 471, startPoint y: 505, endPoint x: 395, endPoint y: 502, distance: 76.1
click at [403, 502] on input "царе" at bounding box center [589, 501] width 373 height 27
paste input "Цраев"
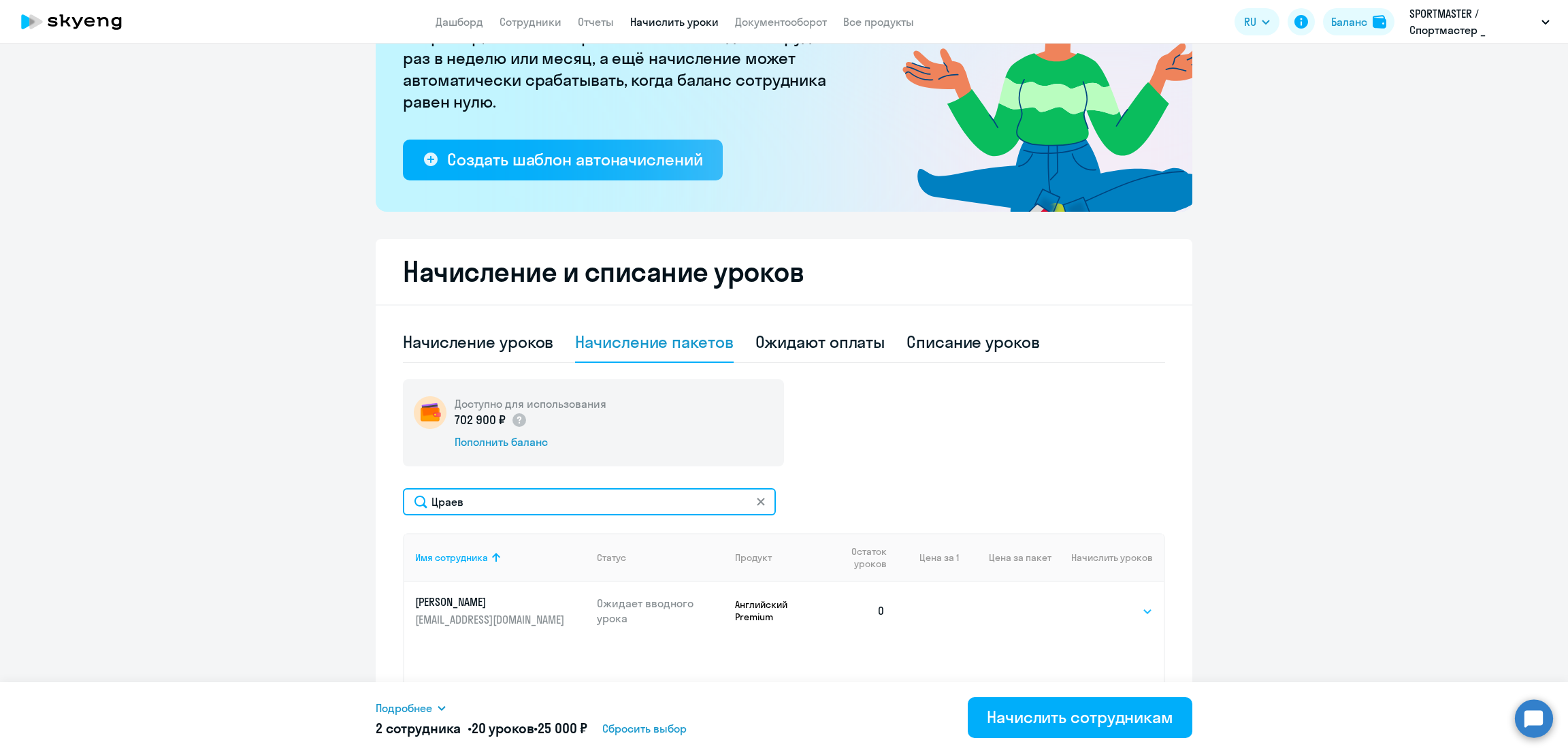
type input "Цраев"
click at [1117, 614] on select "Выбрать 10 30 60 100" at bounding box center [1125, 611] width 55 height 16
select select "10"
click at [1097, 603] on select "Выбрать 10 30 60 100" at bounding box center [1125, 611] width 55 height 16
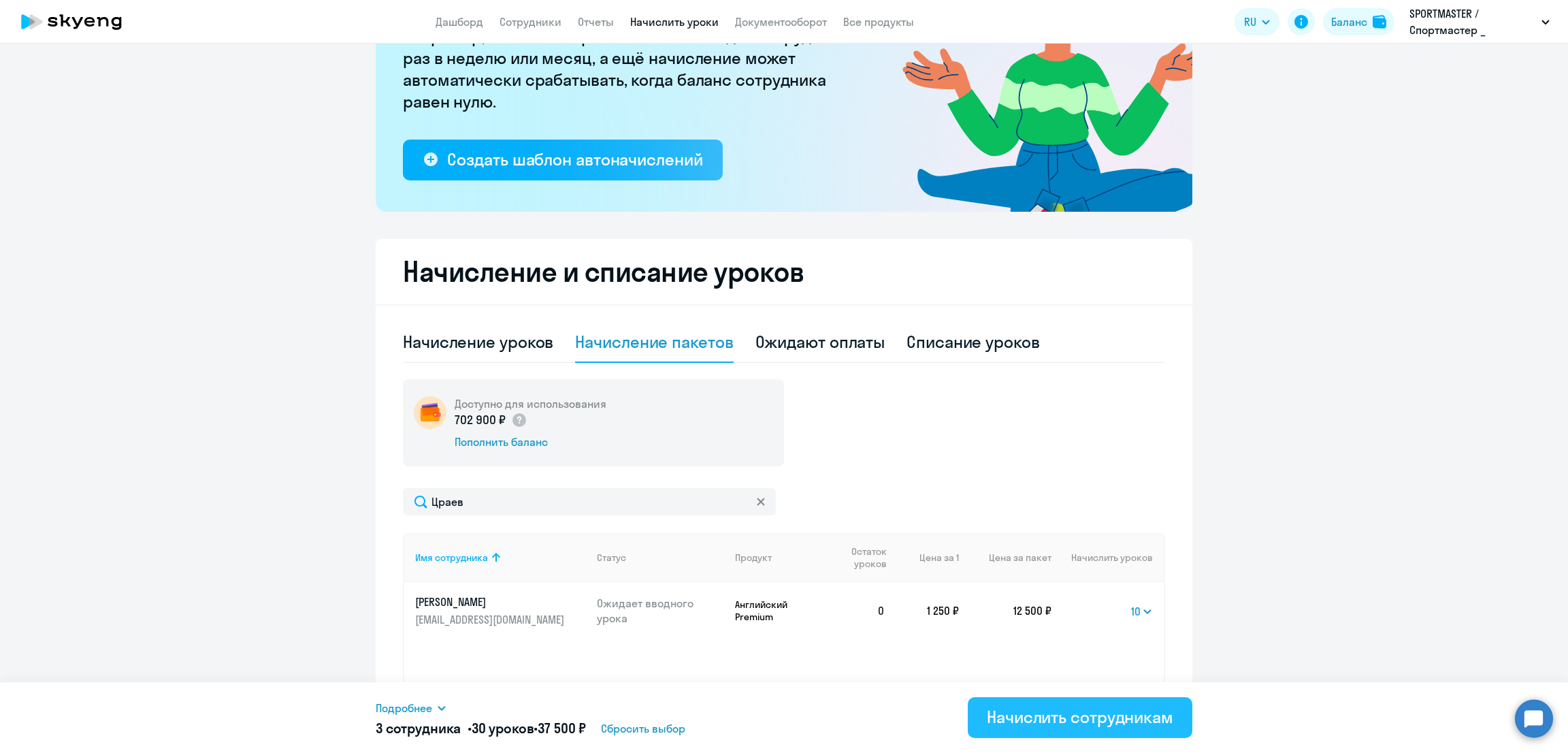
click at [1060, 723] on div "Начислить сотрудникам" at bounding box center [1080, 717] width 187 height 22
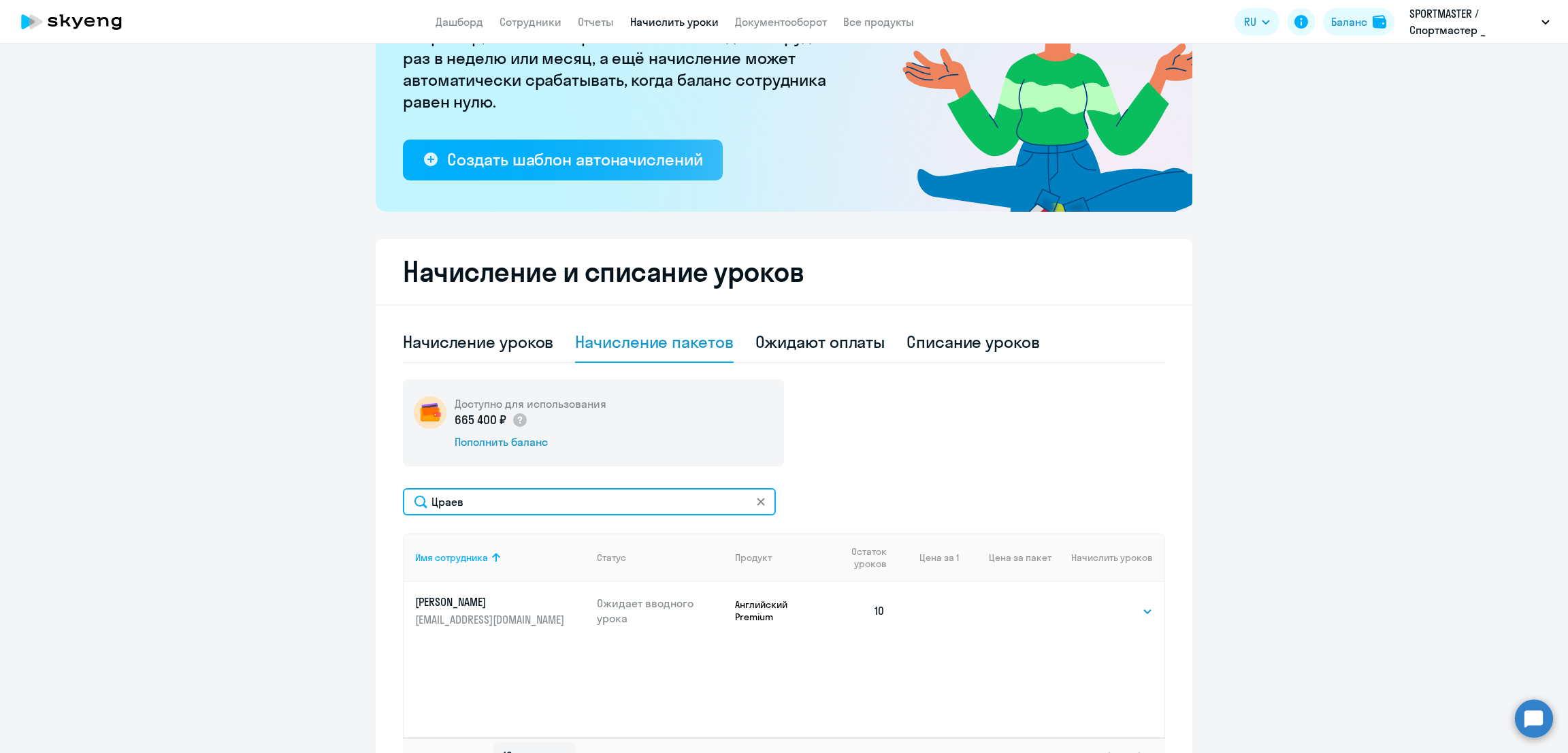
click at [519, 505] on input "Цраев" at bounding box center [589, 501] width 373 height 27
click at [1112, 613] on select "Выбрать 10 30 60 100" at bounding box center [1125, 611] width 55 height 16
select select "10"
click at [1097, 603] on select "Выбрать 10 30 60 100" at bounding box center [1125, 611] width 55 height 16
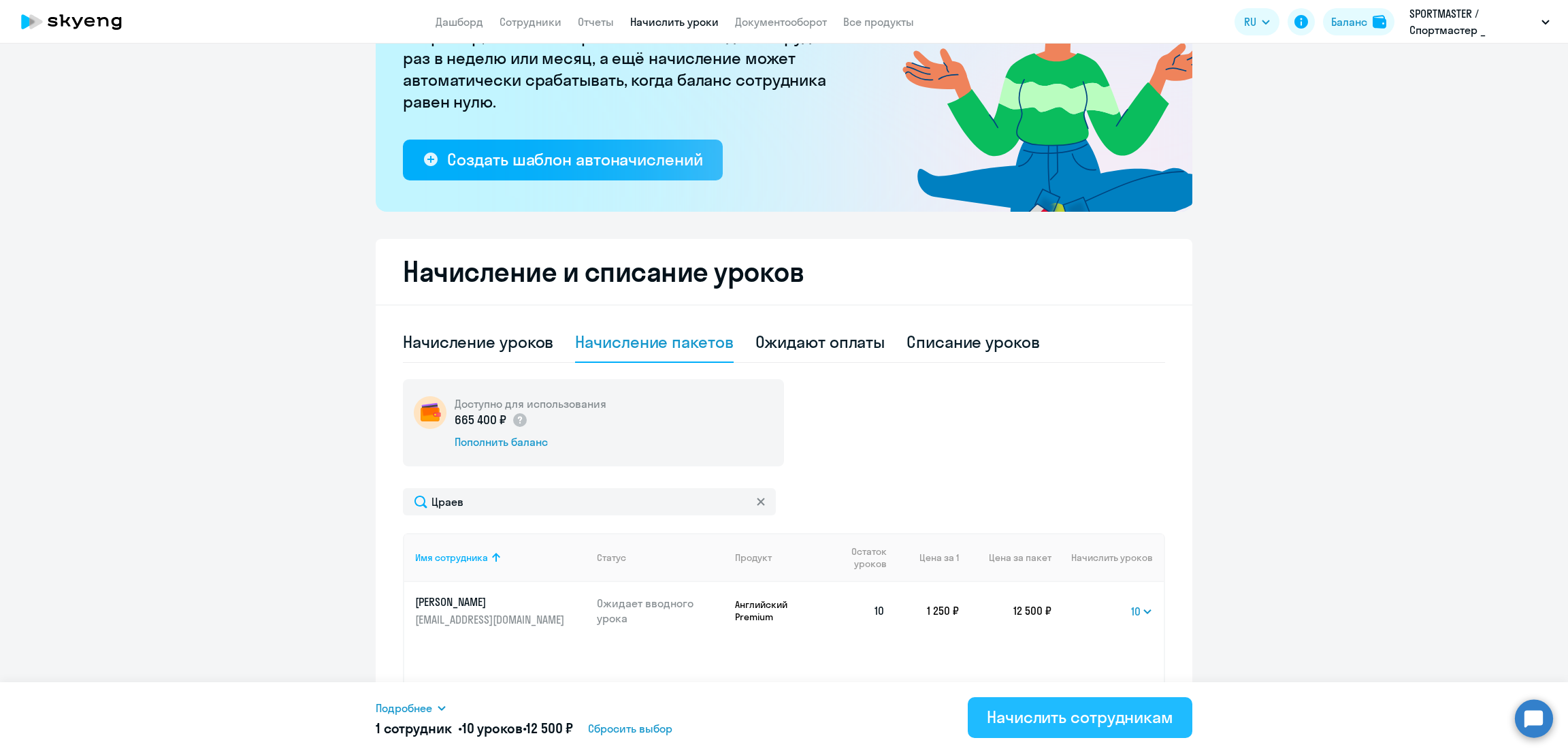
click at [1092, 723] on div "Начислить сотрудникам" at bounding box center [1080, 717] width 187 height 22
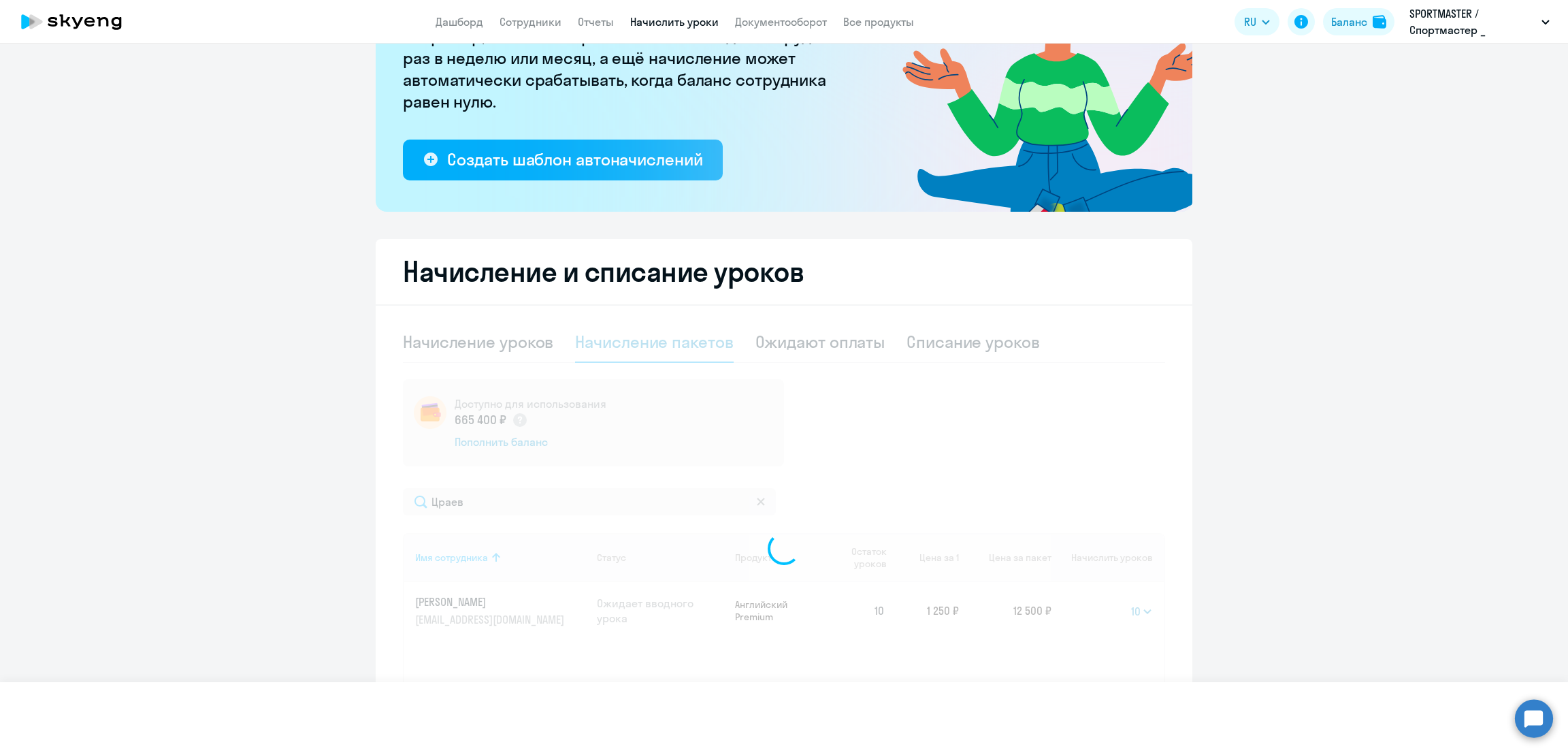
select select
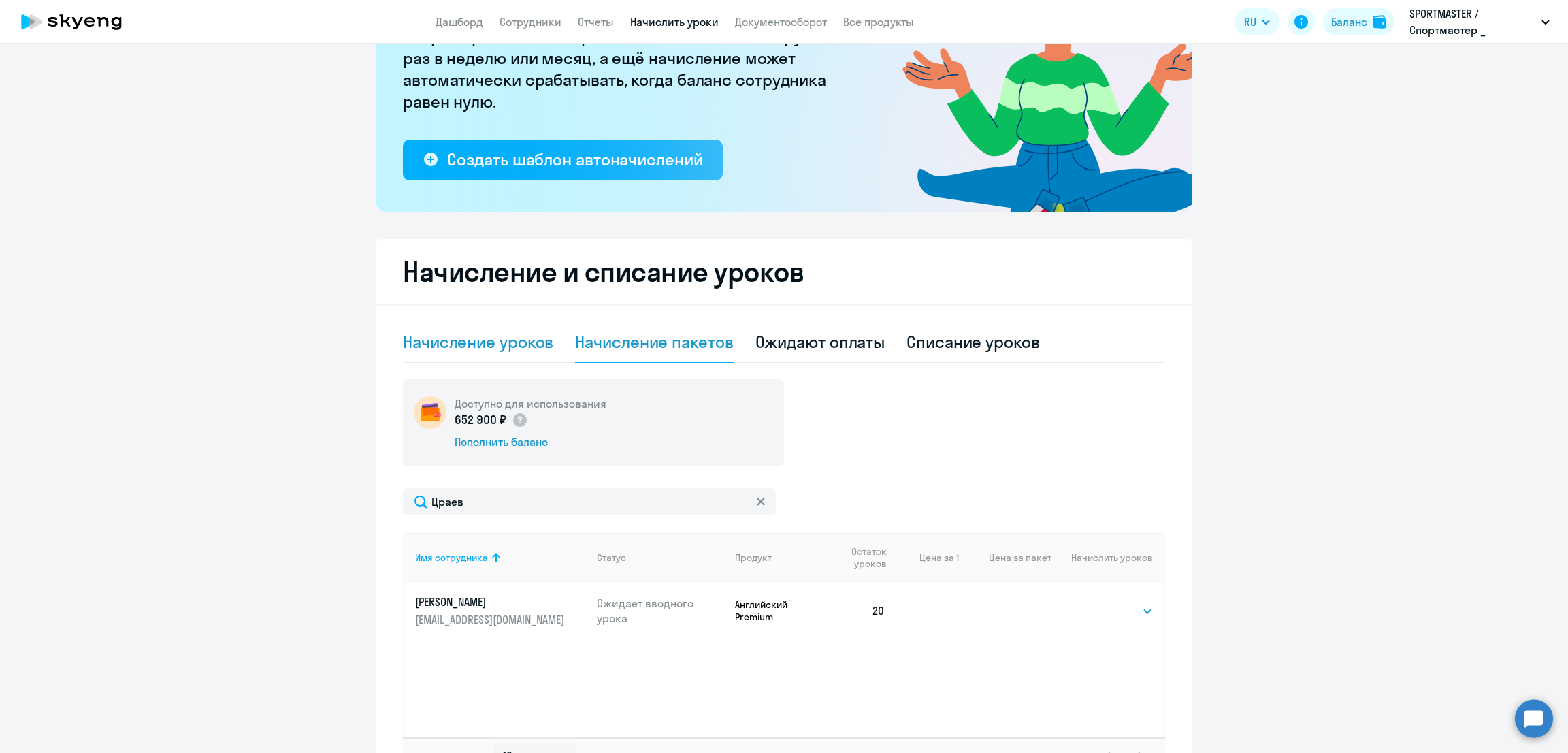
click at [438, 334] on div "Начисление уроков" at bounding box center [479, 341] width 151 height 22
select select "10"
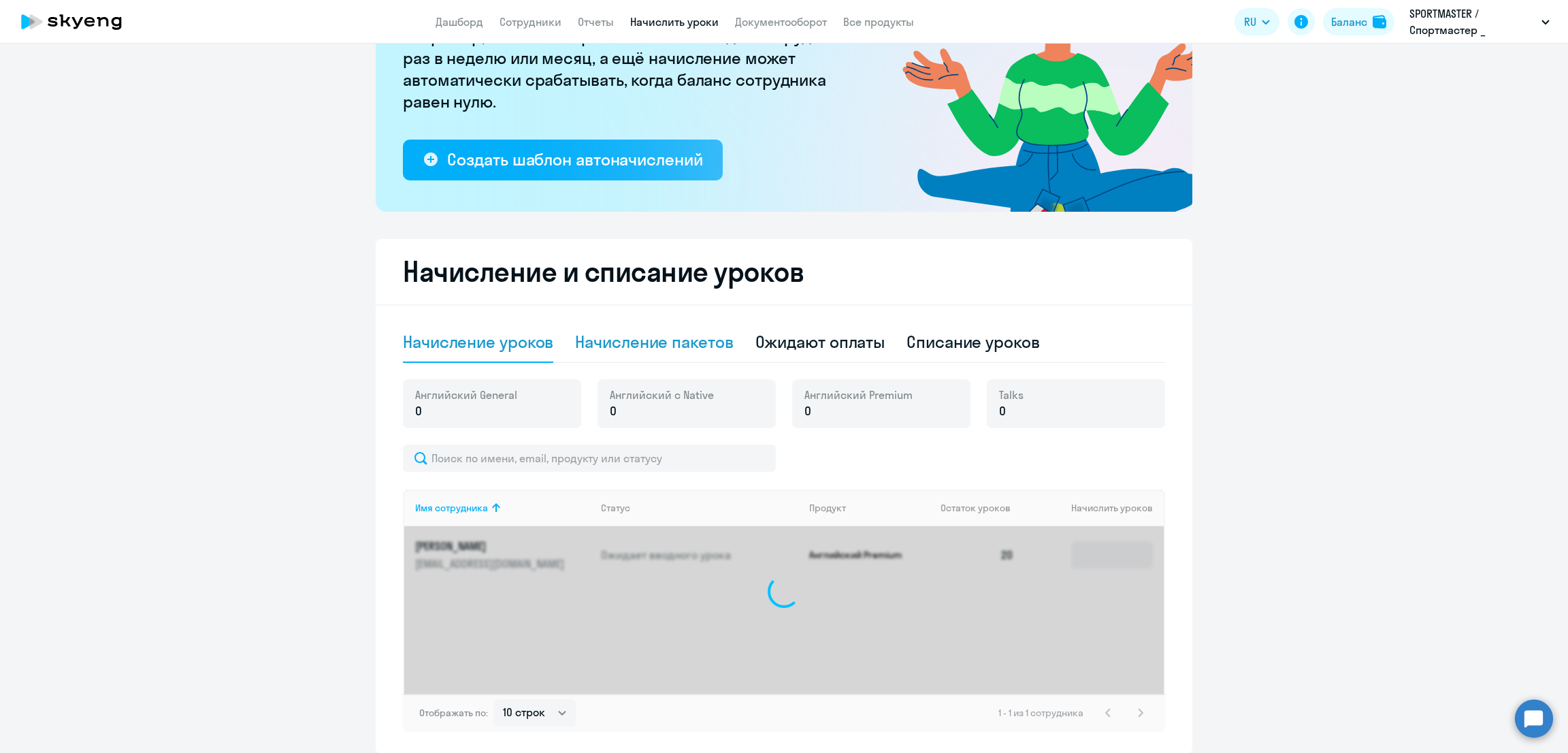
click at [616, 339] on div "Начисление пакетов" at bounding box center [654, 341] width 157 height 22
select select "10"
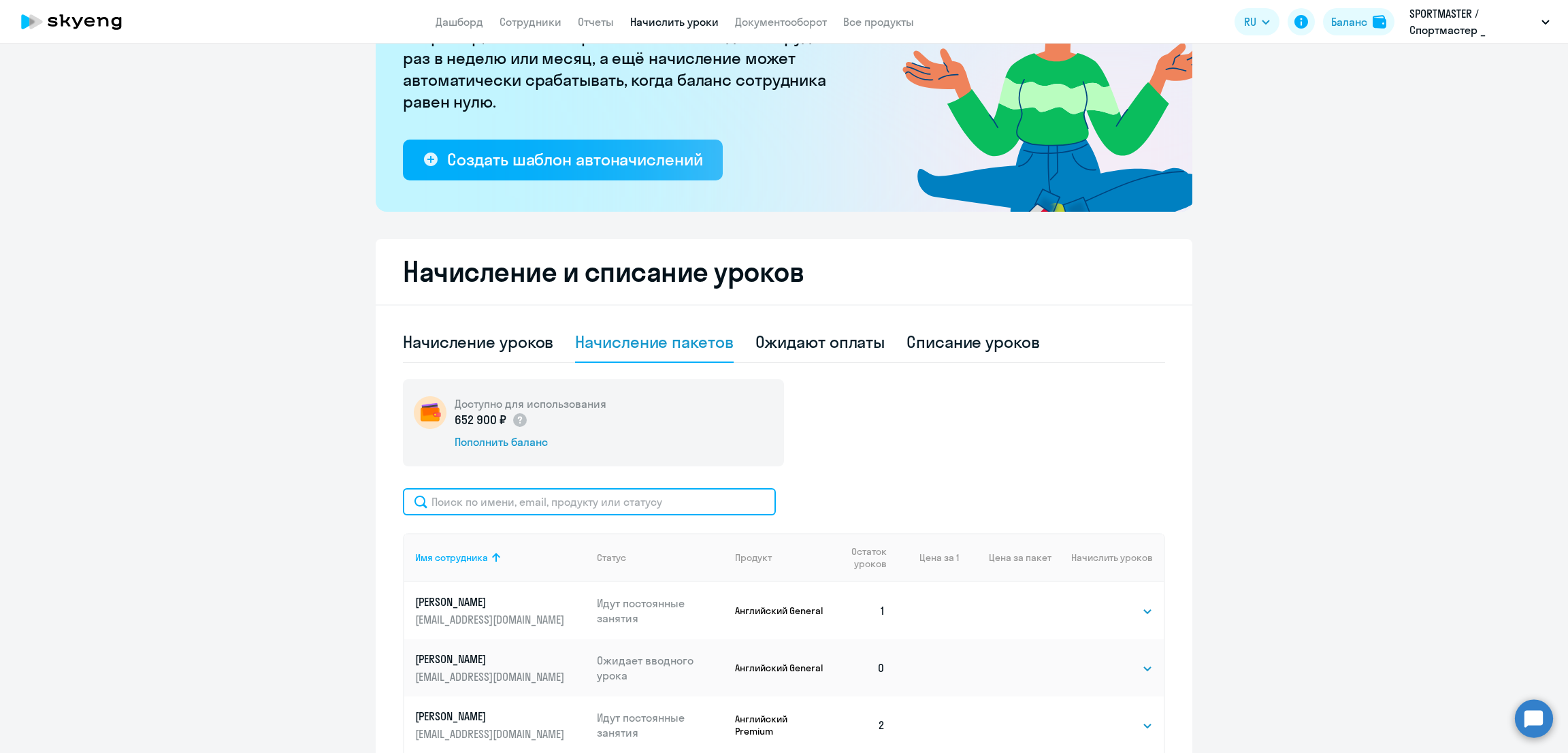
click at [517, 504] on input "text" at bounding box center [589, 501] width 373 height 27
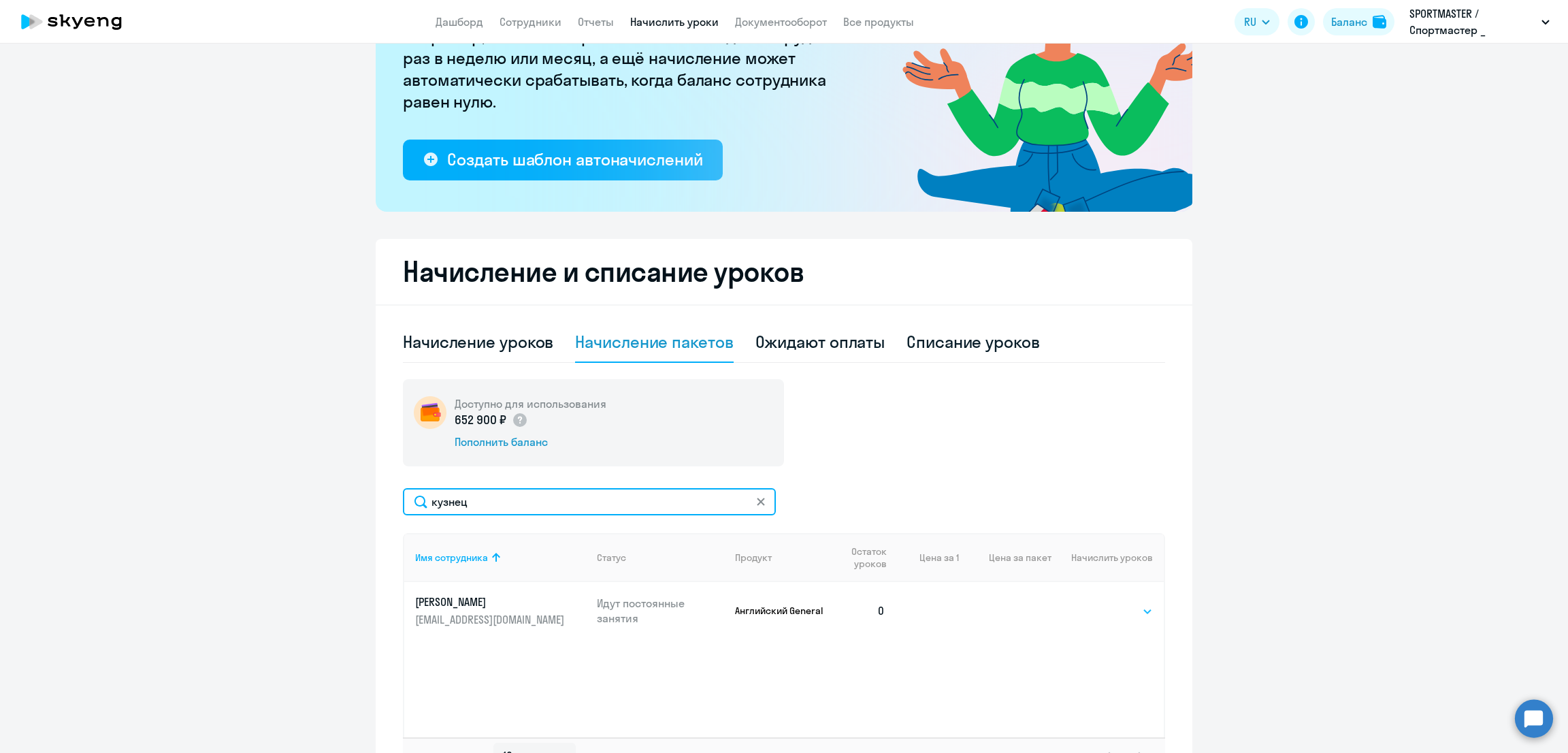
type input "кузнец"
click at [1137, 615] on select "Выбрать 10 30 60 100" at bounding box center [1125, 611] width 55 height 16
select select "10"
click at [1097, 603] on select "Выбрать 10 30 60 100" at bounding box center [1125, 611] width 55 height 16
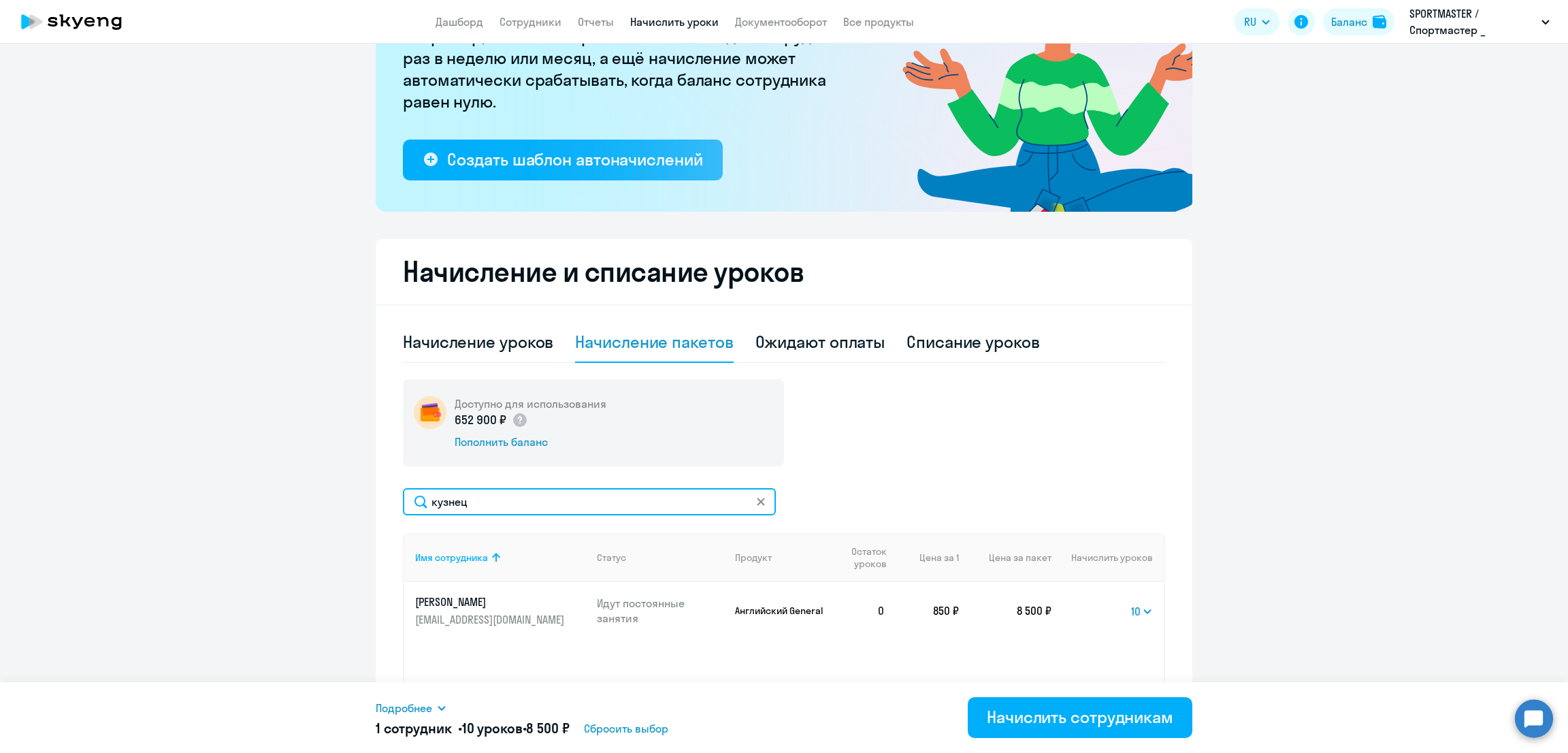
drag, startPoint x: 480, startPoint y: 499, endPoint x: 362, endPoint y: 504, distance: 118.1
click at [363, 504] on ng-component "Рекомендуем создать шаблон автоначислений Уроки больше не придётся начислять вр…" at bounding box center [784, 345] width 1568 height 903
type input "шиг"
click at [1111, 614] on select "Выбрать 10 30 60 100" at bounding box center [1125, 611] width 55 height 16
select select "30"
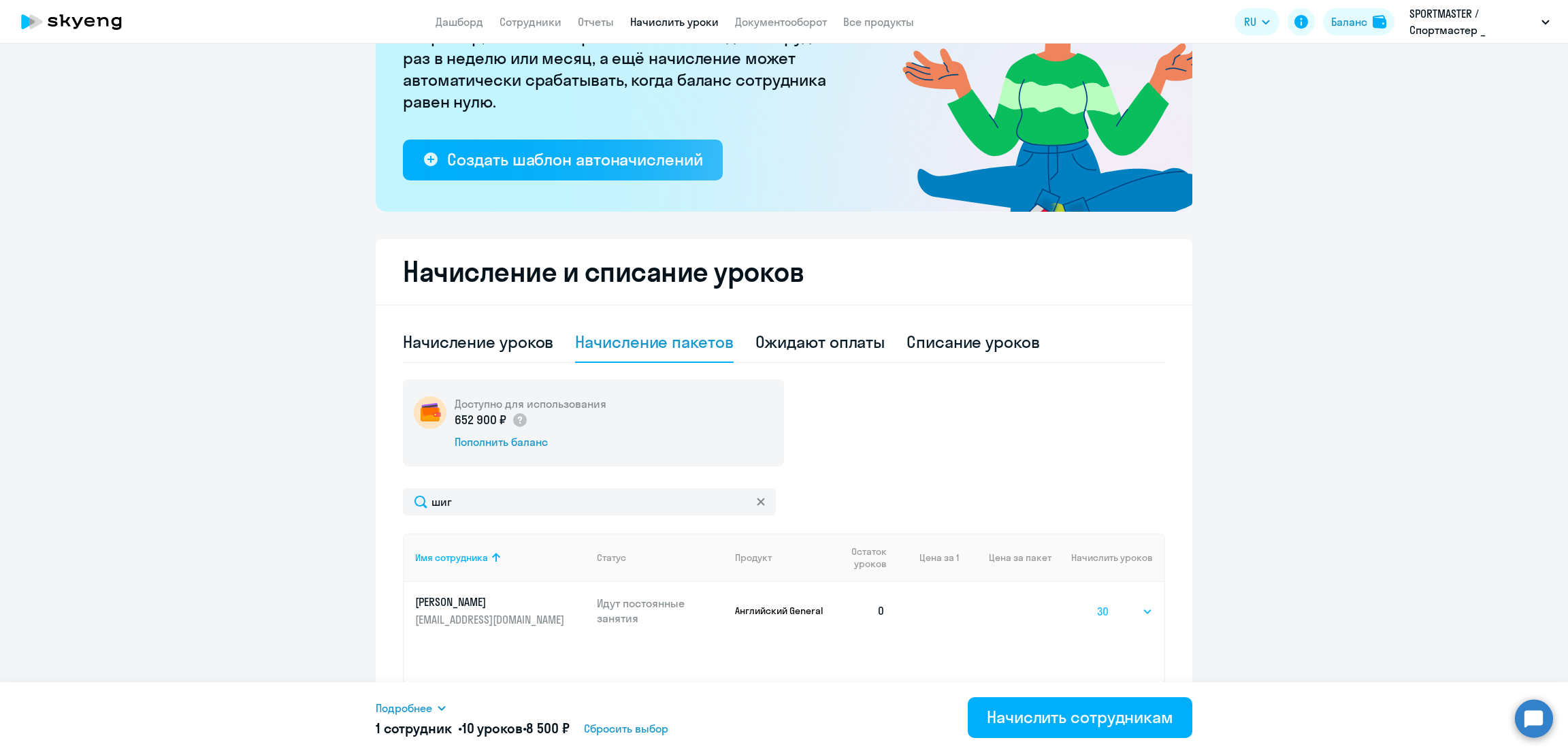
click at [1097, 603] on select "Выбрать 10 30 60 100" at bounding box center [1125, 611] width 55 height 16
drag, startPoint x: 460, startPoint y: 503, endPoint x: 390, endPoint y: 503, distance: 70.0
click at [390, 503] on div "Начисление и списание уроков Начисление уроков Начисление пакетов Ожидают оплат…" at bounding box center [784, 518] width 817 height 558
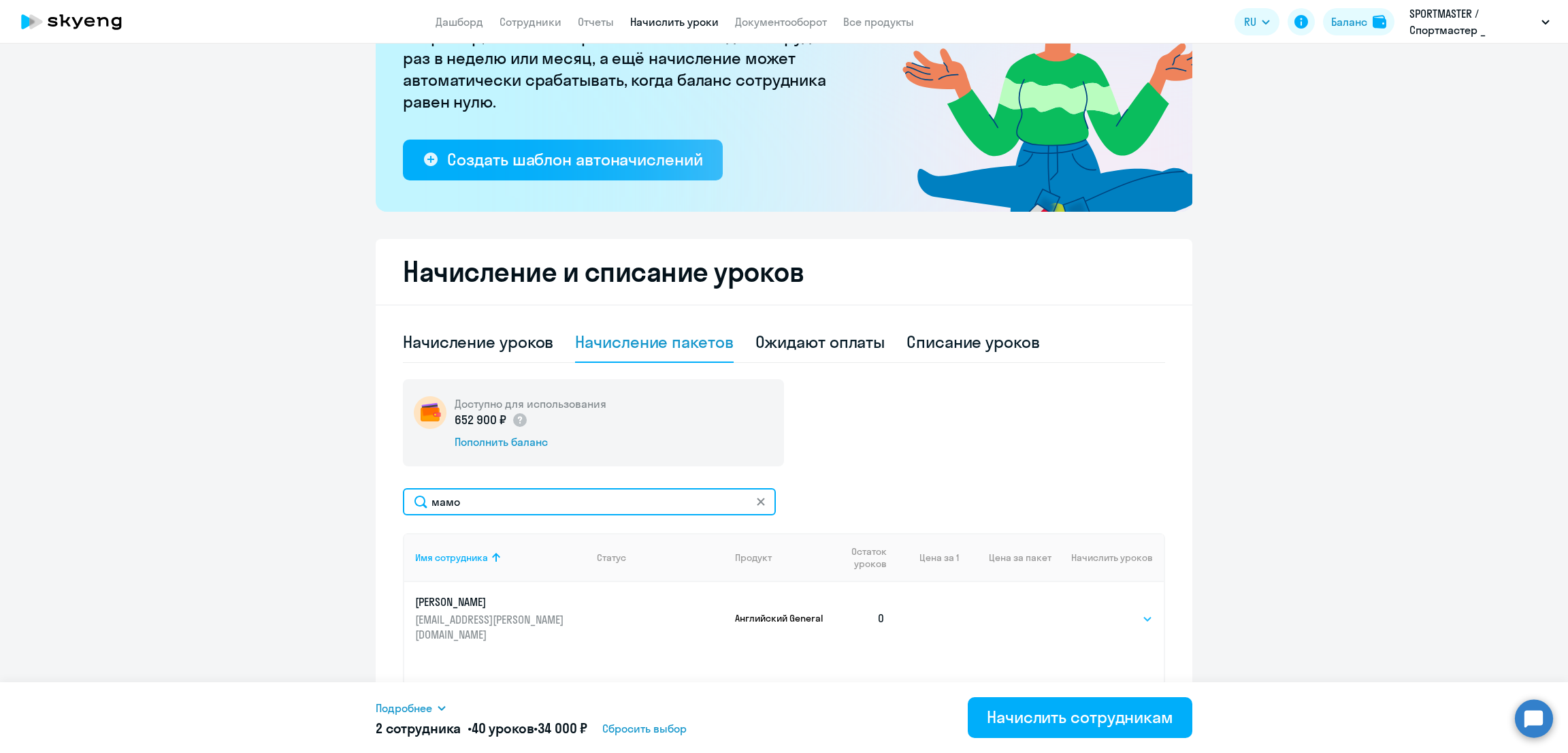
type input "мамо"
click at [1111, 611] on select "Выбрать 10 30 60 100" at bounding box center [1125, 619] width 55 height 16
select select "30"
click at [1097, 611] on select "Выбрать 10 30 60 100" at bounding box center [1125, 619] width 55 height 16
drag, startPoint x: 483, startPoint y: 500, endPoint x: 329, endPoint y: 504, distance: 154.1
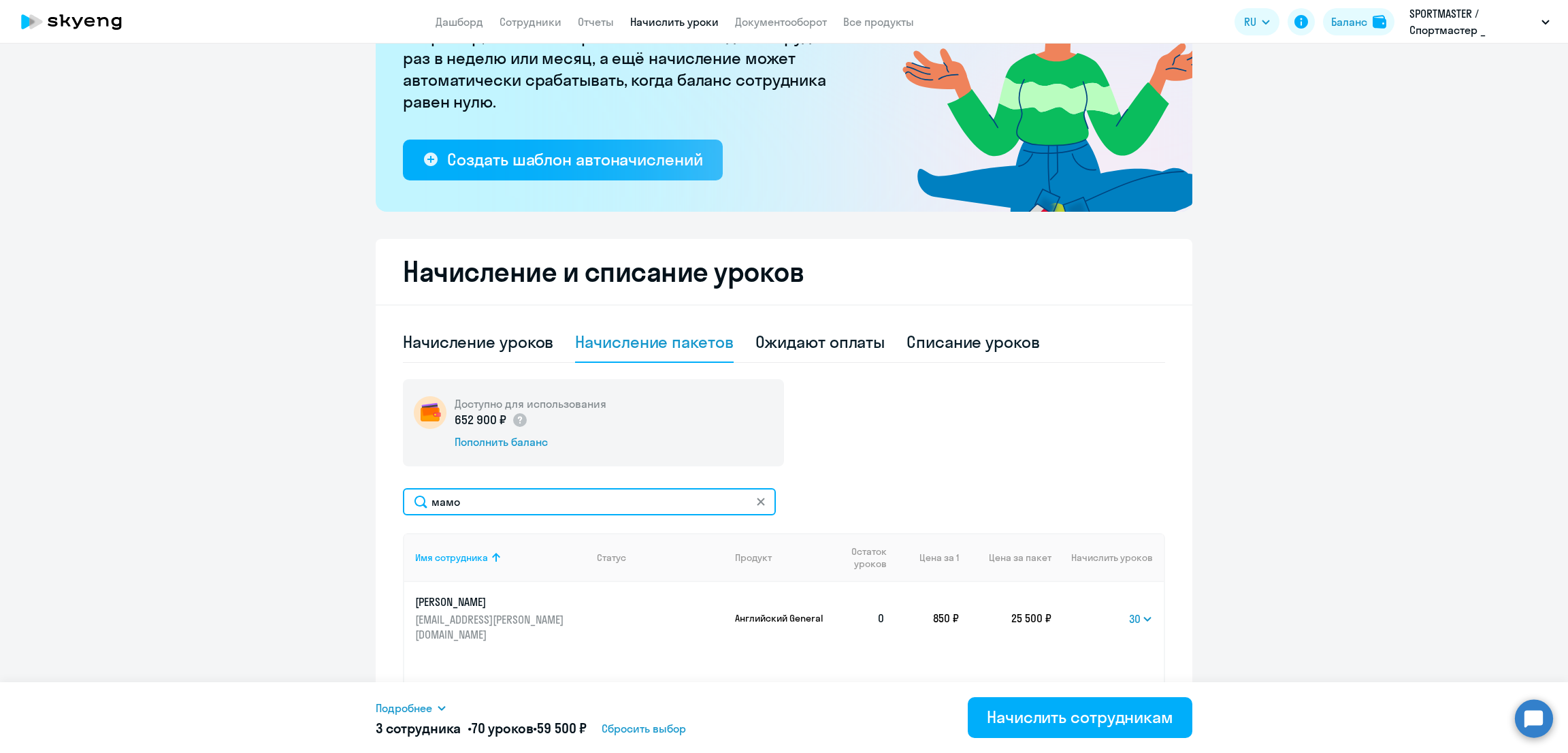
click at [329, 504] on ng-component "Рекомендуем создать шаблон автоначислений Уроки больше не придётся начислять вр…" at bounding box center [784, 345] width 1568 height 903
type input "беля"
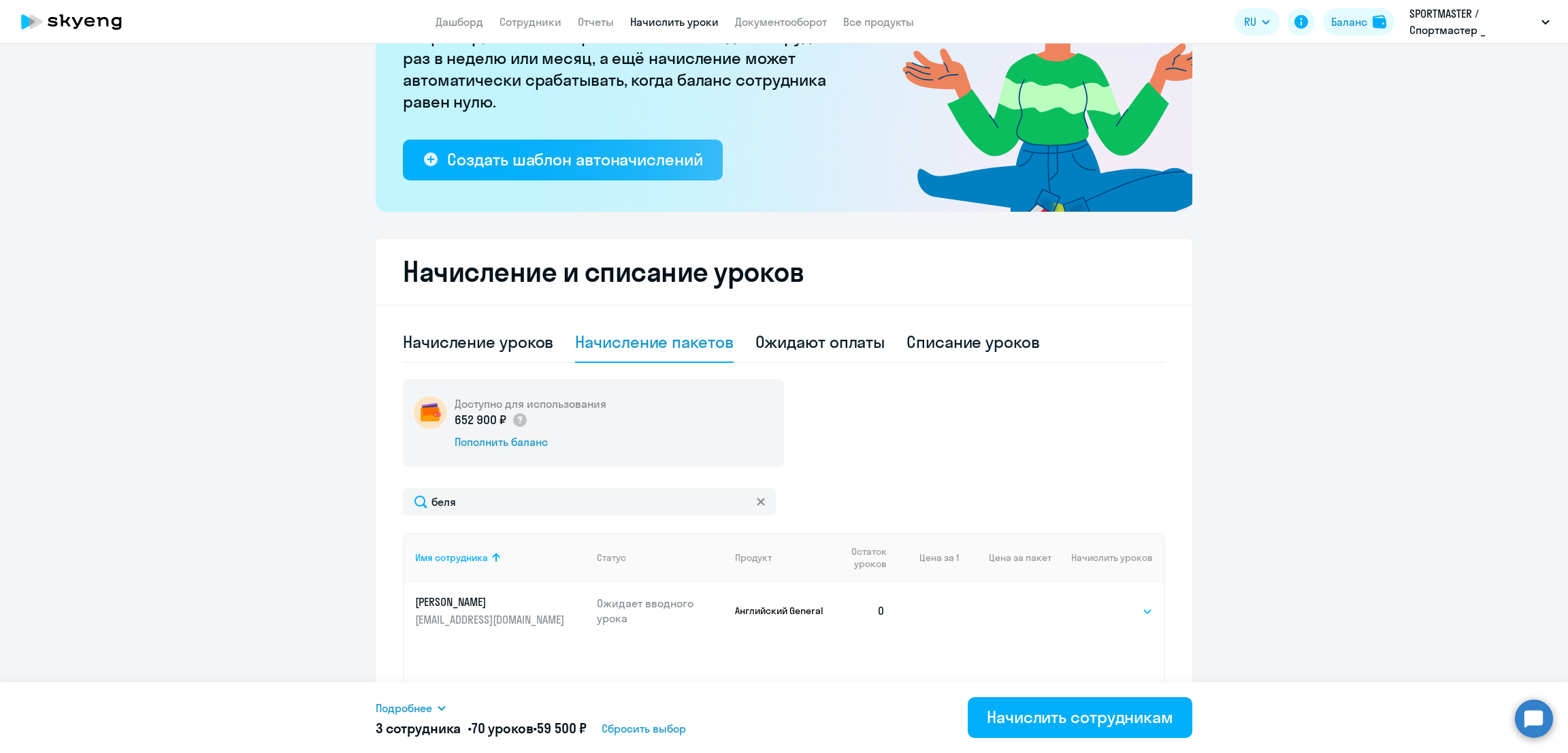
click at [1111, 608] on select "Выбрать 10 30 60 100" at bounding box center [1125, 611] width 55 height 16
select select "30"
click at [1097, 603] on select "Выбрать 10 30 60 100" at bounding box center [1125, 611] width 55 height 16
drag, startPoint x: 468, startPoint y: 502, endPoint x: 327, endPoint y: 500, distance: 141.0
click at [328, 500] on ng-component "Рекомендуем создать шаблон автоначислений Уроки больше не придётся начислять вр…" at bounding box center [784, 345] width 1568 height 903
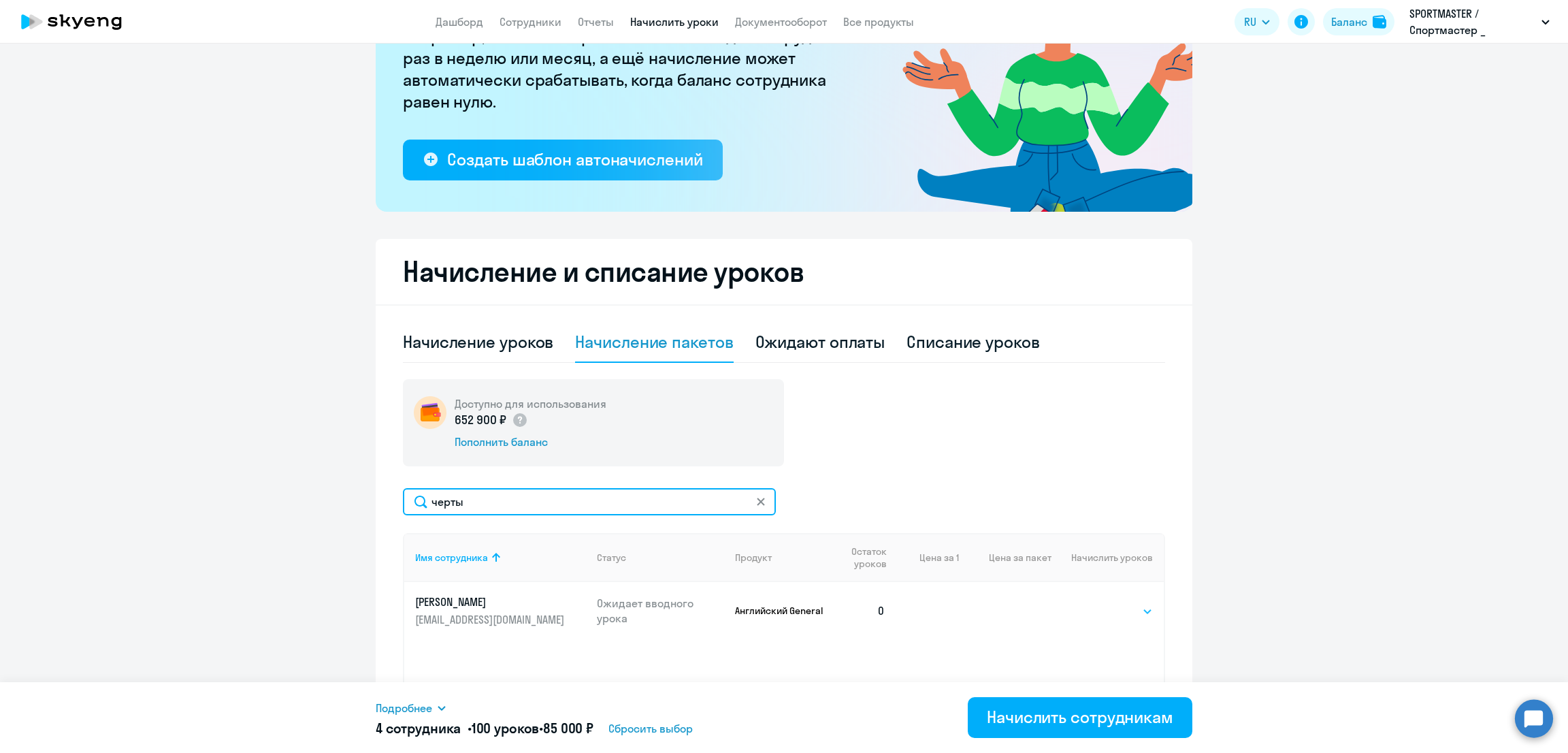
type input "черты"
click at [1121, 613] on select "Выбрать 10 30 60 100" at bounding box center [1125, 611] width 55 height 16
select select "30"
click at [1097, 603] on select "Выбрать 10 30 60 100" at bounding box center [1125, 611] width 55 height 16
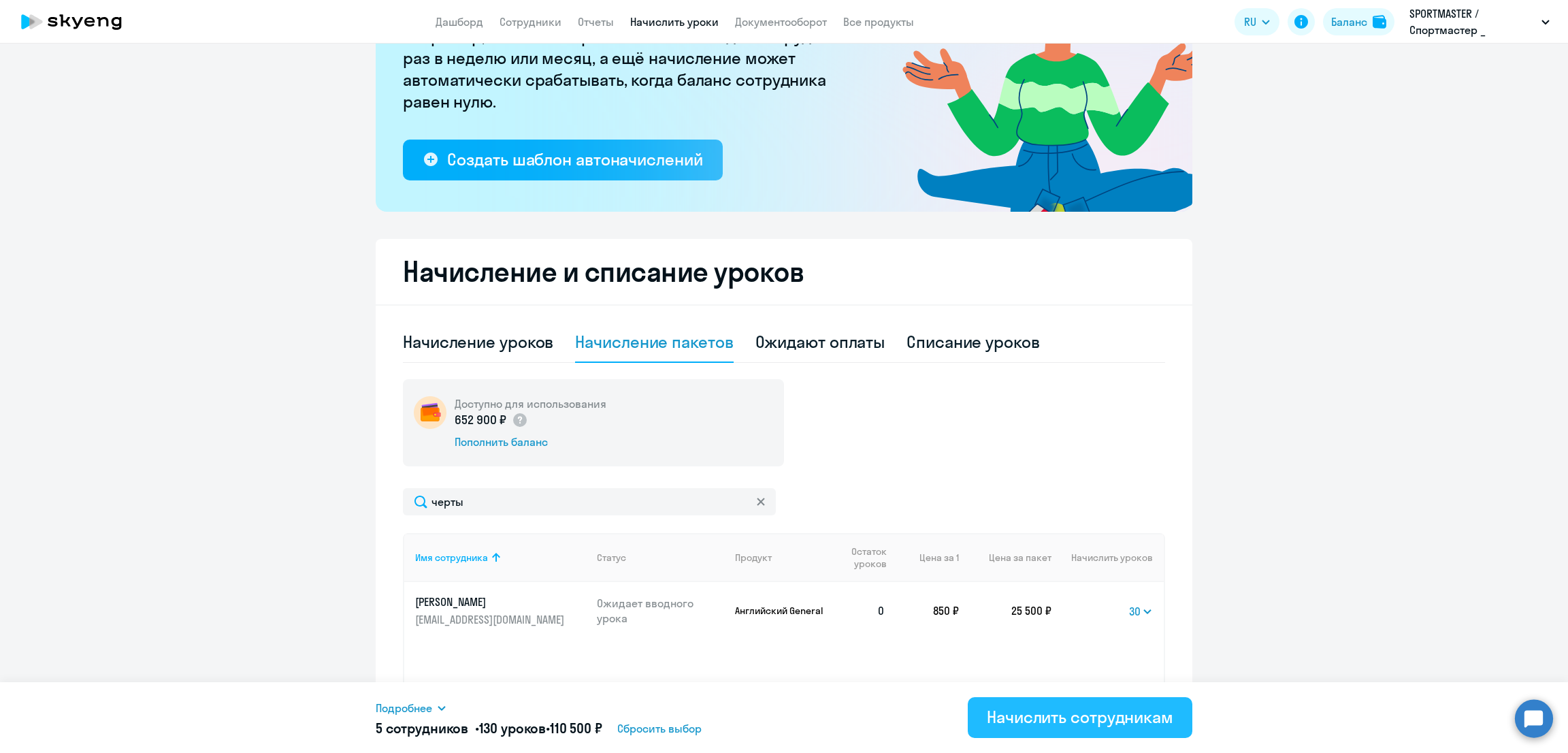
click at [1073, 715] on div "Начислить сотрудникам" at bounding box center [1080, 717] width 187 height 22
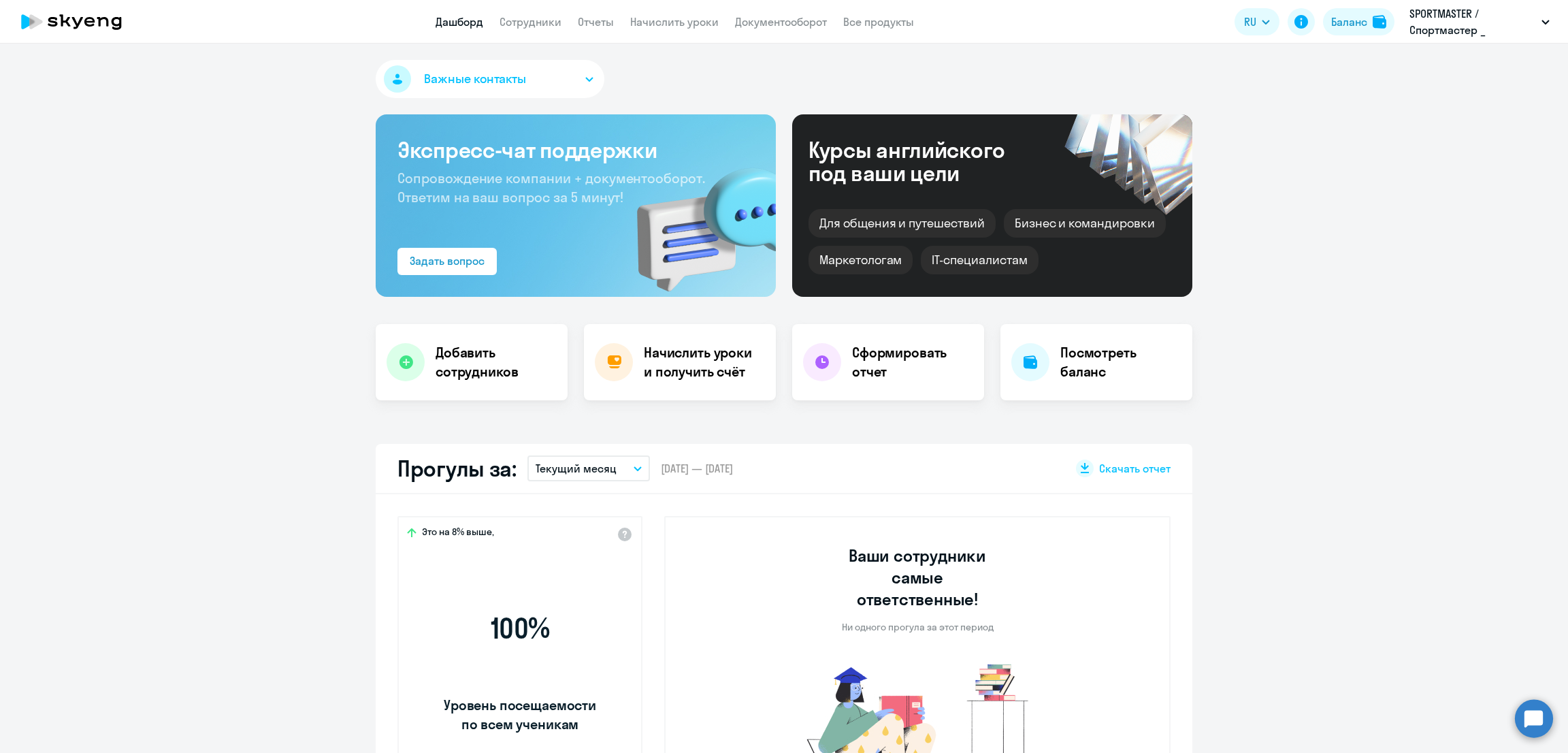
select select "30"
click at [647, 20] on link "Начислить уроки" at bounding box center [674, 22] width 88 height 14
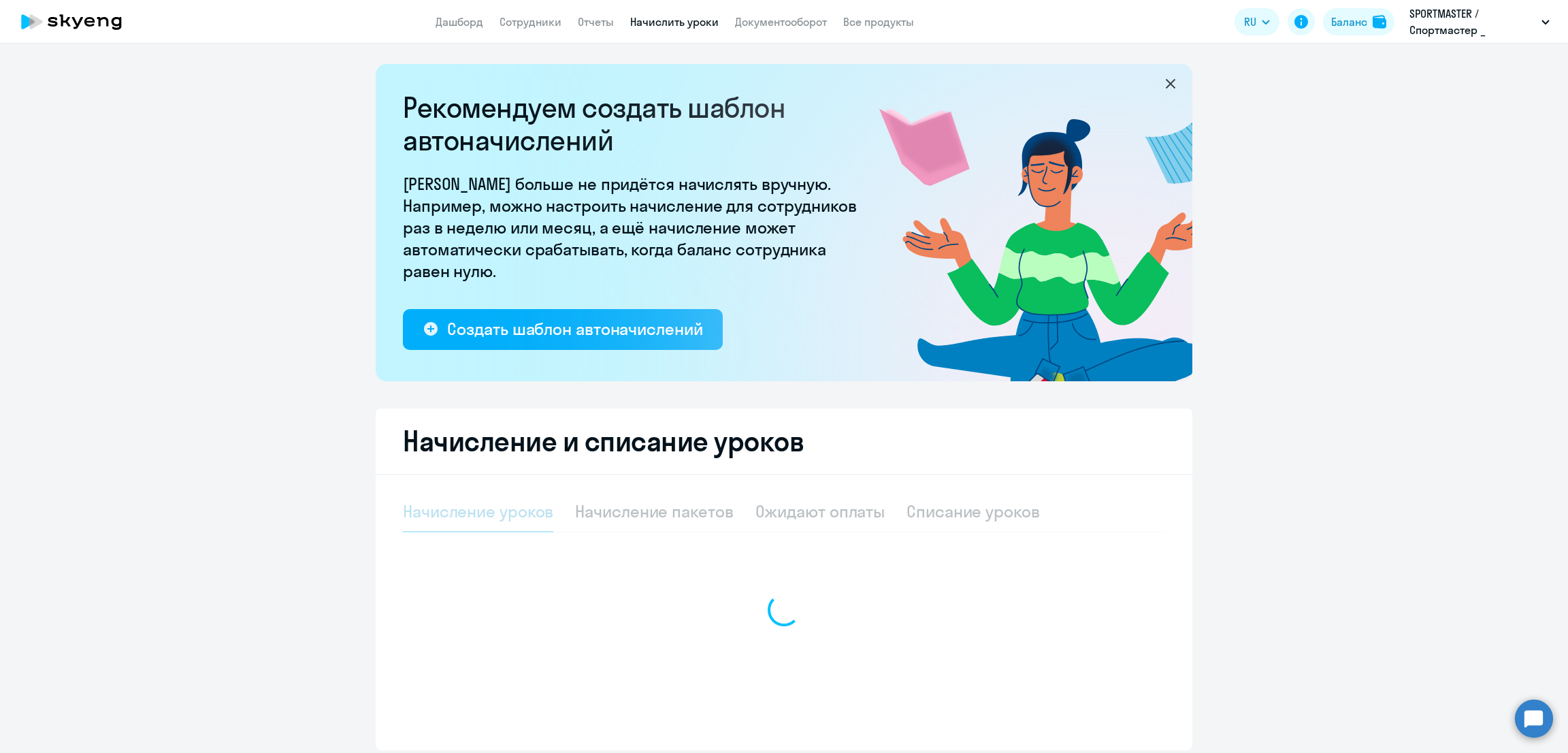
click at [679, 517] on div at bounding box center [784, 610] width 762 height 237
select select "10"
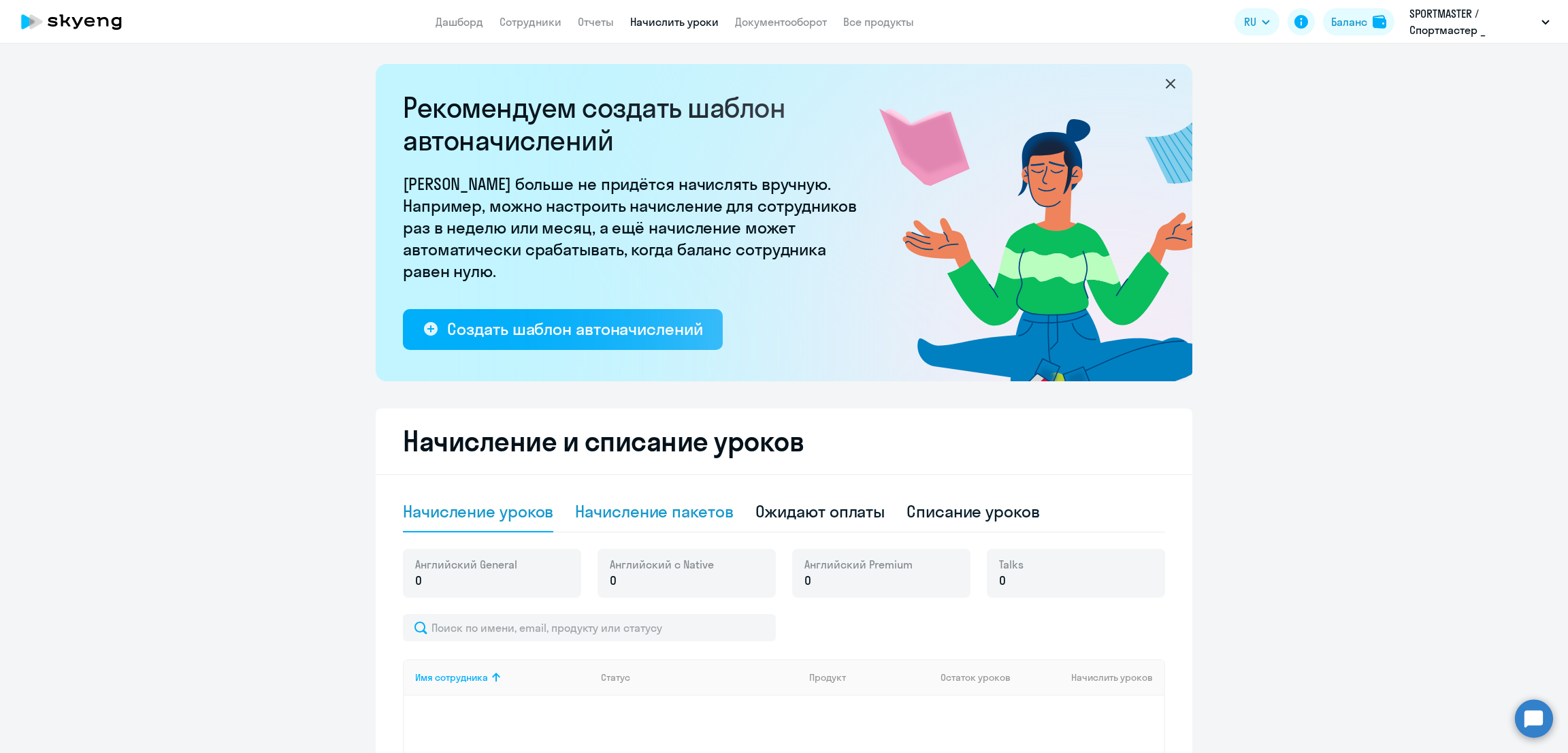
click at [675, 512] on div "Начисление пакетов" at bounding box center [654, 511] width 157 height 22
select select "10"
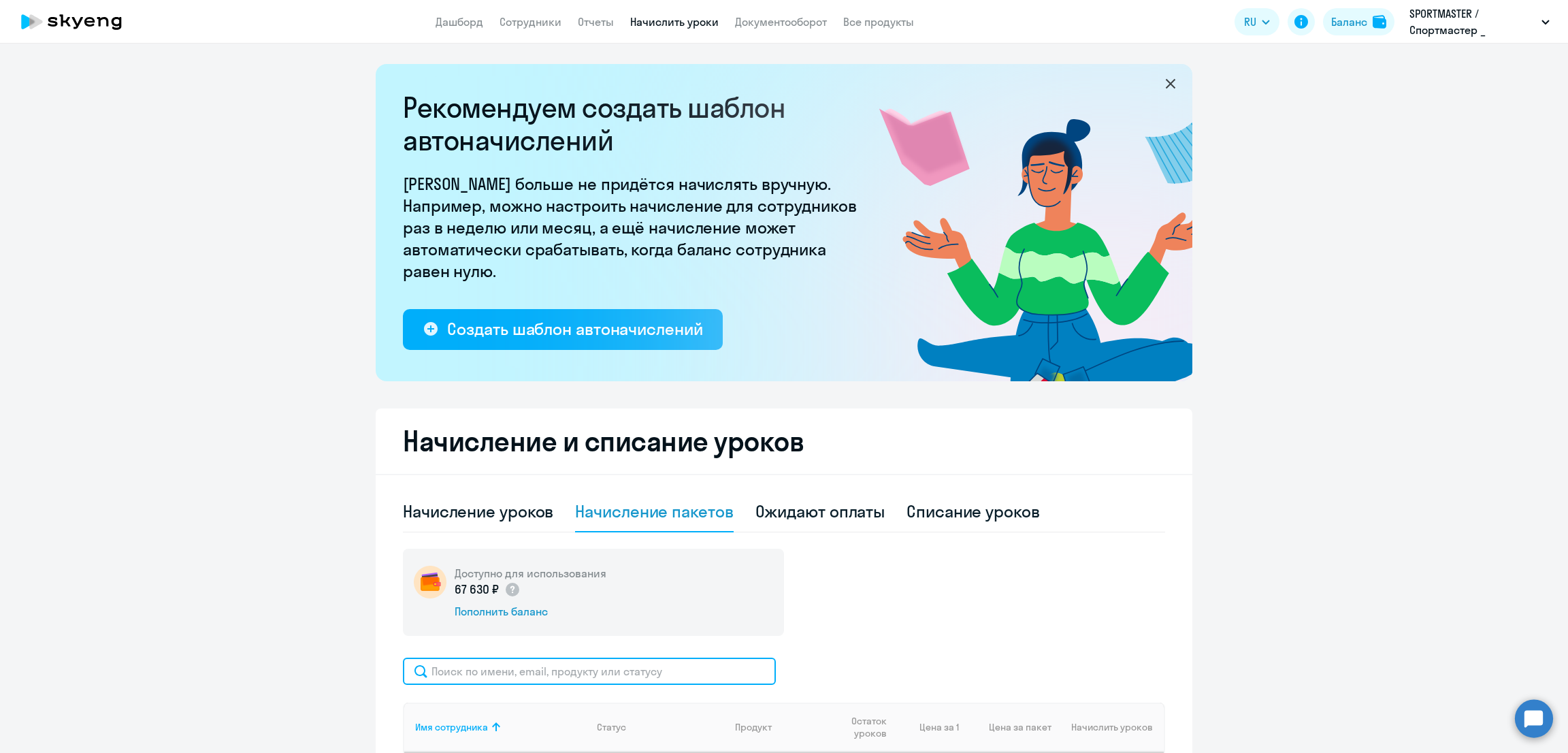
click at [528, 672] on input "text" at bounding box center [589, 671] width 373 height 27
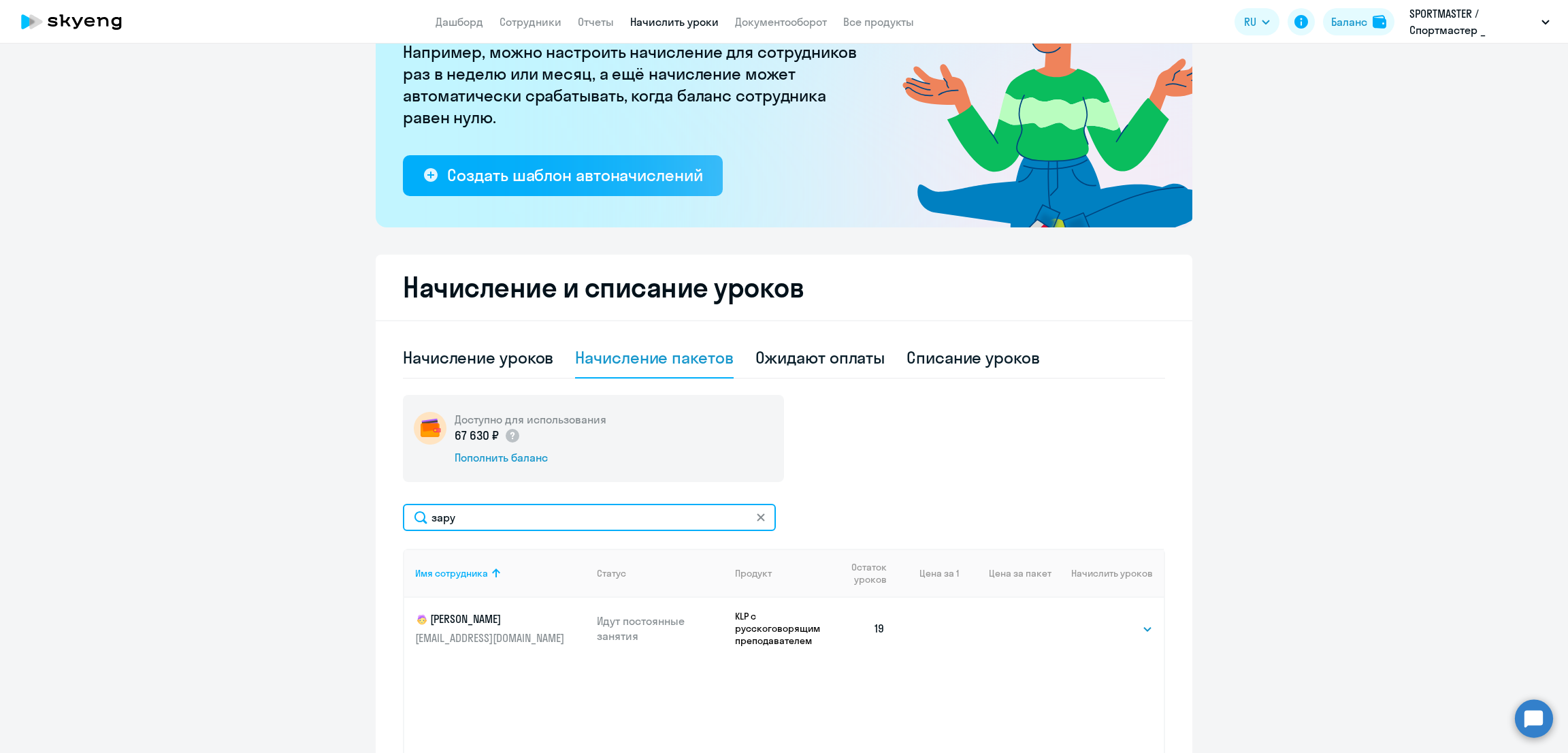
scroll to position [170, 0]
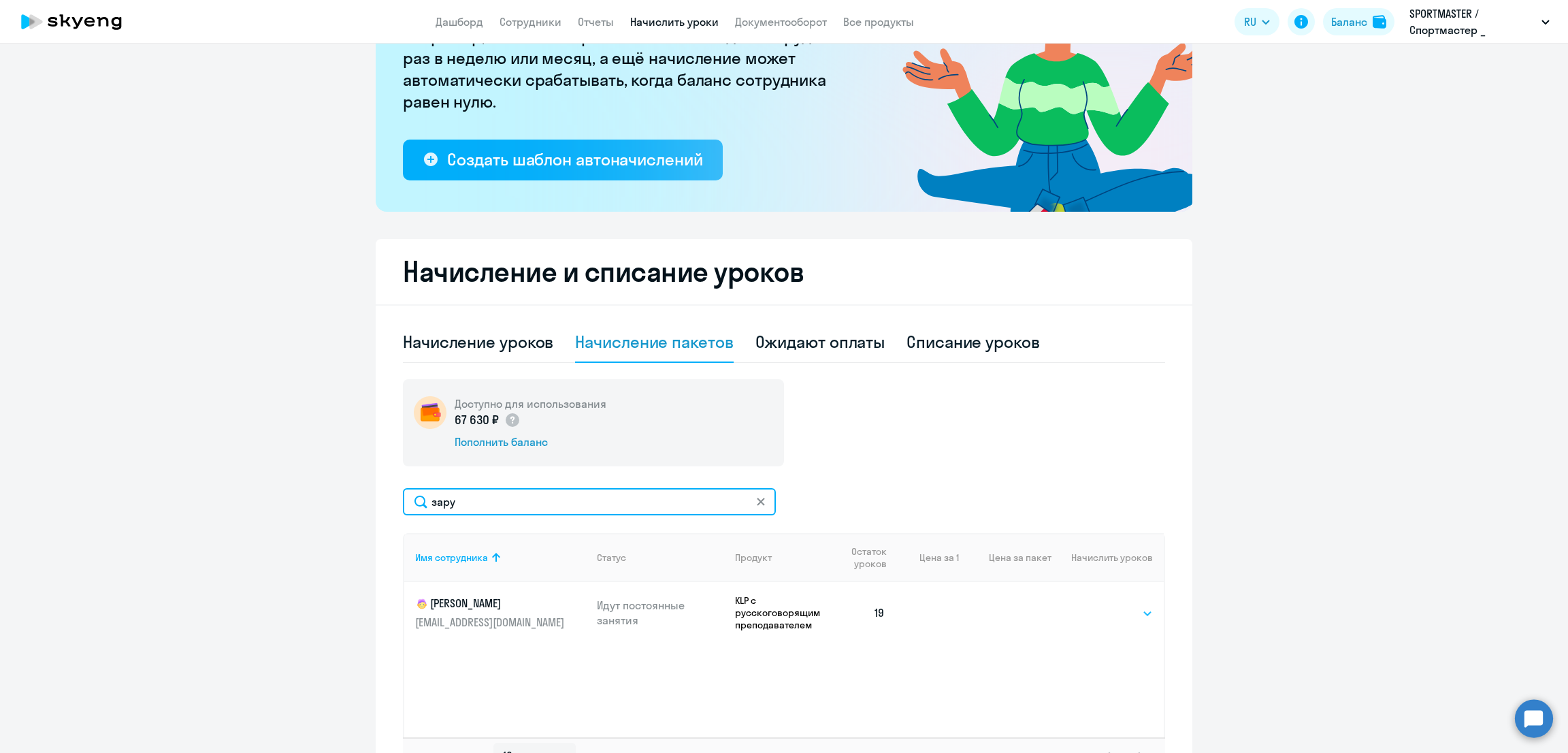
type input "зару"
drag, startPoint x: 1126, startPoint y: 607, endPoint x: 1121, endPoint y: 617, distance: 11.2
click at [1125, 608] on select "Выбрать 10 30 60 100" at bounding box center [1125, 613] width 55 height 16
select select "10"
click at [1097, 605] on select "Выбрать 10 30 60 100" at bounding box center [1125, 613] width 55 height 16
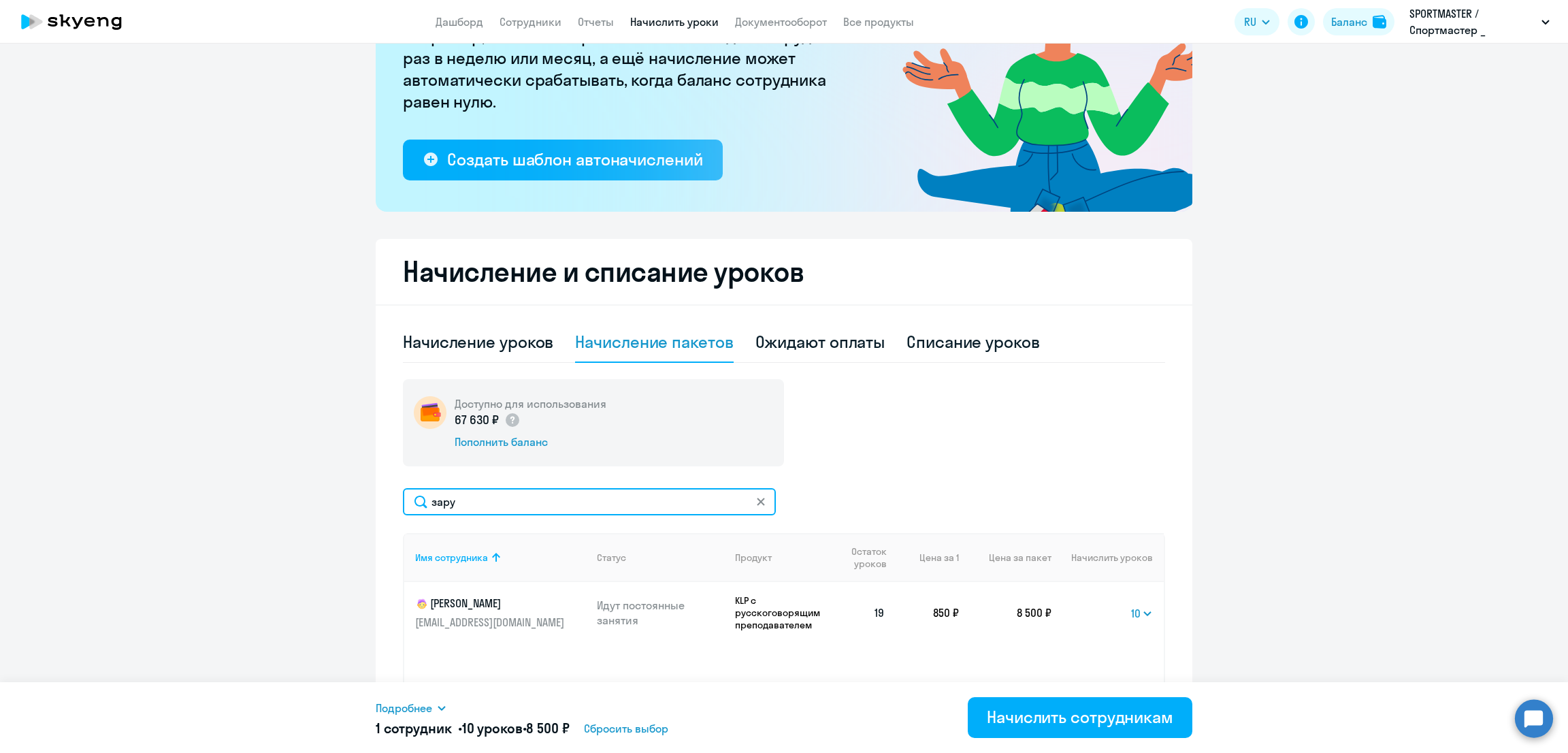
drag, startPoint x: 547, startPoint y: 493, endPoint x: 310, endPoint y: 488, distance: 237.1
click at [311, 492] on ng-component "Рекомендуем создать шаблон автоначислений Уроки больше не придётся начислять вр…" at bounding box center [784, 345] width 1568 height 903
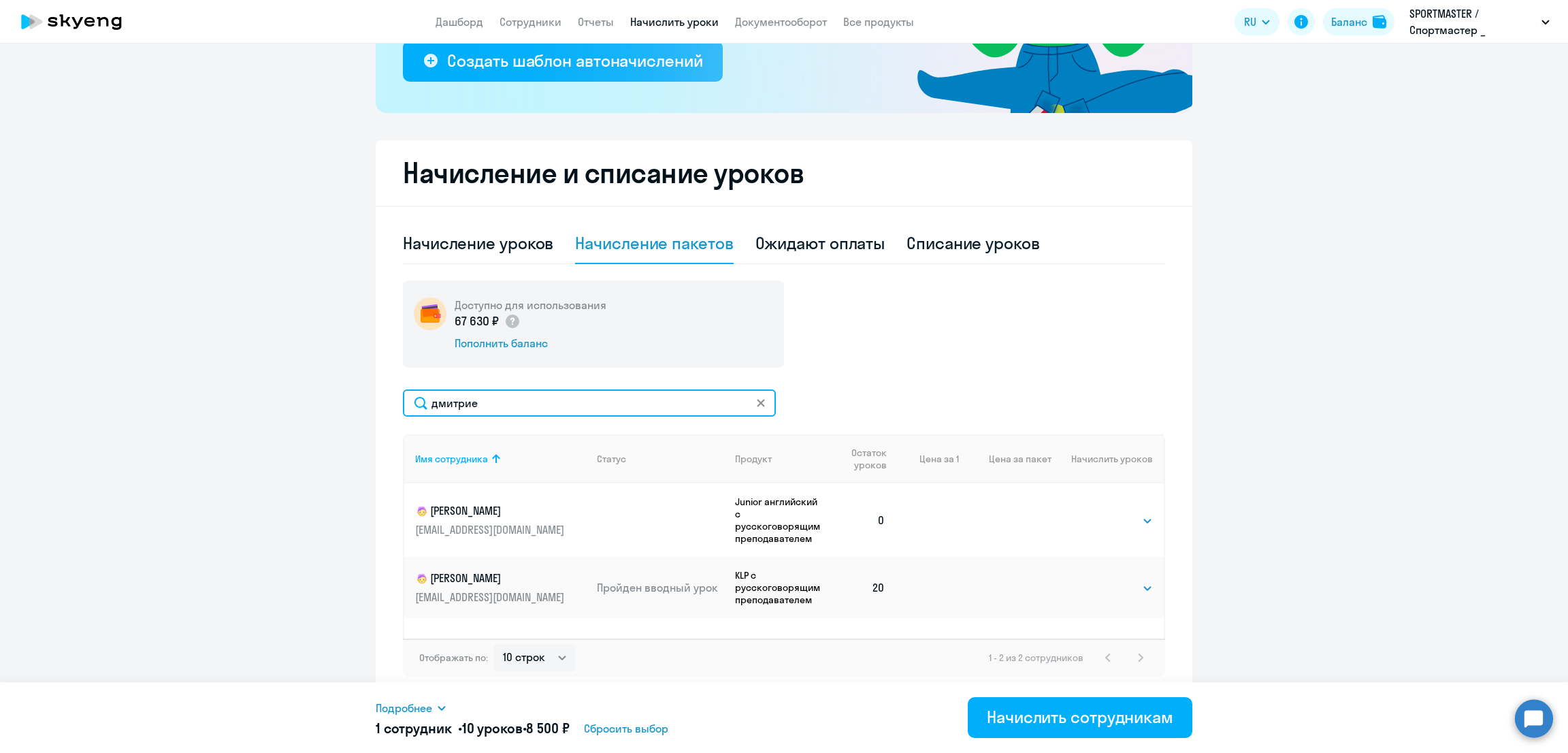
scroll to position [267, 0]
type input "дмитрие"
click at [1114, 513] on select "Выбрать 10 30 60 100" at bounding box center [1125, 521] width 55 height 16
select select "30"
click at [1097, 513] on select "Выбрать 10 30 60 100" at bounding box center [1125, 521] width 55 height 16
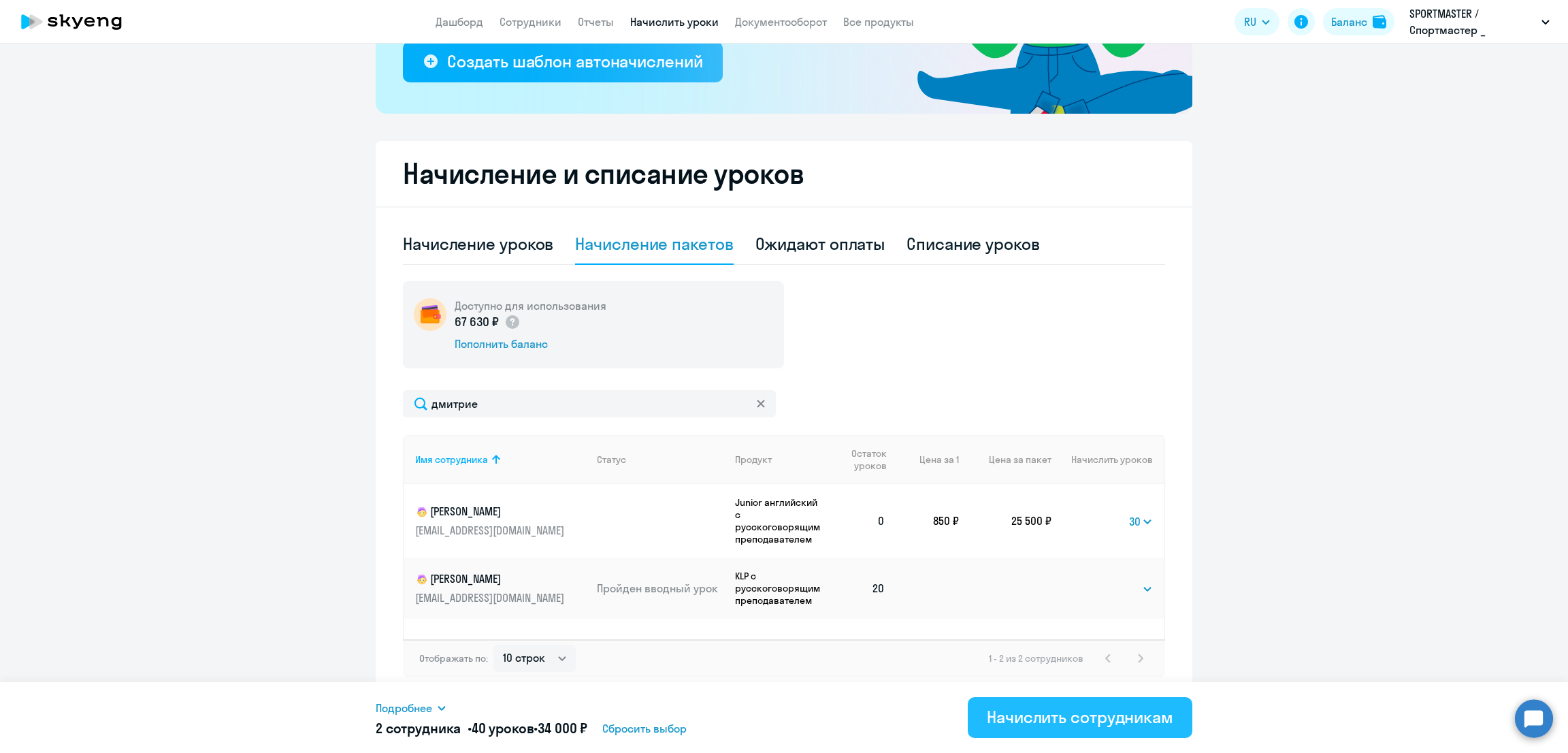
click at [1057, 720] on div "Начислить сотрудникам" at bounding box center [1080, 717] width 187 height 22
